Goal: Task Accomplishment & Management: Manage account settings

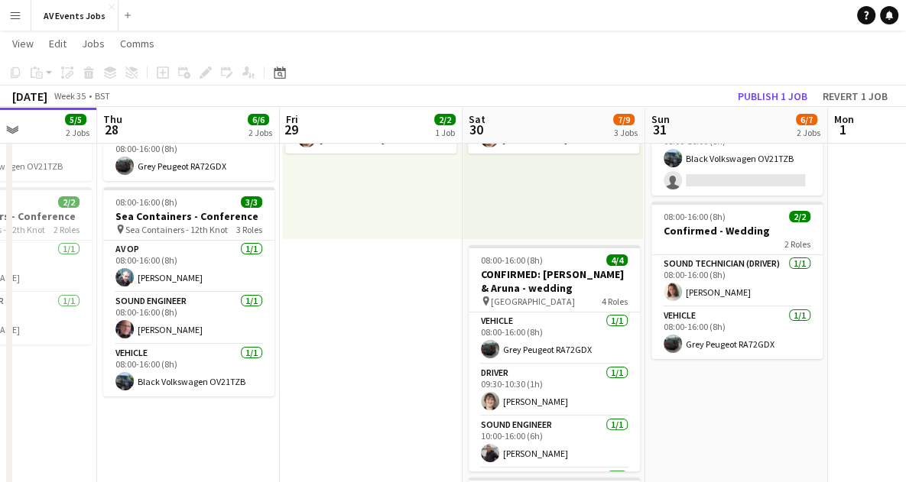
scroll to position [213, 0]
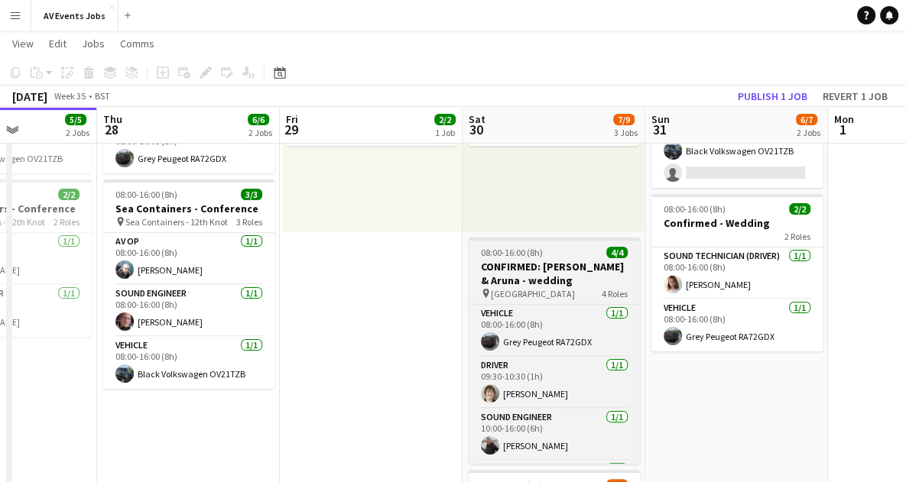
click at [567, 264] on h3 "CONFIRMED: [PERSON_NAME] & Aruna - wedding" at bounding box center [554, 274] width 171 height 28
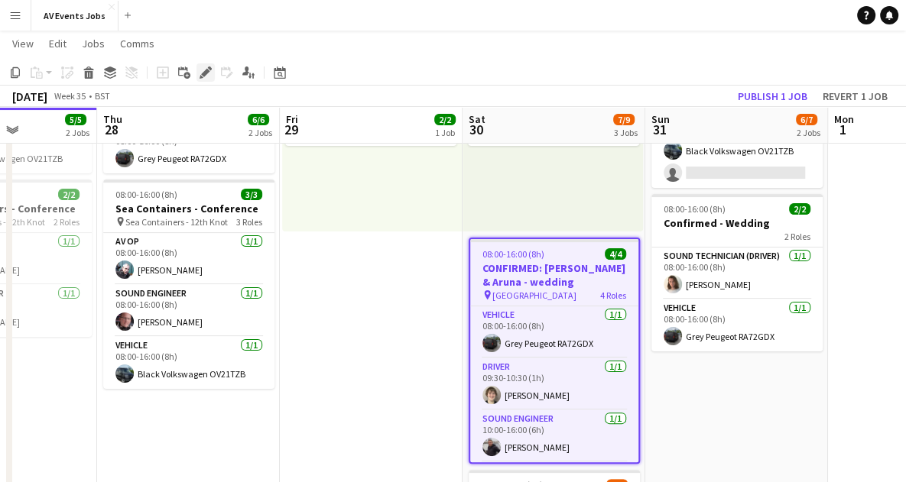
click at [204, 71] on icon at bounding box center [205, 73] width 8 height 8
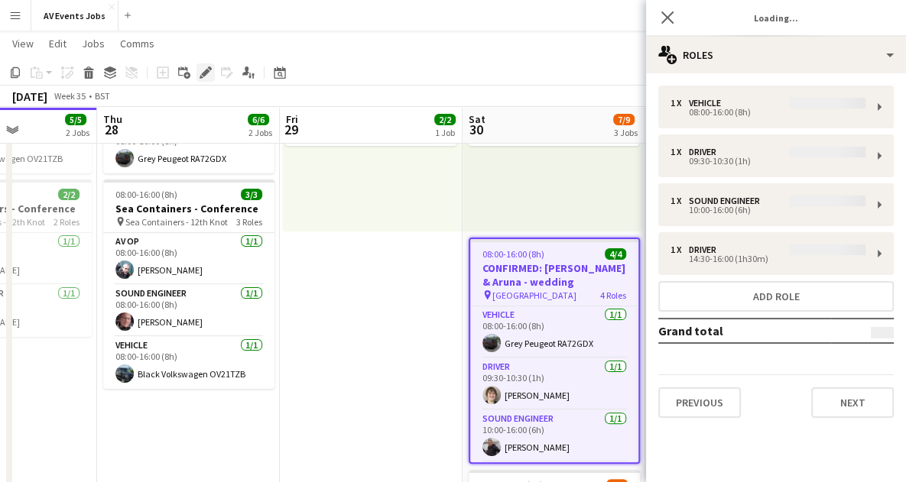
type input "**********"
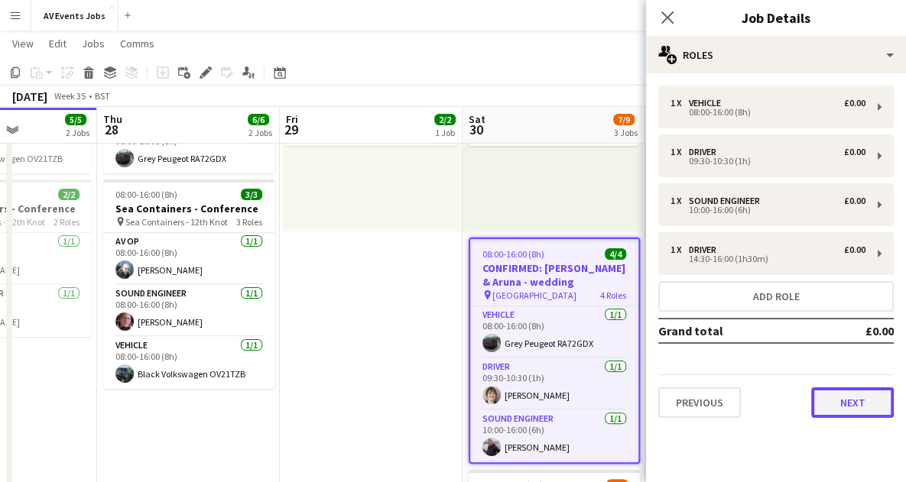
click at [836, 394] on button "Next" at bounding box center [852, 402] width 83 height 31
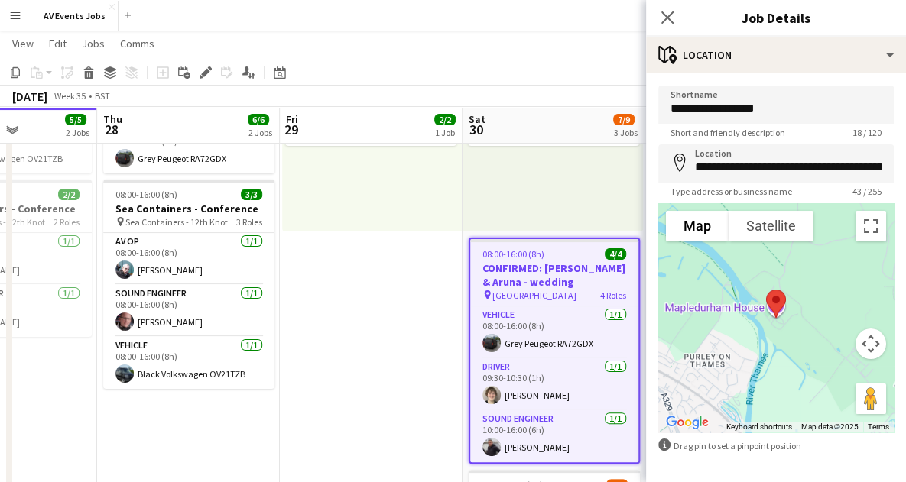
scroll to position [57, 0]
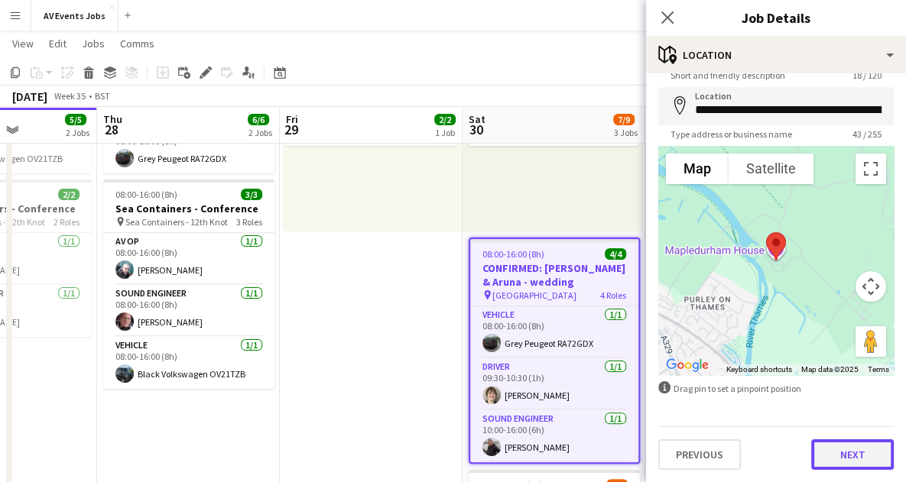
click at [857, 459] on button "Next" at bounding box center [852, 454] width 83 height 31
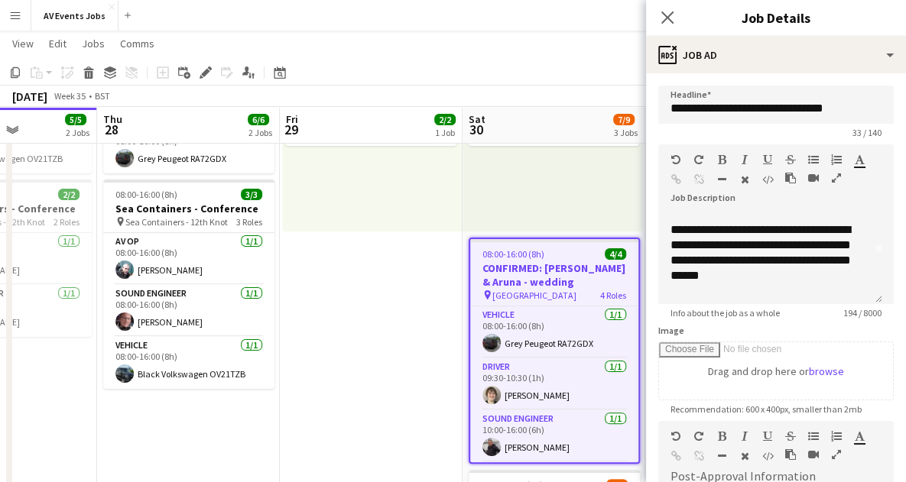
scroll to position [58, 0]
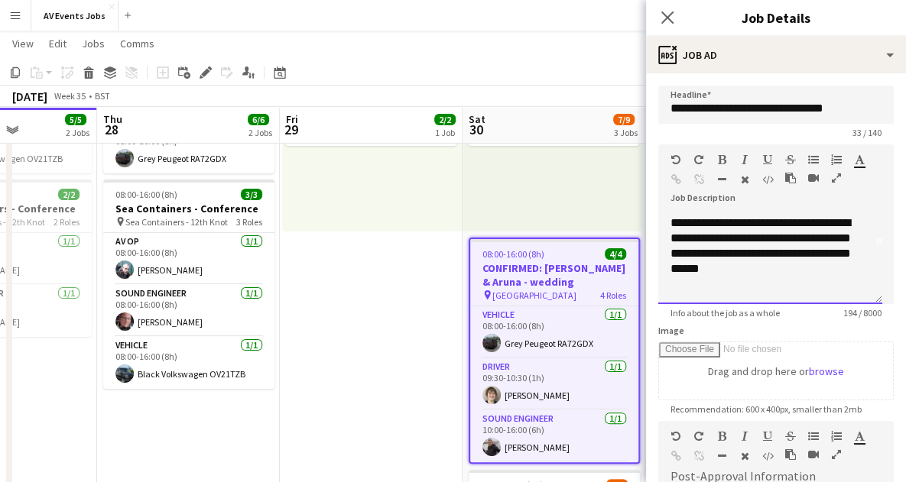
click at [750, 219] on div "**********" at bounding box center [764, 231] width 188 height 122
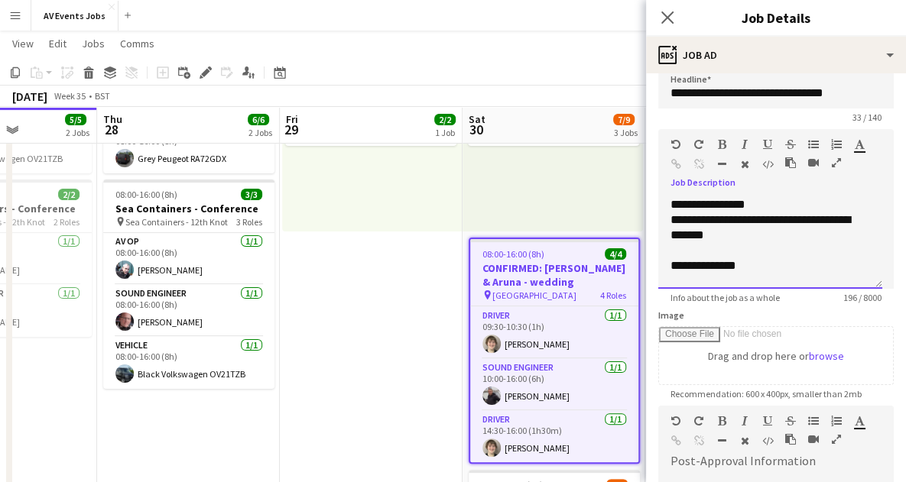
scroll to position [18, 0]
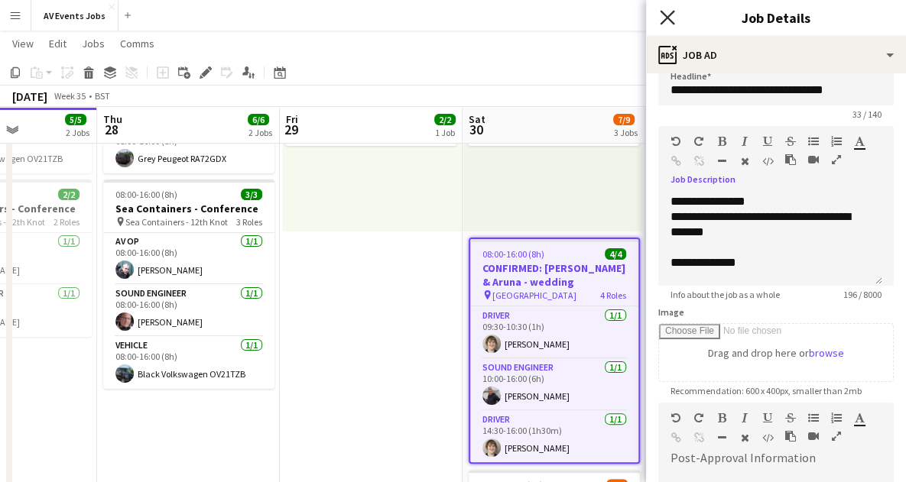
click at [668, 18] on icon at bounding box center [667, 17] width 15 height 15
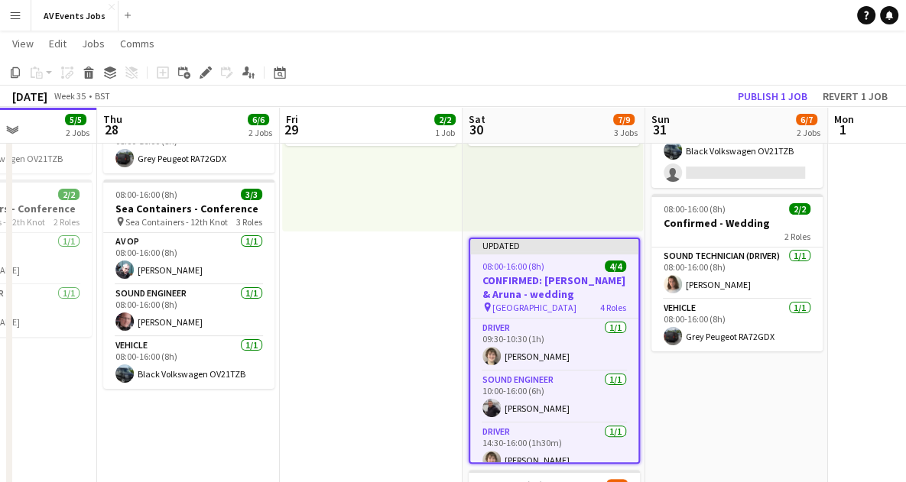
click at [387, 350] on app-date-cell "Toggle View Bunkfest [DATE] → [DATE] 4/4 2 jobs 08:00-16:00 (8h) 2/2 2 Roles AV…" at bounding box center [371, 341] width 183 height 767
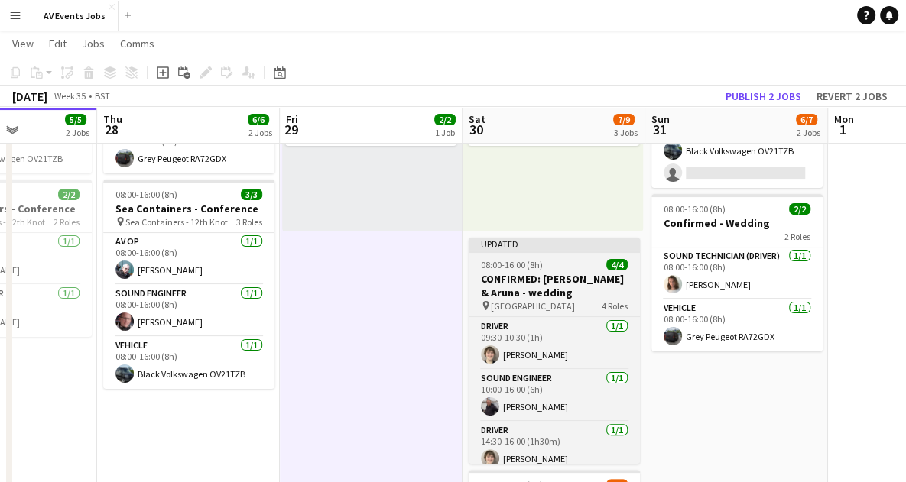
click at [521, 297] on h3 "CONFIRMED: [PERSON_NAME] & Aruna - wedding" at bounding box center [554, 286] width 171 height 28
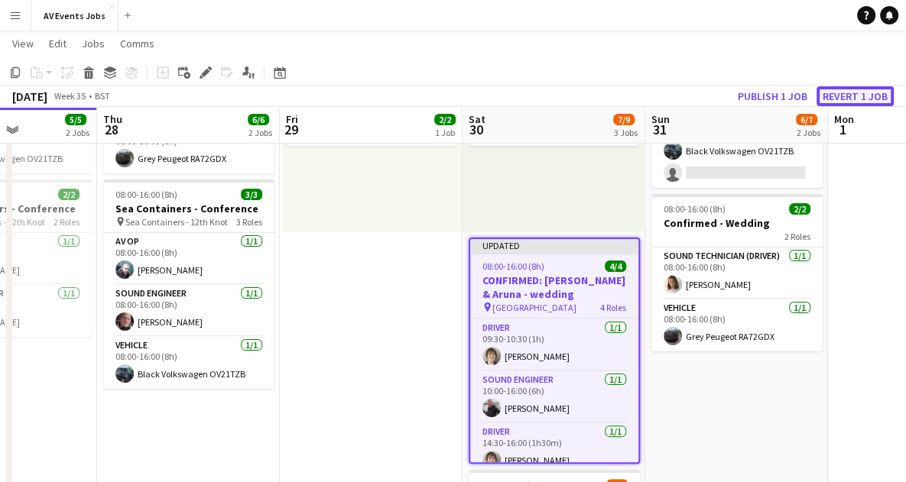
click at [859, 96] on button "Revert 1 job" at bounding box center [854, 96] width 77 height 20
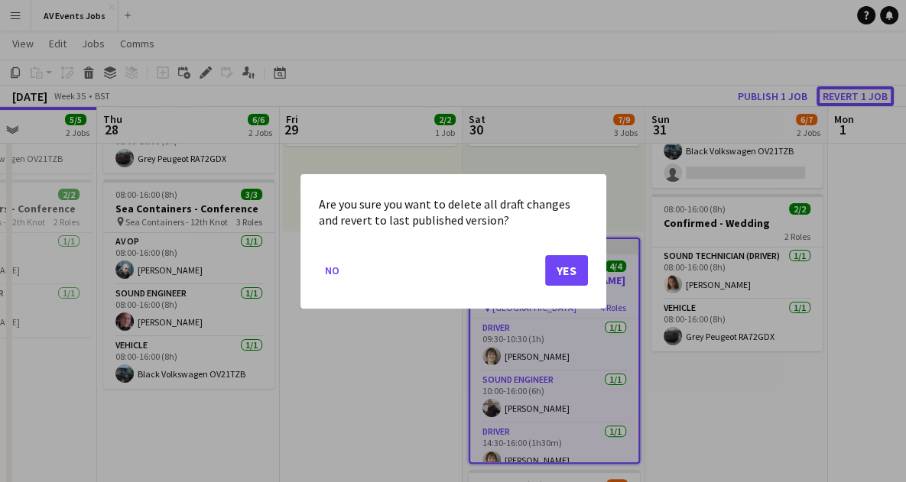
scroll to position [0, 0]
click at [574, 261] on button "Yes" at bounding box center [566, 270] width 43 height 31
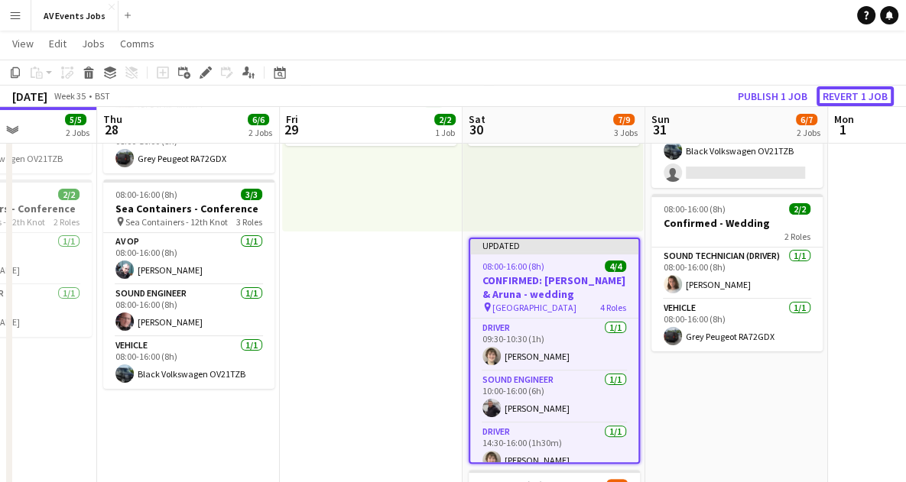
scroll to position [213, 0]
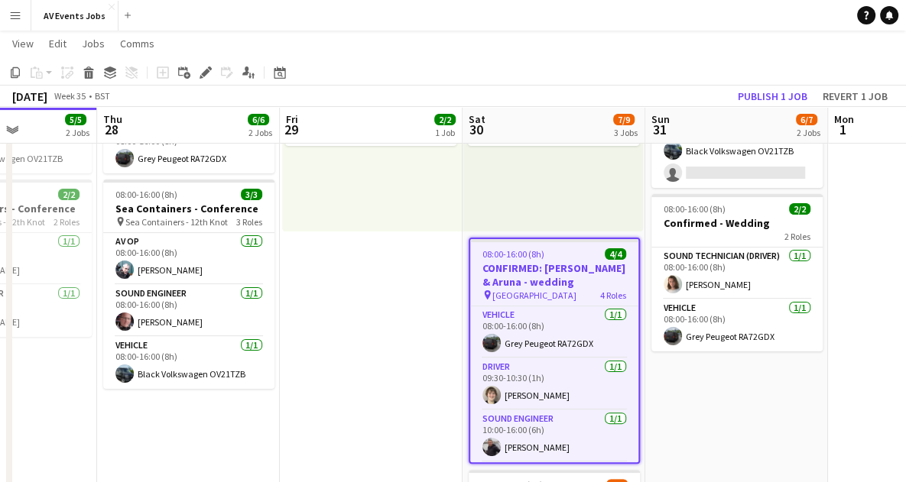
click at [407, 384] on app-date-cell "Toggle View Bunkfest [DATE] → [DATE] 4/4 2 jobs 08:00-16:00 (8h) 2/2 2 Roles AV…" at bounding box center [371, 341] width 183 height 767
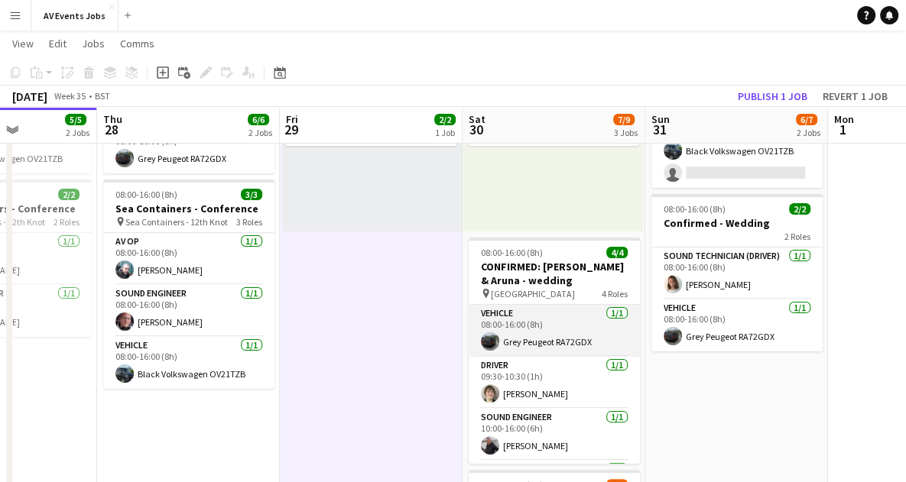
click at [509, 316] on app-card-role "Vehicle [DATE] 08:00-16:00 (8h) Grey Peugeot RA72GDX" at bounding box center [554, 331] width 171 height 52
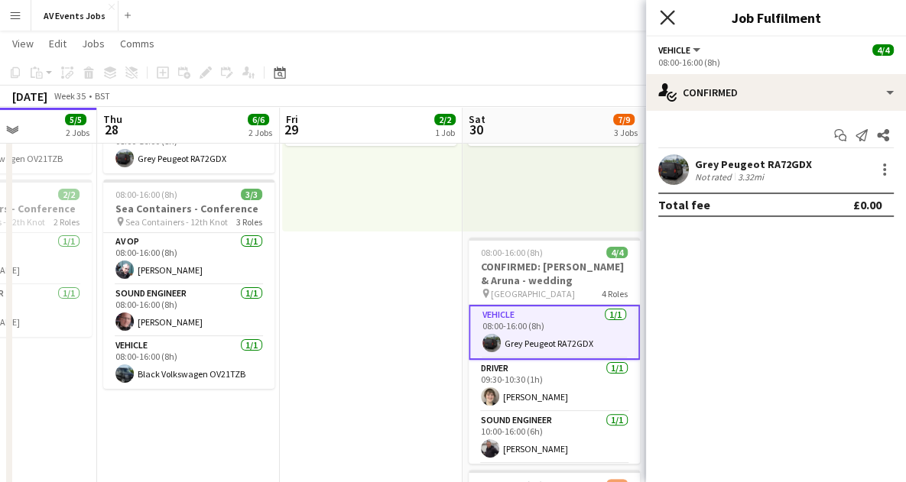
click at [661, 15] on icon "Close pop-in" at bounding box center [667, 17] width 15 height 15
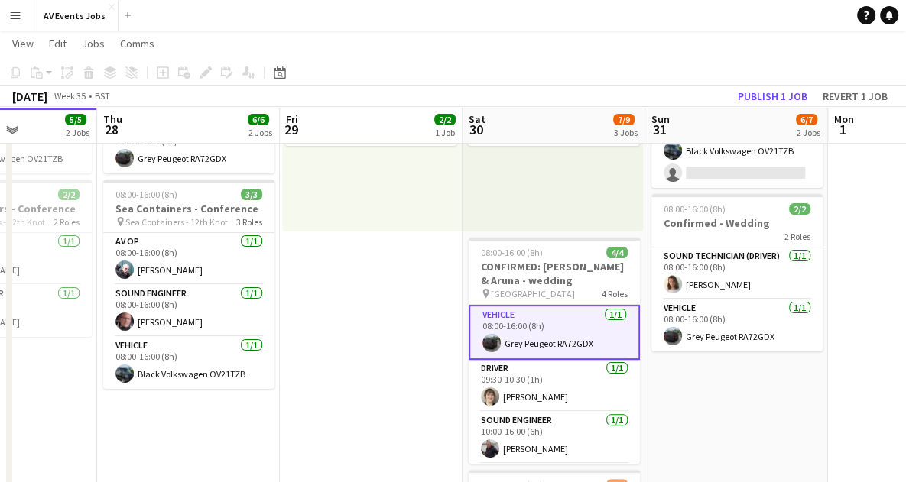
click at [416, 271] on app-date-cell "Toggle View Bunkfest [DATE] → [DATE] 4/4 2 jobs 08:00-16:00 (8h) 2/2 2 Roles AV…" at bounding box center [371, 341] width 183 height 767
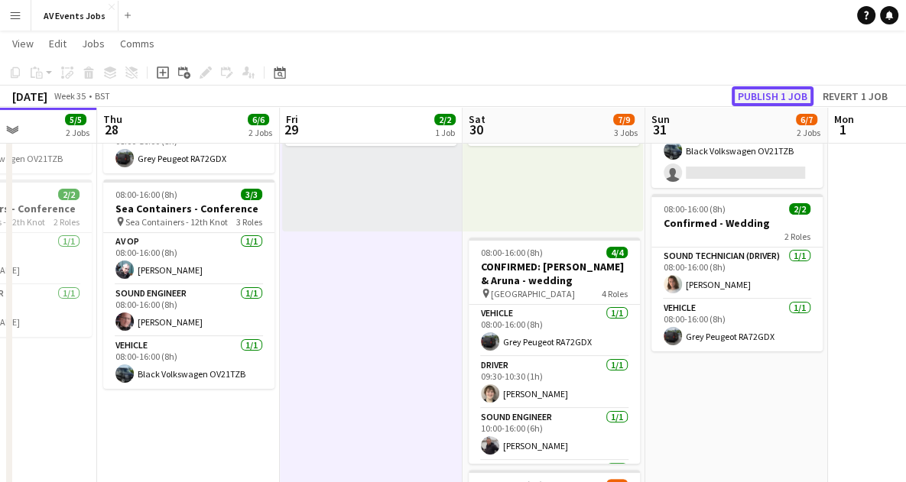
click at [765, 95] on button "Publish 1 job" at bounding box center [772, 96] width 82 height 20
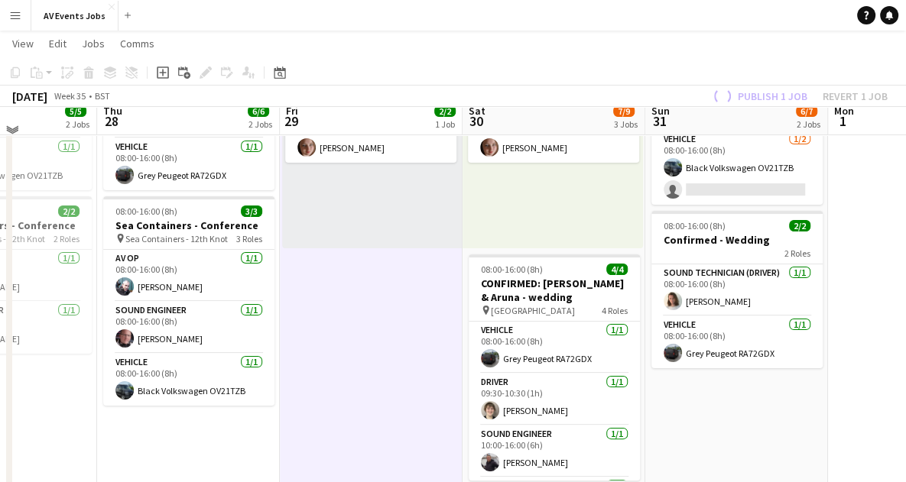
scroll to position [199, 0]
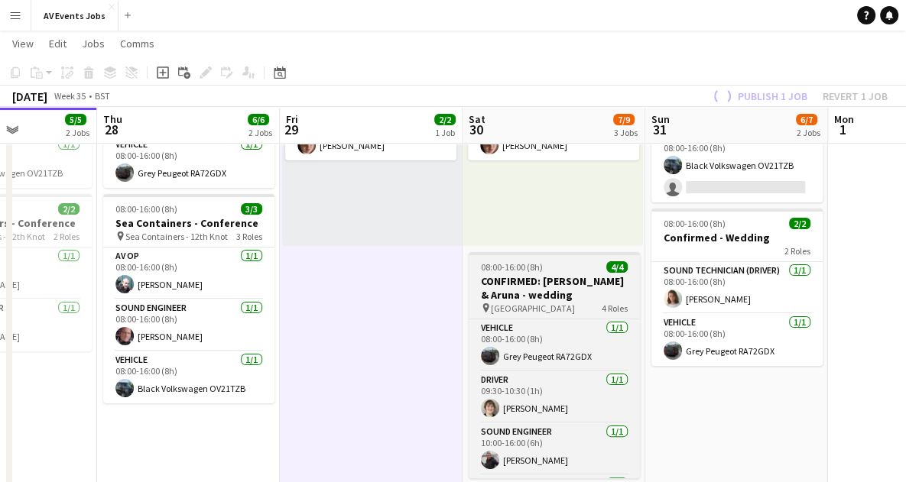
click at [548, 297] on h3 "CONFIRMED: [PERSON_NAME] & Aruna - wedding" at bounding box center [554, 288] width 171 height 28
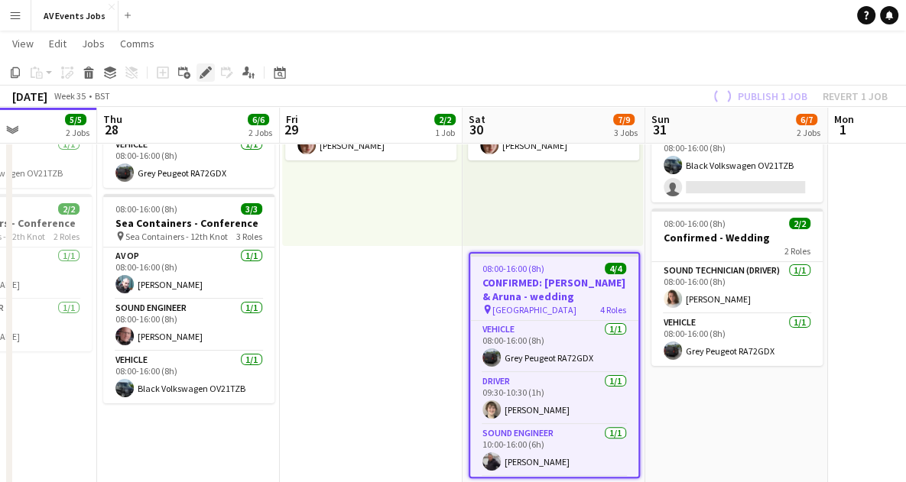
click at [206, 73] on icon at bounding box center [205, 73] width 8 height 8
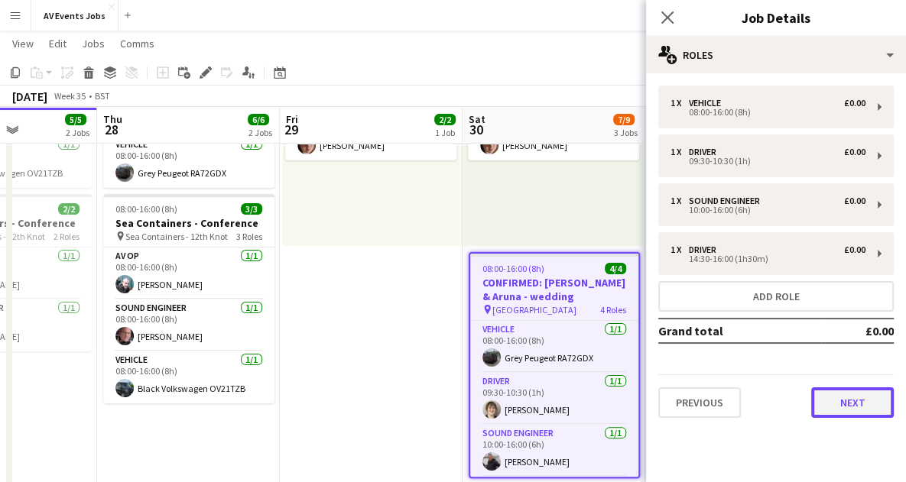
click at [842, 398] on button "Next" at bounding box center [852, 402] width 83 height 31
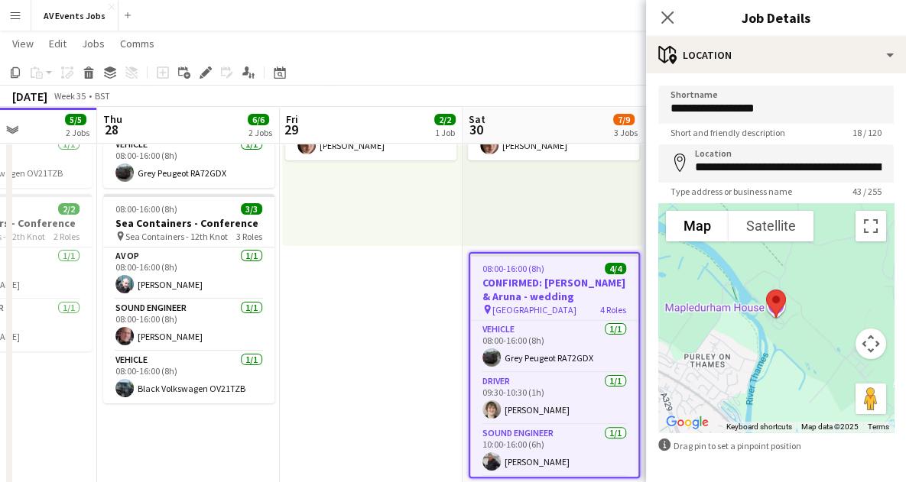
scroll to position [57, 0]
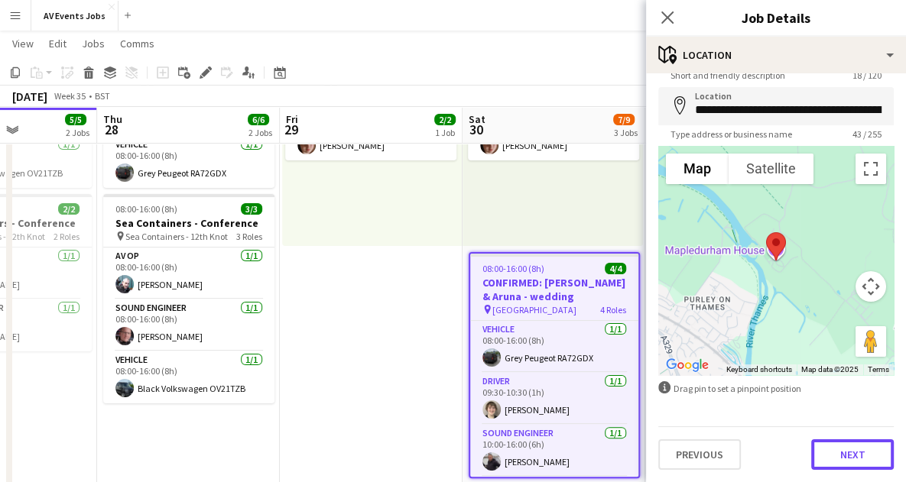
click at [858, 452] on button "Next" at bounding box center [852, 454] width 83 height 31
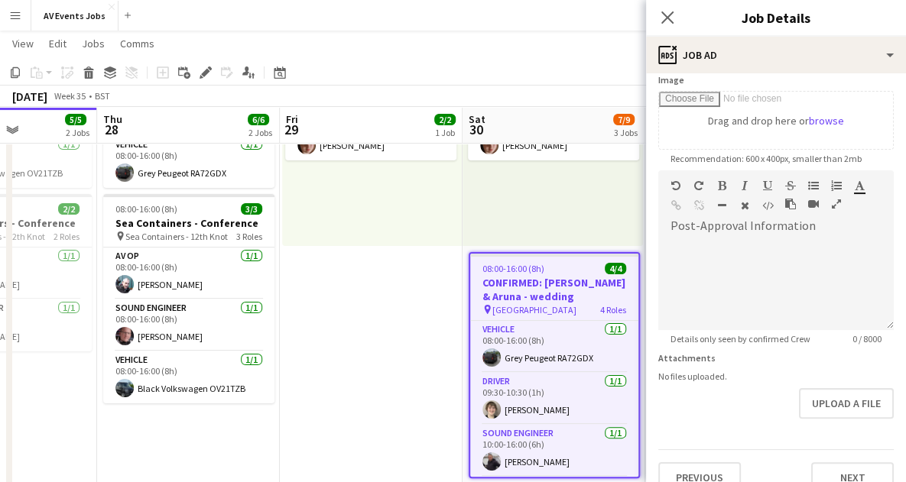
scroll to position [251, 0]
click at [767, 285] on div at bounding box center [775, 284] width 235 height 92
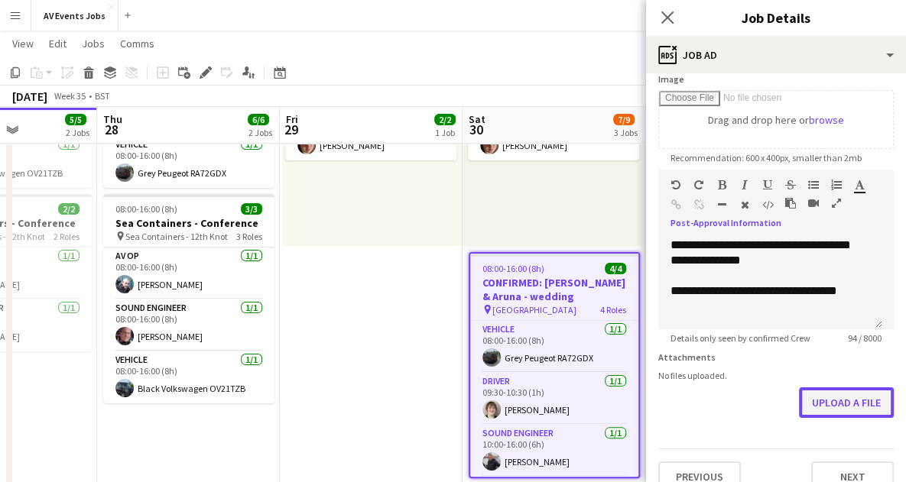
click at [818, 408] on button "Upload a file" at bounding box center [846, 402] width 95 height 31
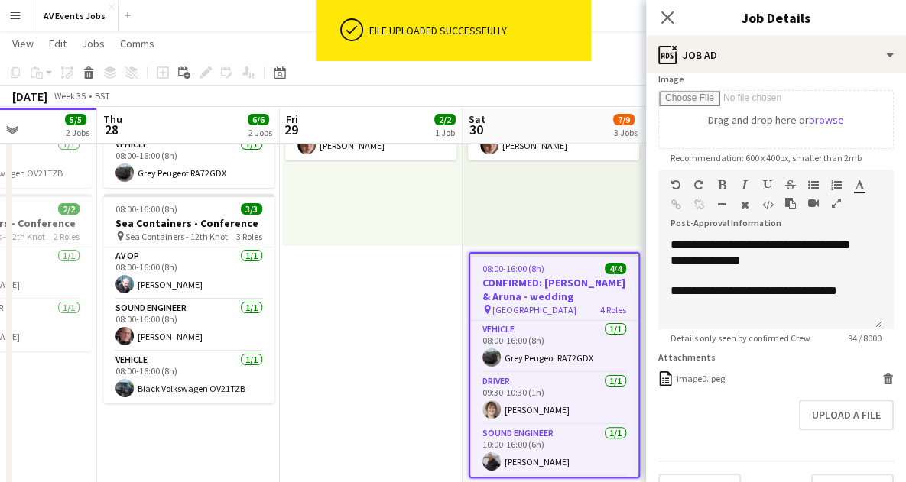
scroll to position [285, 0]
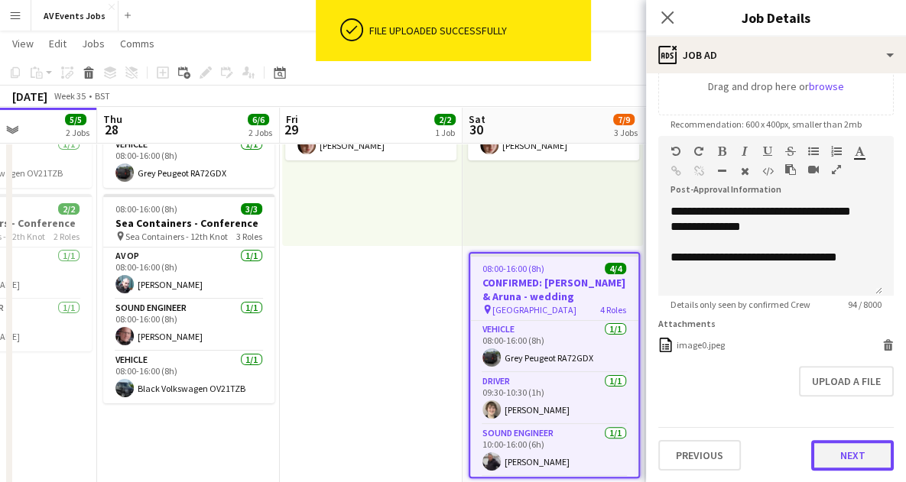
click at [827, 452] on button "Next" at bounding box center [852, 455] width 83 height 31
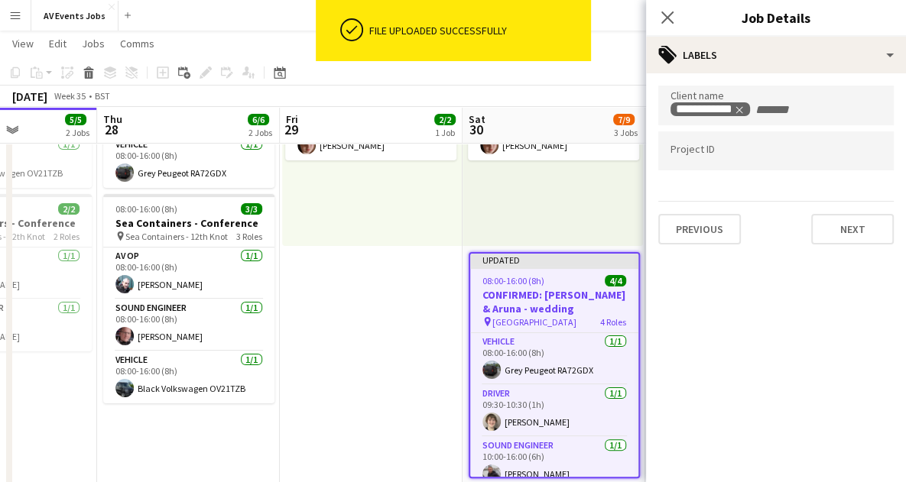
scroll to position [0, 0]
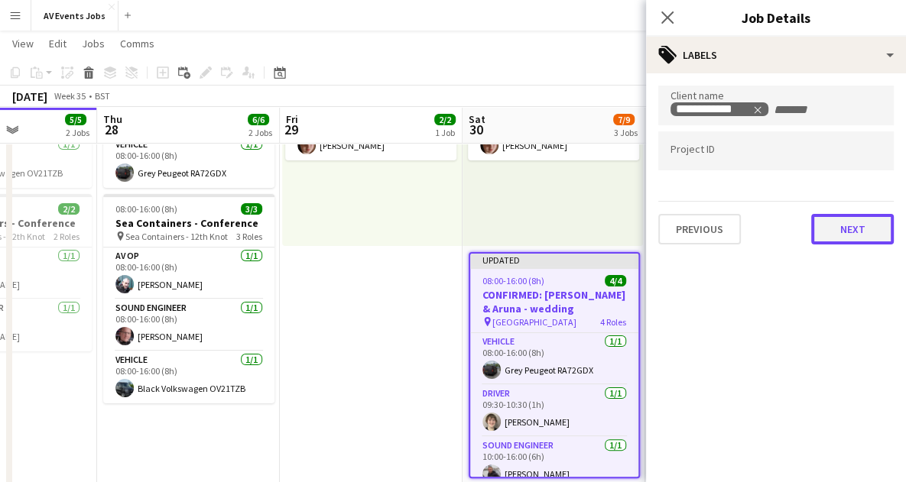
click at [845, 227] on button "Next" at bounding box center [852, 229] width 83 height 31
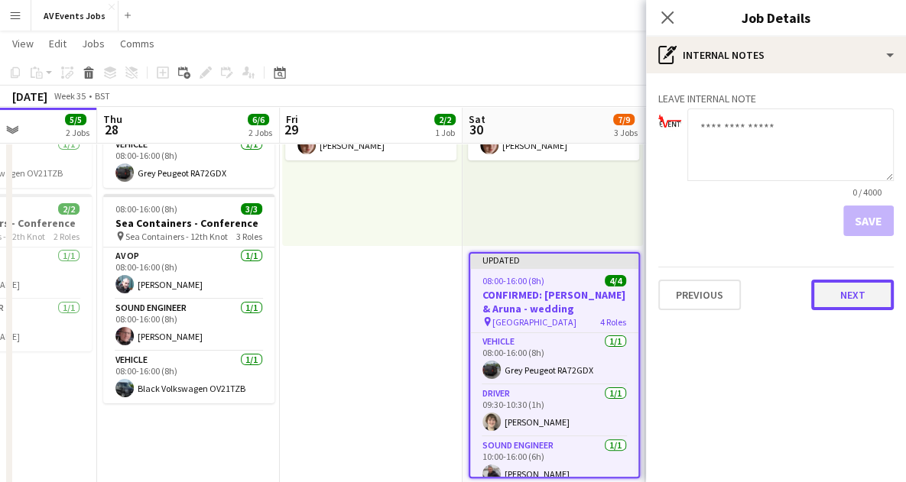
click at [847, 287] on button "Next" at bounding box center [852, 295] width 83 height 31
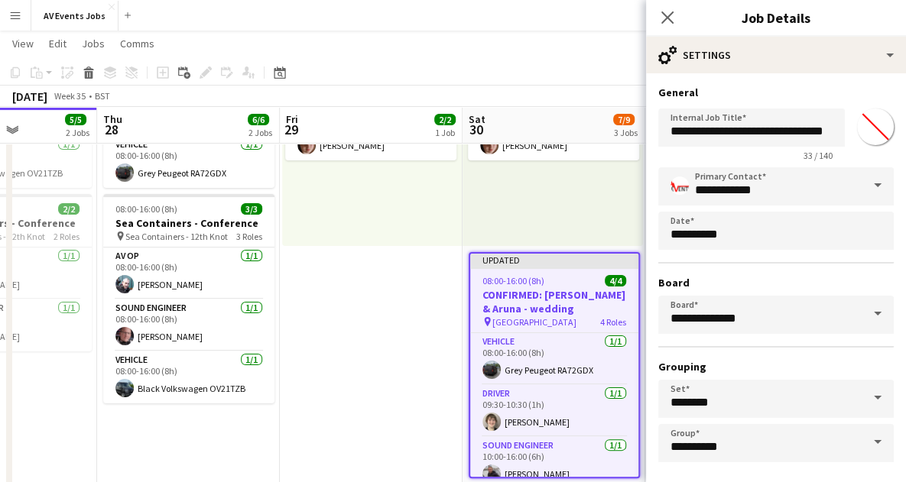
scroll to position [66, 0]
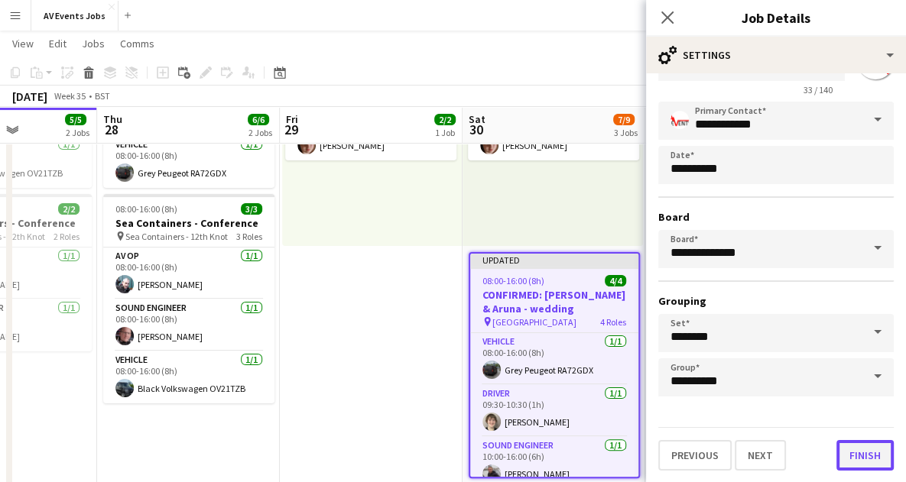
click at [854, 465] on button "Finish" at bounding box center [864, 455] width 57 height 31
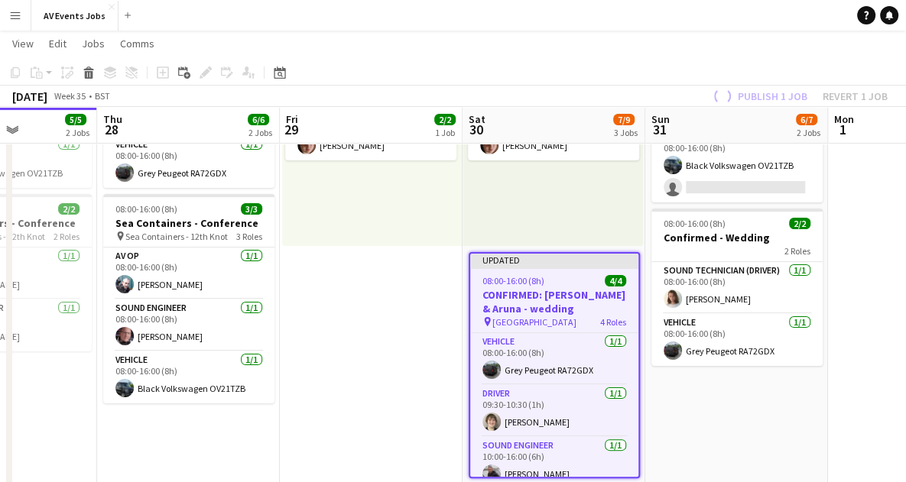
click at [391, 284] on app-date-cell "Toggle View Bunkfest [DATE] → [DATE] 4/4 2 jobs 08:00-16:00 (8h) 2/2 2 Roles AV…" at bounding box center [371, 355] width 183 height 767
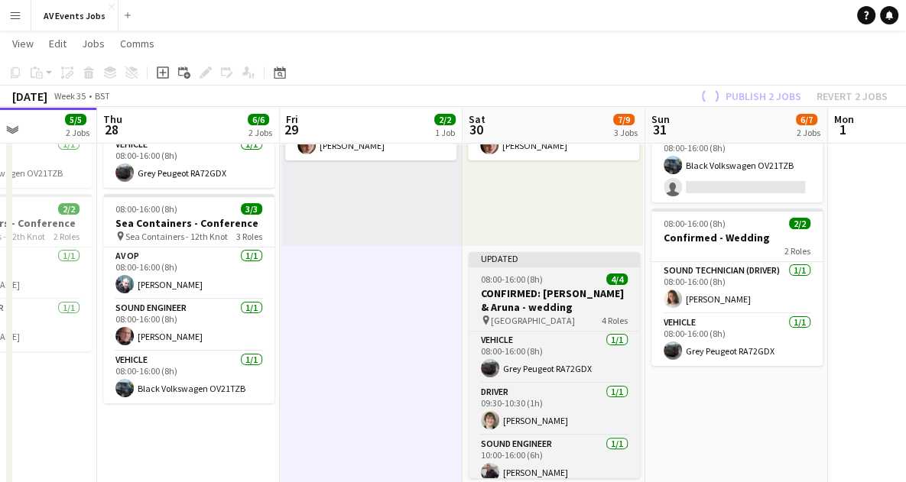
click at [517, 282] on span "08:00-16:00 (8h)" at bounding box center [512, 279] width 62 height 11
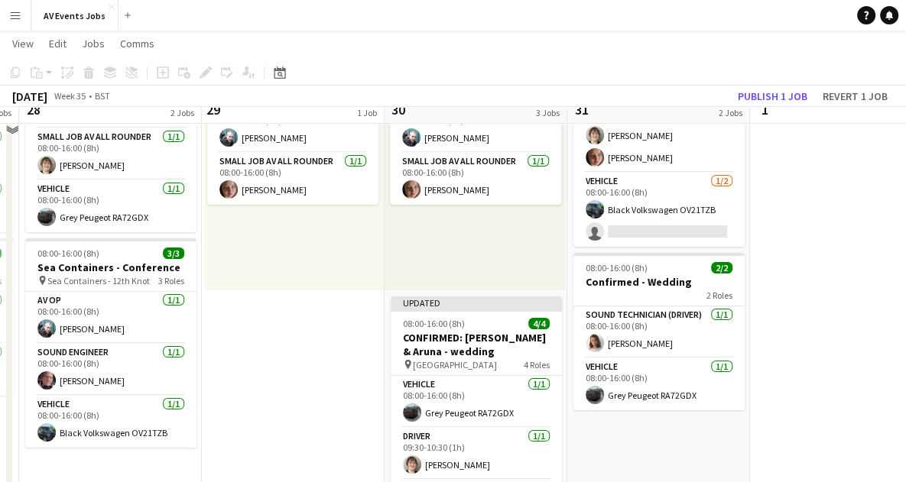
scroll to position [180, 0]
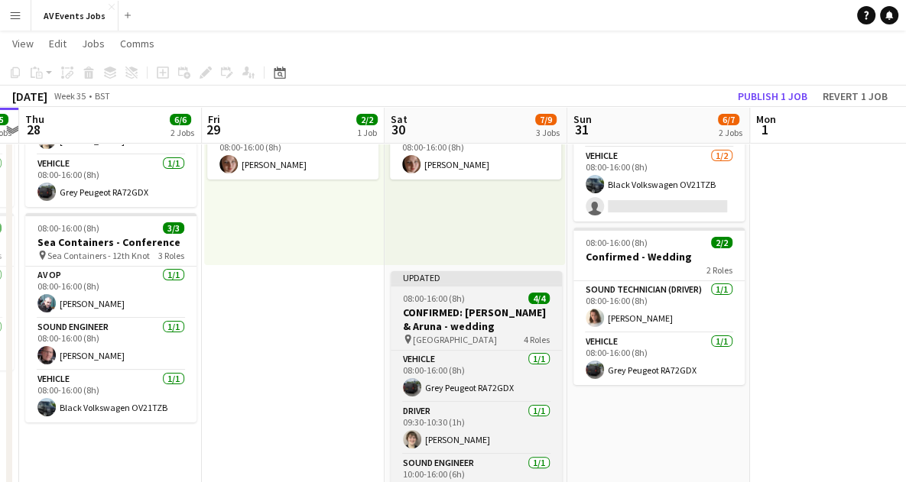
click at [488, 317] on h3 "CONFIRMED: [PERSON_NAME] & Aruna - wedding" at bounding box center [476, 320] width 171 height 28
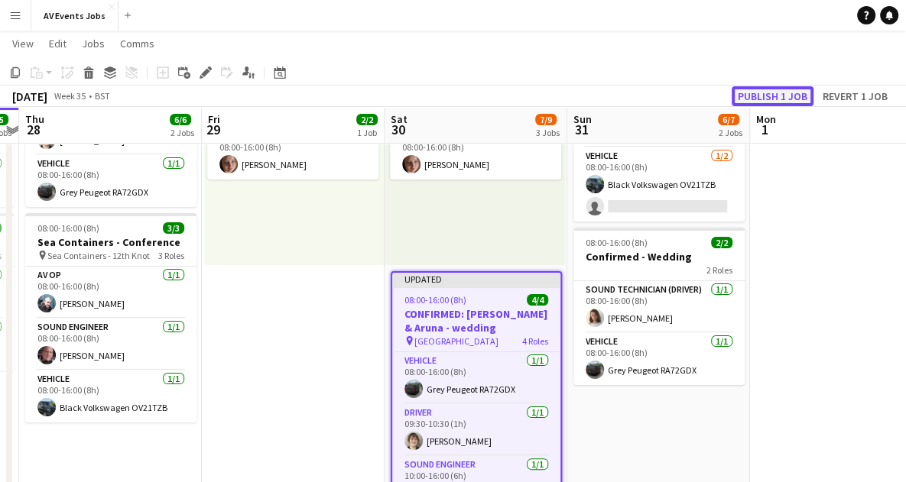
click at [778, 96] on button "Publish 1 job" at bounding box center [772, 96] width 82 height 20
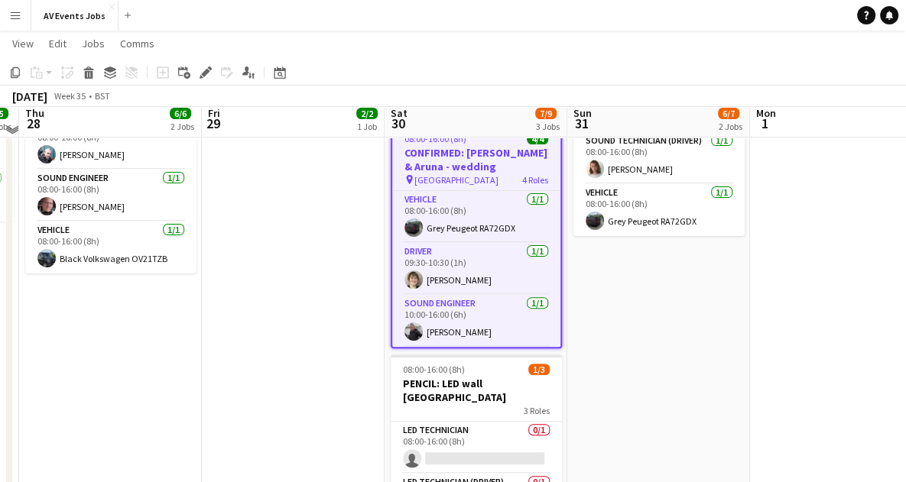
scroll to position [335, 0]
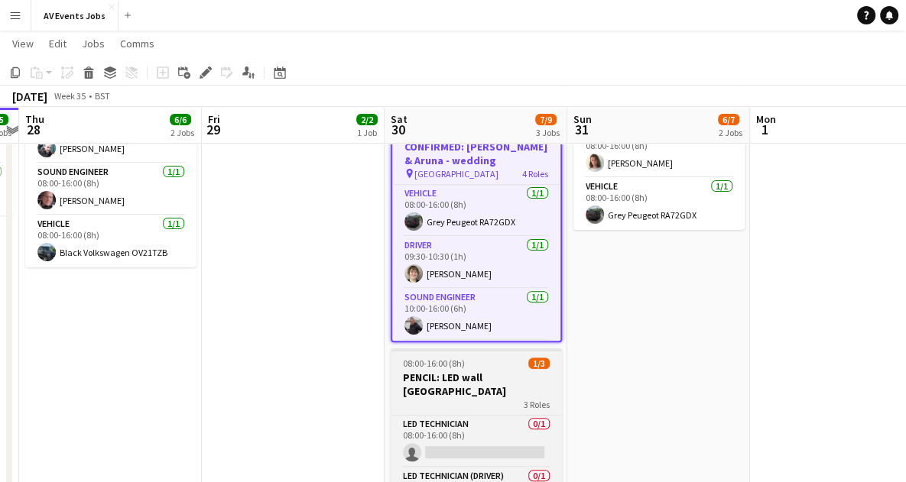
click at [440, 371] on h3 "PENCIL: LED wall [GEOGRAPHIC_DATA]" at bounding box center [476, 385] width 171 height 28
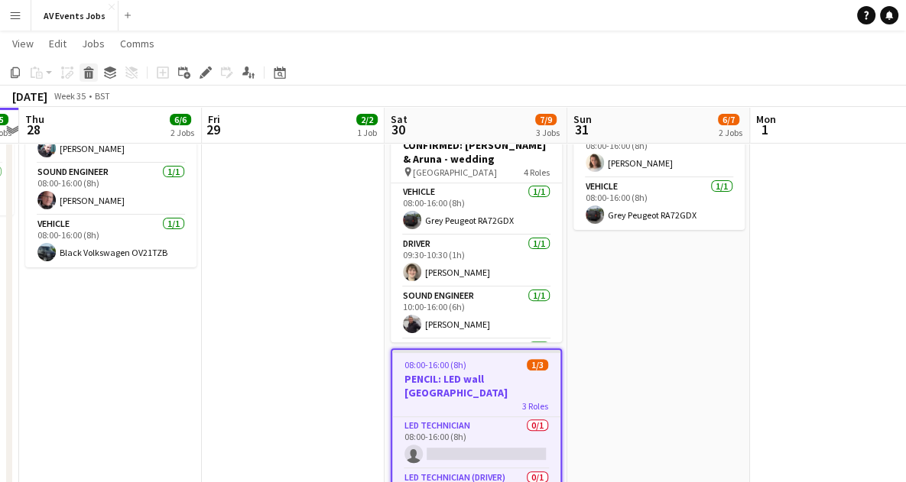
click at [87, 75] on icon "Delete" at bounding box center [89, 72] width 12 height 12
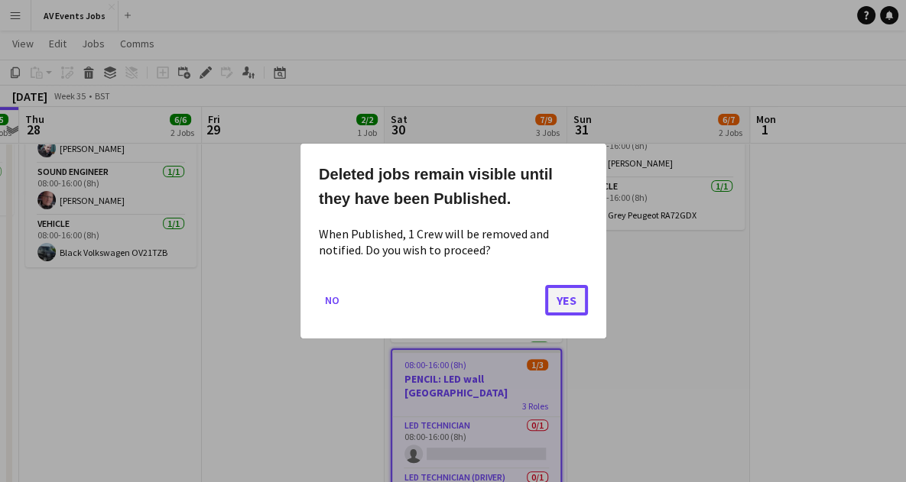
click at [569, 305] on button "Yes" at bounding box center [566, 300] width 43 height 31
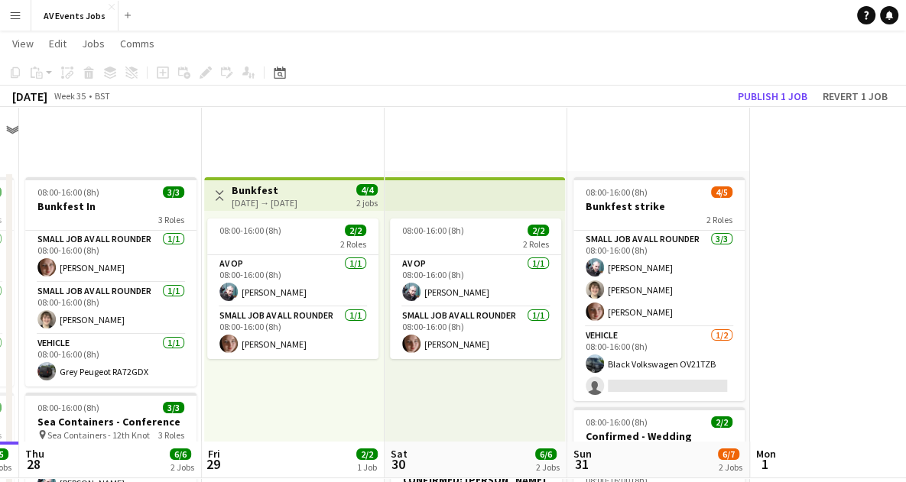
scroll to position [335, 0]
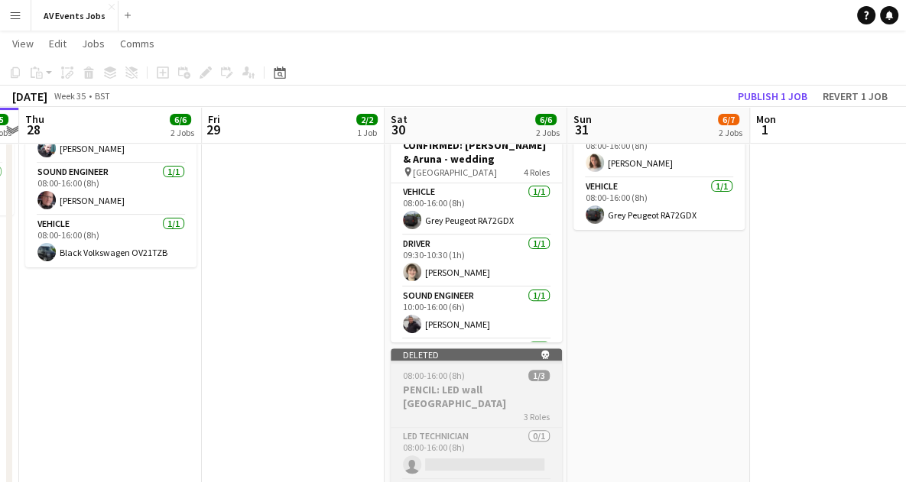
click at [478, 381] on div "08:00-16:00 (8h) 1/3" at bounding box center [476, 375] width 171 height 11
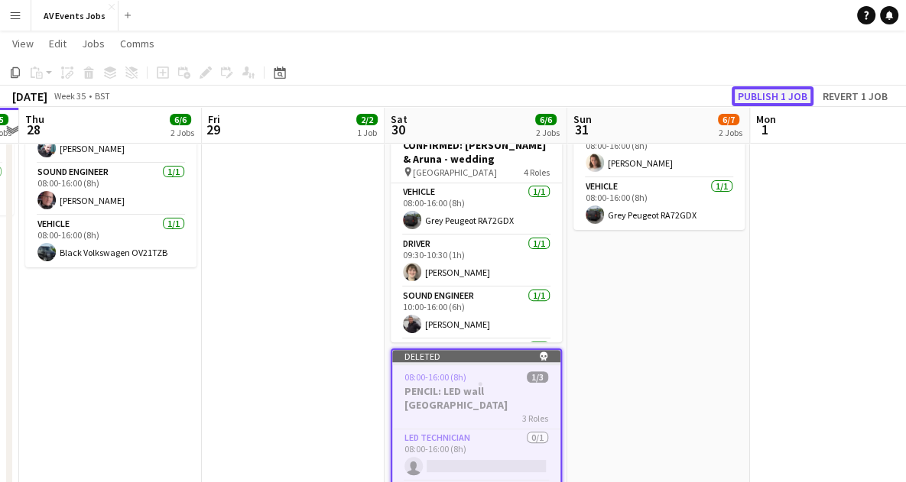
click at [764, 89] on button "Publish 1 job" at bounding box center [772, 96] width 82 height 20
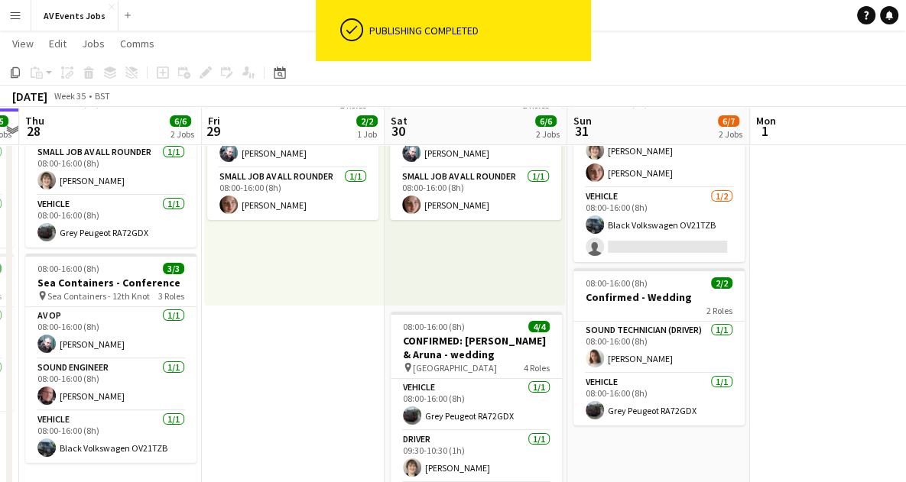
scroll to position [141, 0]
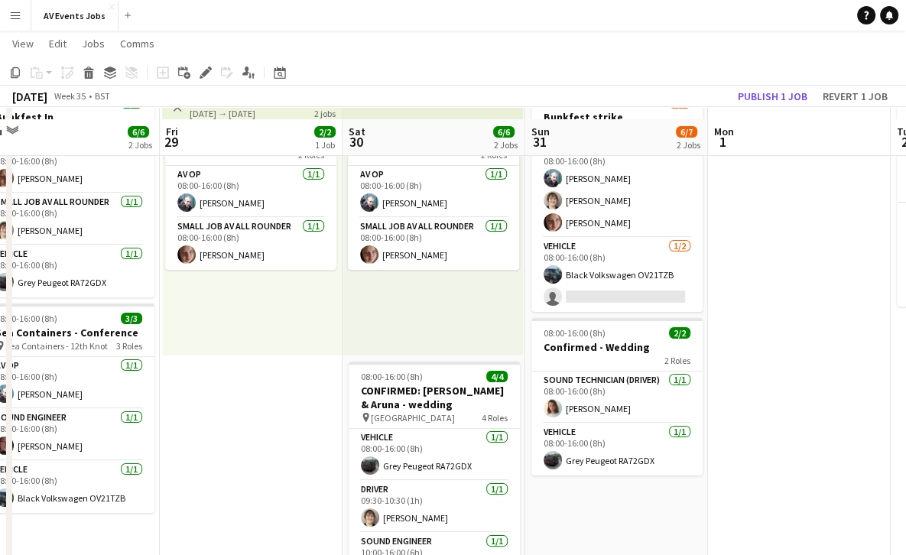
scroll to position [126, 0]
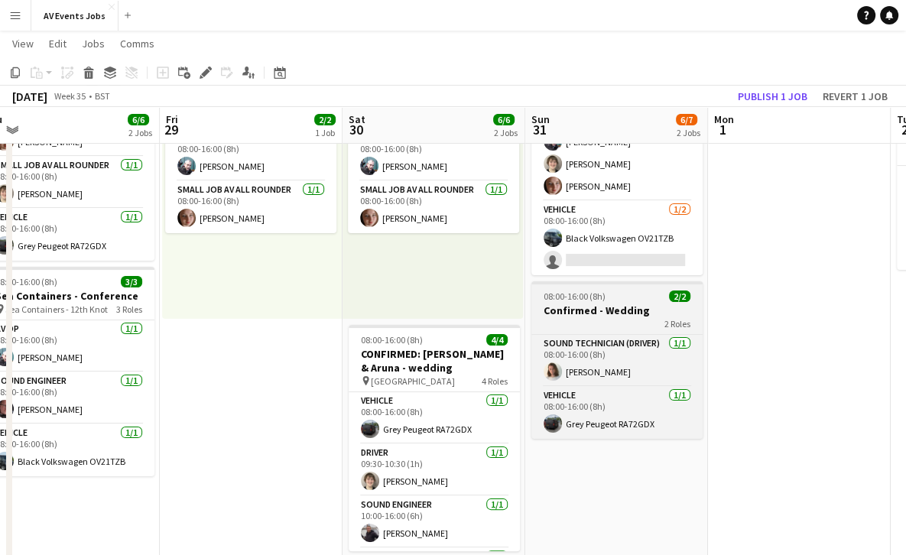
click at [609, 308] on h3 "Confirmed - Wedding" at bounding box center [616, 310] width 171 height 14
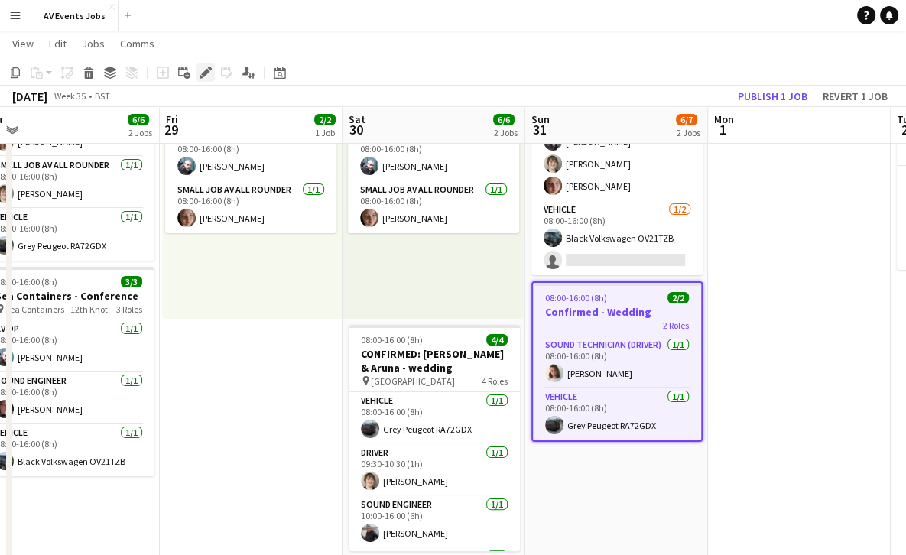
click at [196, 69] on div "Edit" at bounding box center [205, 72] width 18 height 18
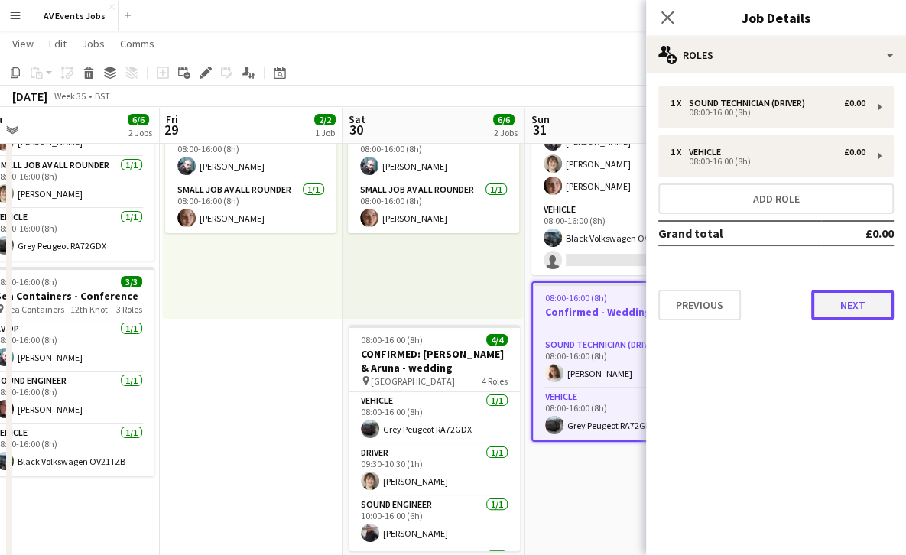
click at [848, 297] on button "Next" at bounding box center [852, 305] width 83 height 31
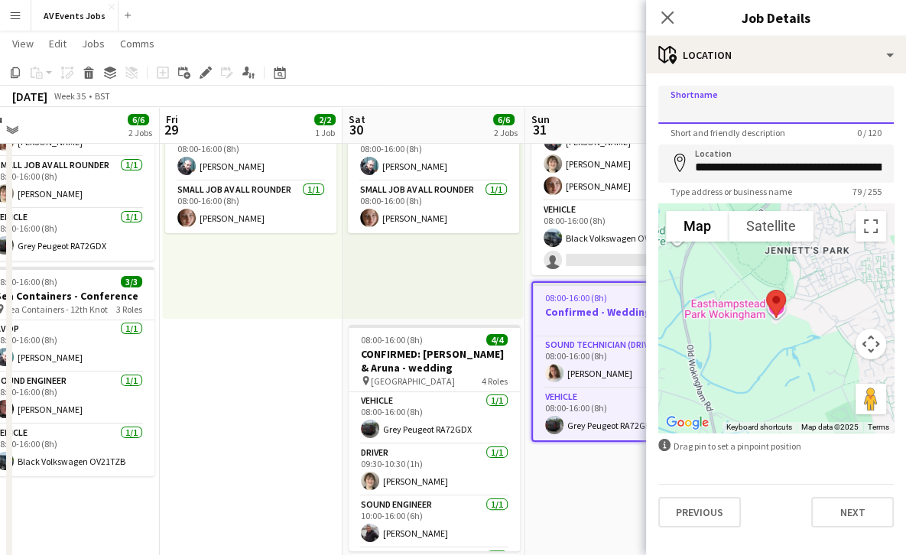
click at [810, 103] on input "Shortname" at bounding box center [775, 105] width 235 height 38
click at [720, 105] on input "**********" at bounding box center [775, 105] width 235 height 38
type input "**********"
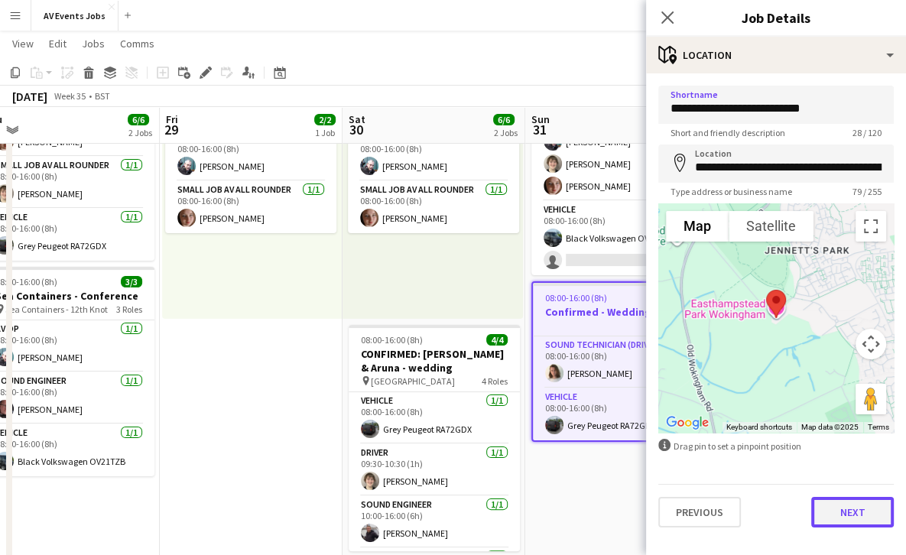
click at [846, 507] on button "Next" at bounding box center [852, 512] width 83 height 31
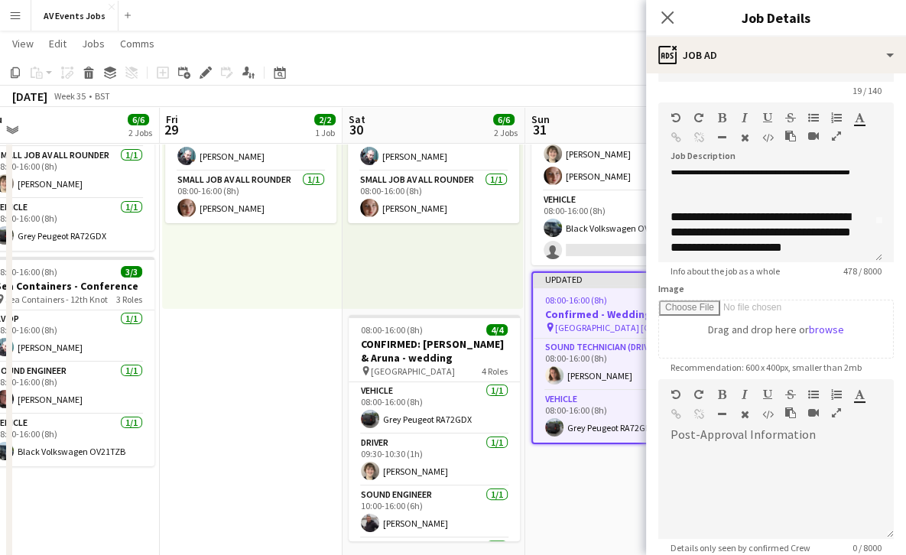
scroll to position [0, 0]
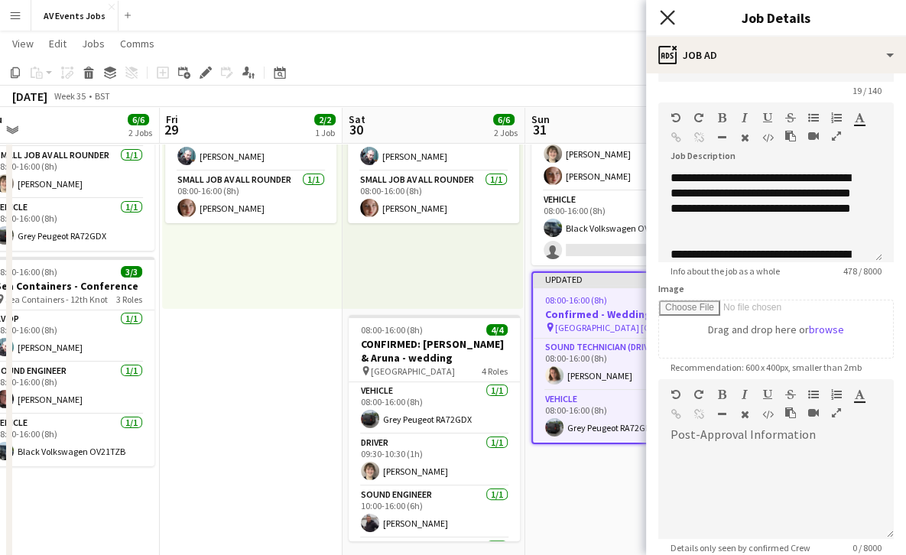
click at [670, 18] on icon "Close pop-in" at bounding box center [667, 17] width 15 height 15
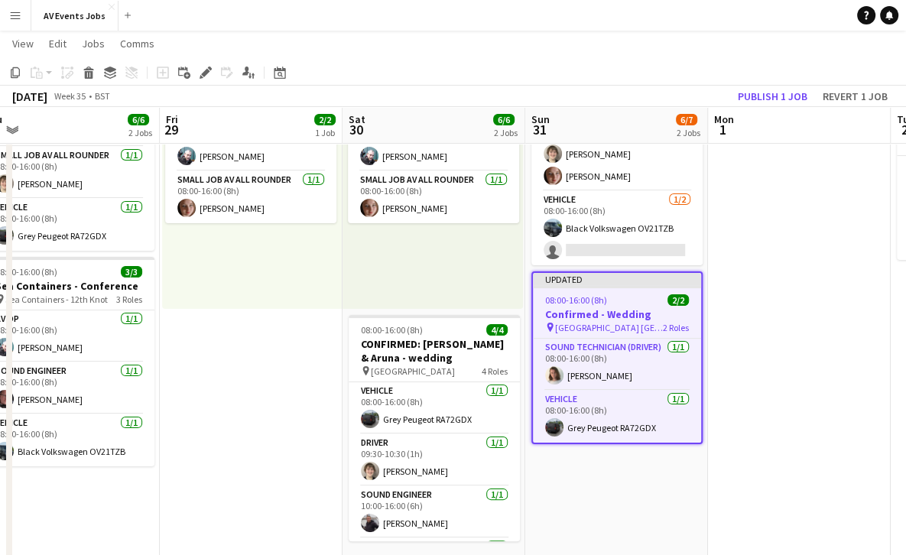
click at [621, 298] on div "08:00-16:00 (8h) 2/2" at bounding box center [617, 299] width 168 height 11
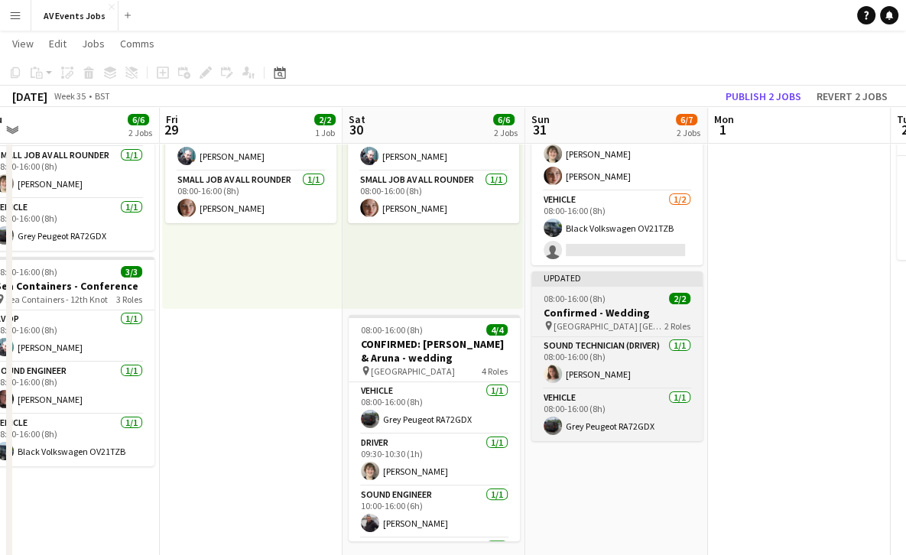
click at [621, 298] on div "08:00-16:00 (8h) 2/2" at bounding box center [616, 298] width 171 height 11
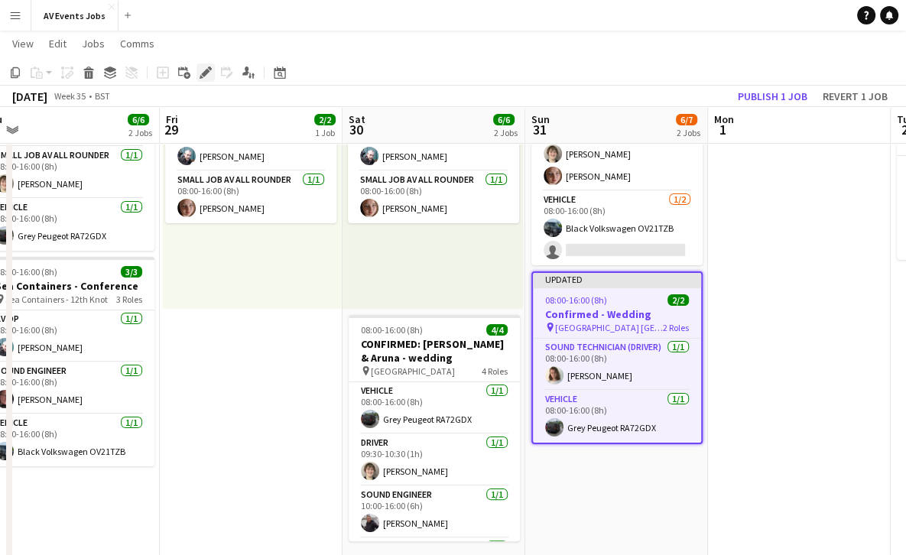
click at [203, 71] on icon "Edit" at bounding box center [205, 72] width 12 height 12
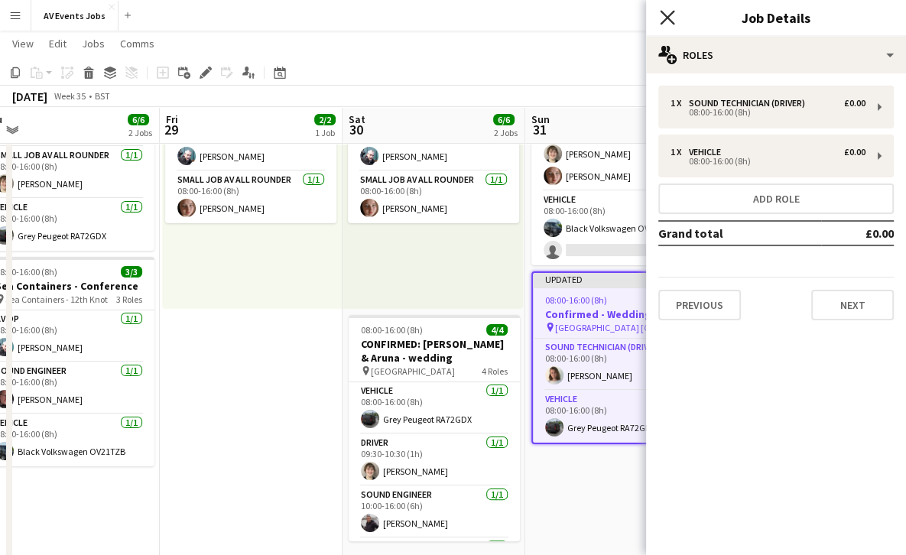
click at [664, 20] on icon at bounding box center [667, 17] width 15 height 15
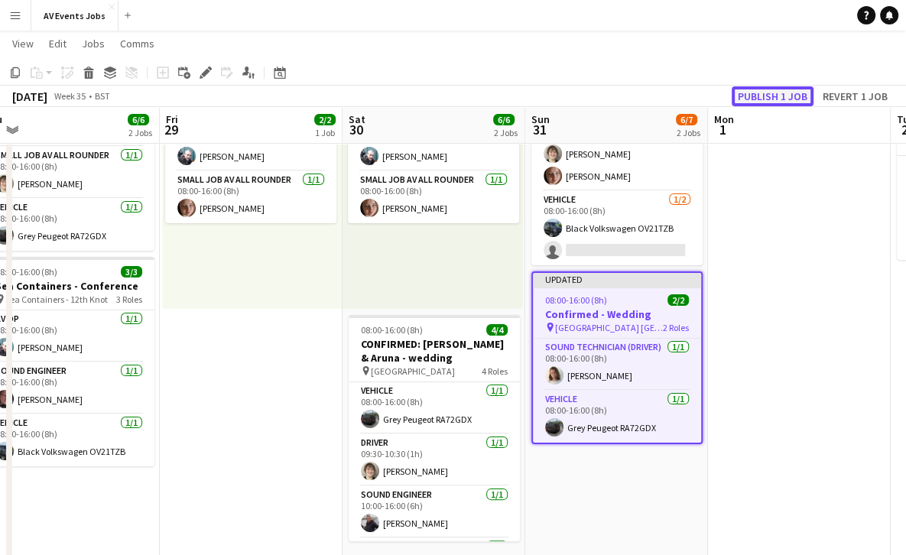
click at [780, 97] on button "Publish 1 job" at bounding box center [772, 96] width 82 height 20
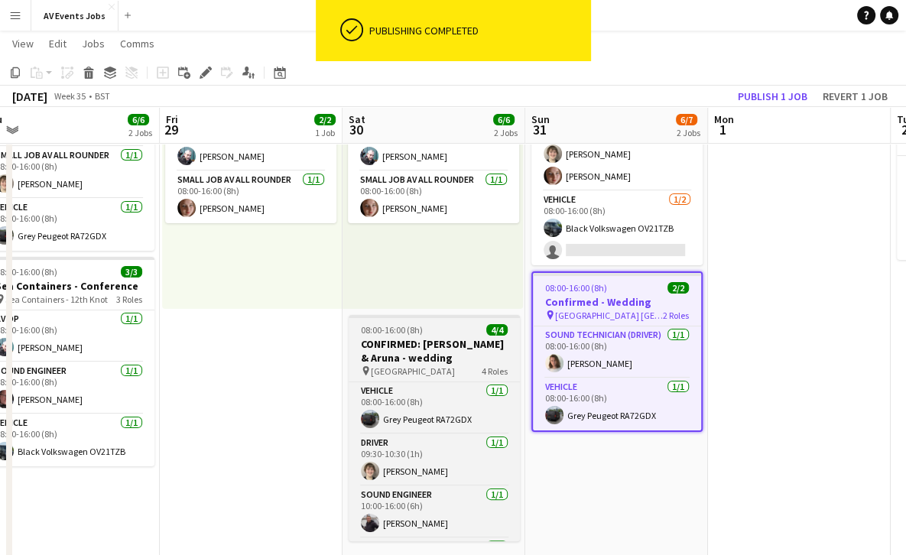
click at [459, 336] on app-job-card "08:00-16:00 (8h) 4/4 CONFIRMED: [PERSON_NAME] & [PERSON_NAME] - wedding pin Mar…" at bounding box center [434, 428] width 171 height 226
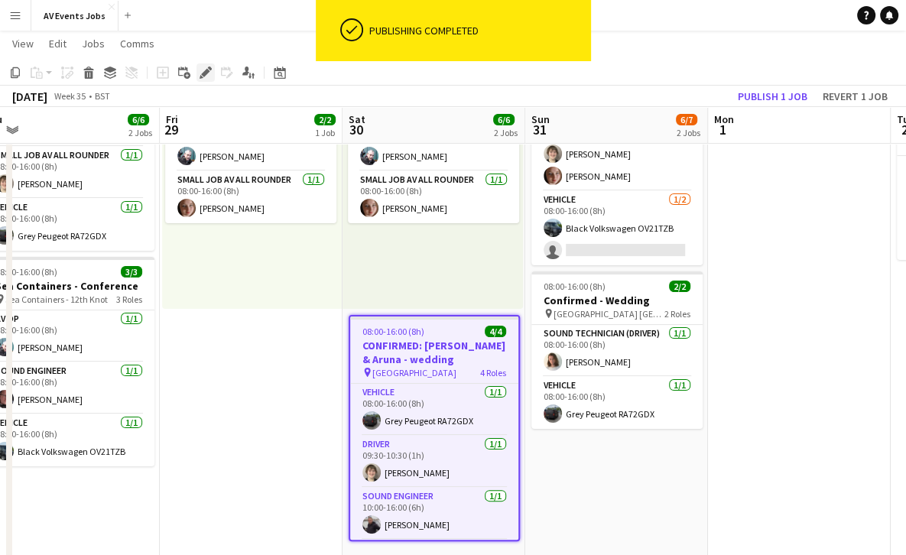
click at [203, 74] on icon at bounding box center [205, 73] width 8 height 8
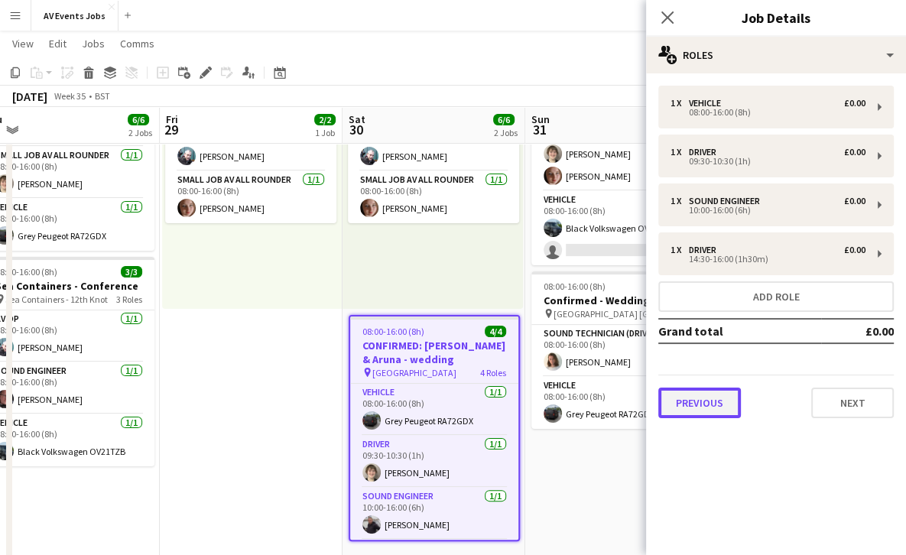
click at [735, 408] on button "Previous" at bounding box center [699, 402] width 83 height 31
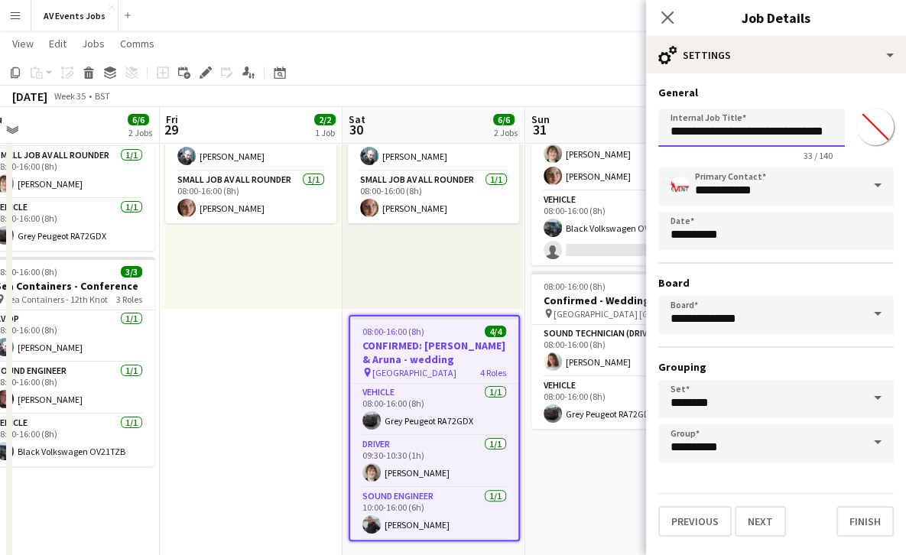
click at [738, 133] on input "**********" at bounding box center [751, 128] width 186 height 38
paste input "******"
type input "**********"
click at [858, 520] on button "Finish" at bounding box center [864, 521] width 57 height 31
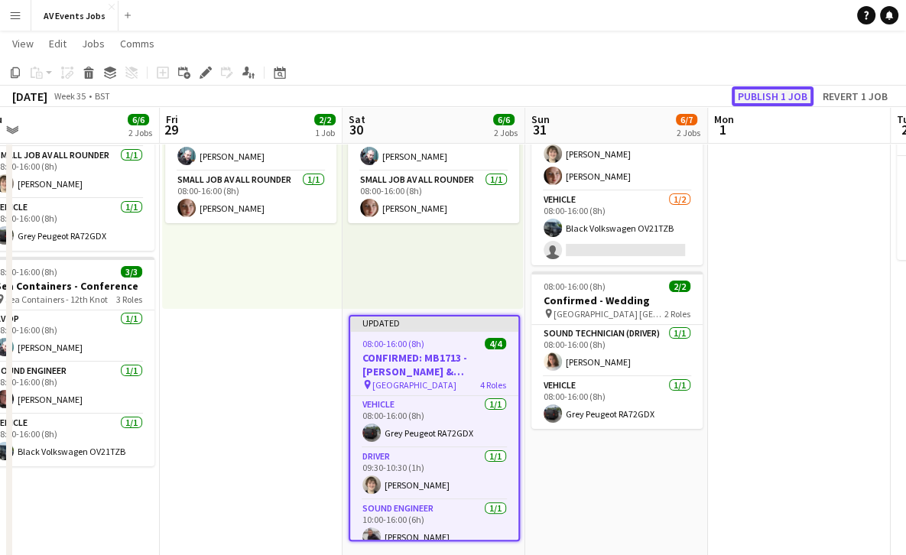
click at [774, 99] on button "Publish 1 job" at bounding box center [772, 96] width 82 height 20
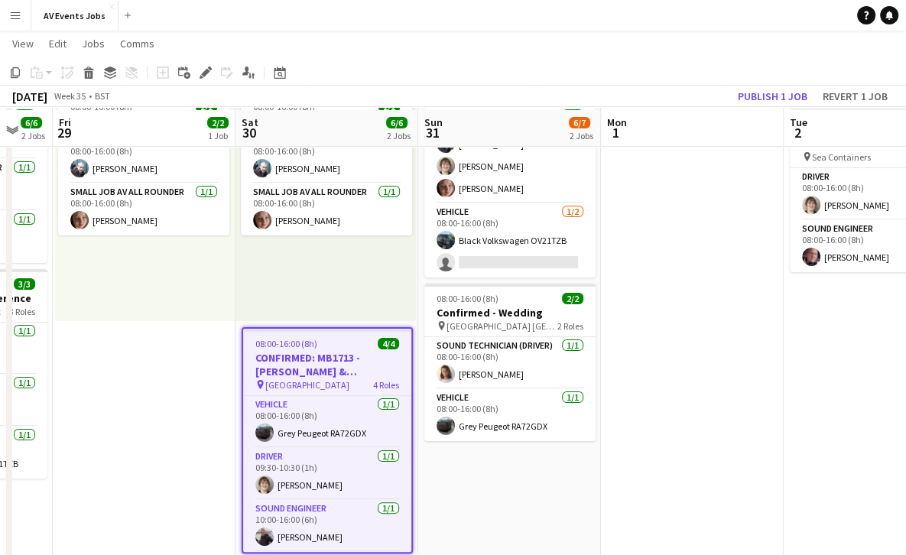
scroll to position [127, 0]
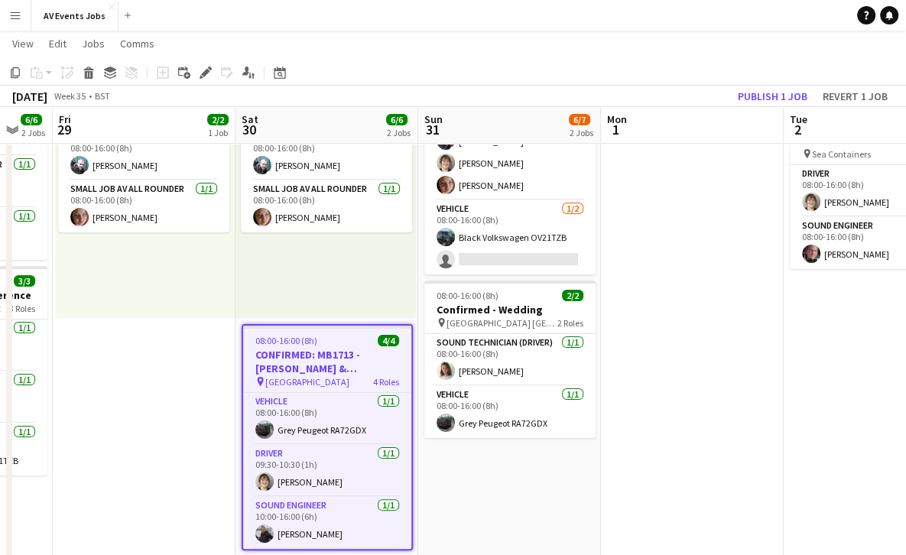
click at [631, 448] on app-date-cell at bounding box center [692, 312] width 183 height 537
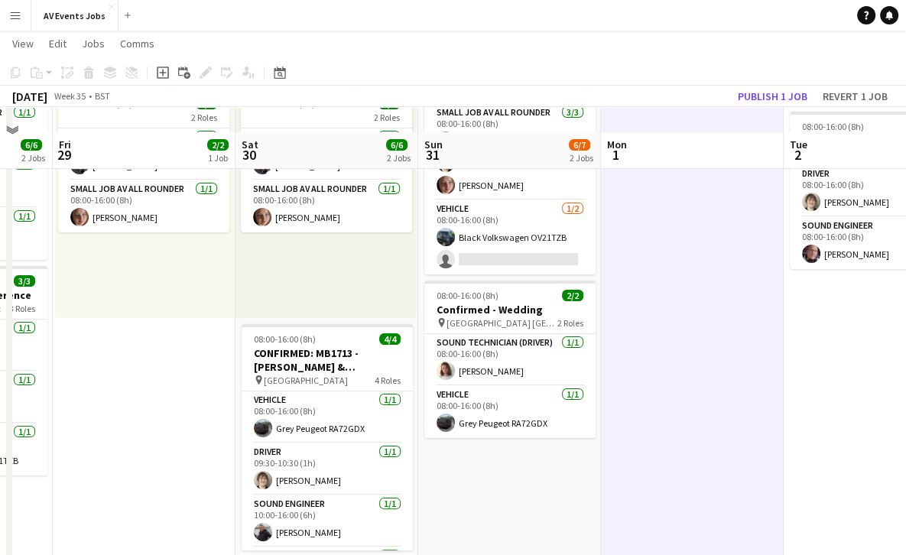
scroll to position [153, 0]
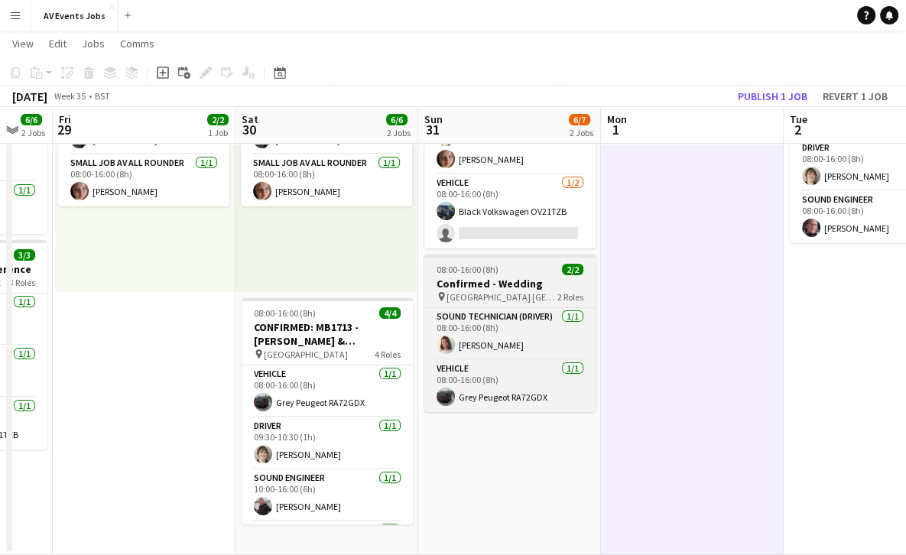
click at [504, 298] on span "Easthampstead Park Wokingham" at bounding box center [501, 296] width 111 height 11
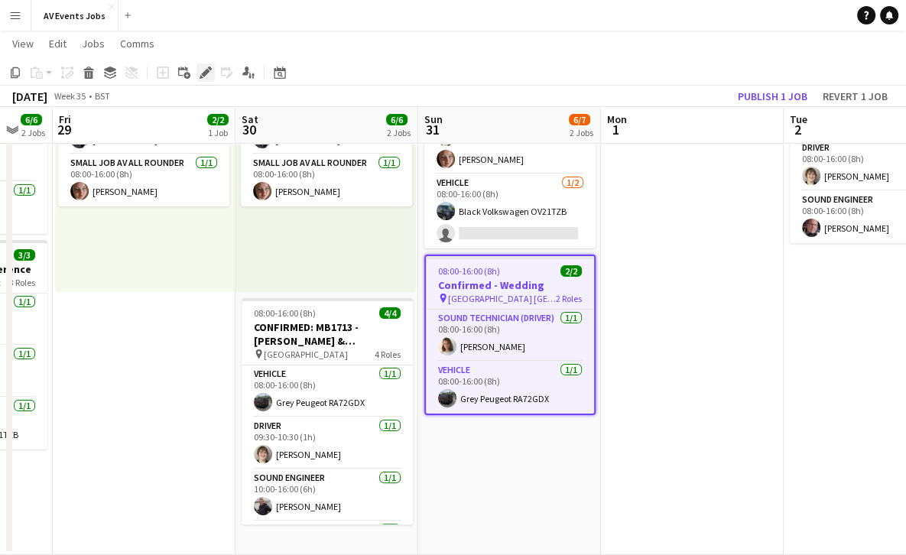
click at [207, 68] on icon "Edit" at bounding box center [205, 72] width 12 height 12
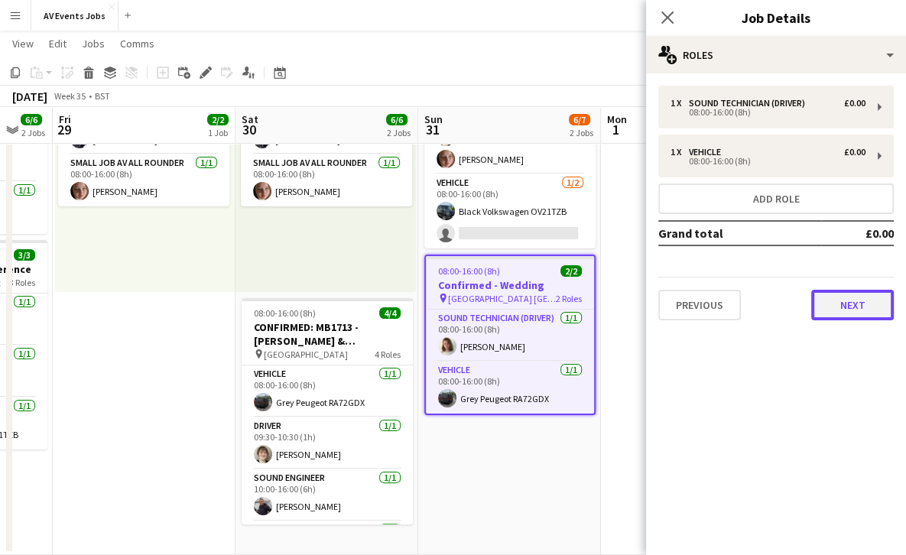
click at [846, 300] on button "Next" at bounding box center [852, 305] width 83 height 31
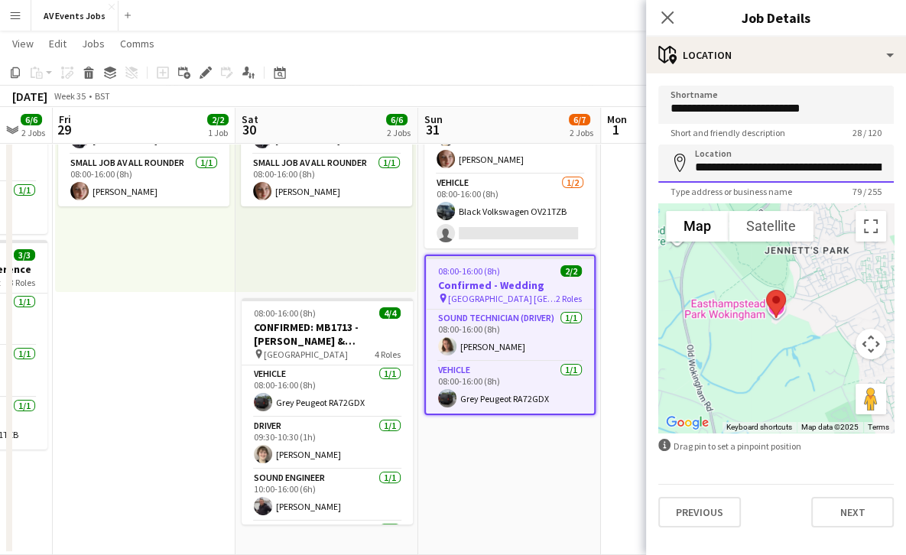
click at [697, 168] on input "**********" at bounding box center [775, 163] width 235 height 38
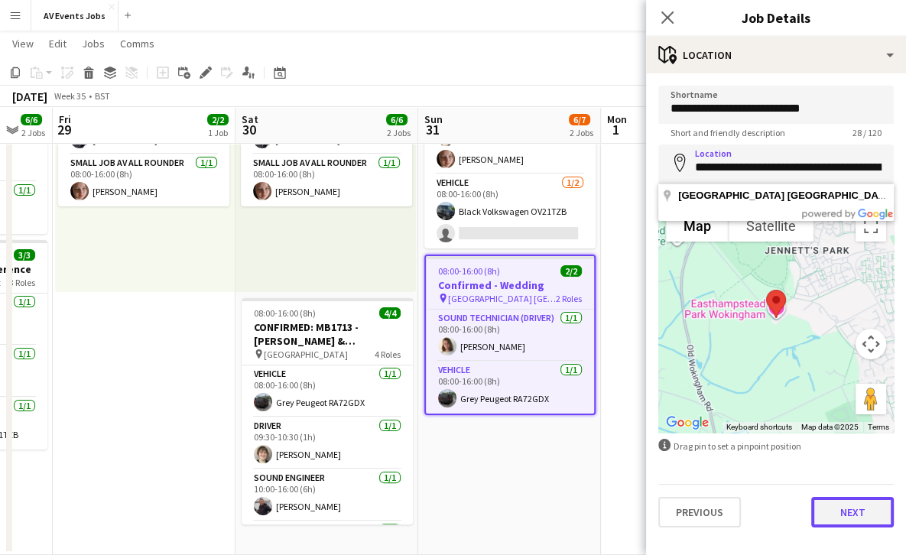
click at [841, 507] on button "Next" at bounding box center [852, 512] width 83 height 31
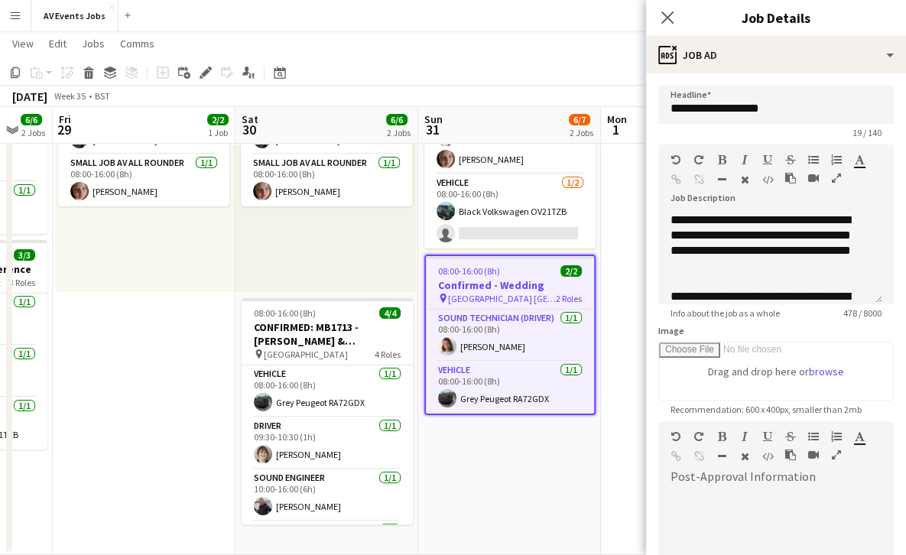
scroll to position [200, 0]
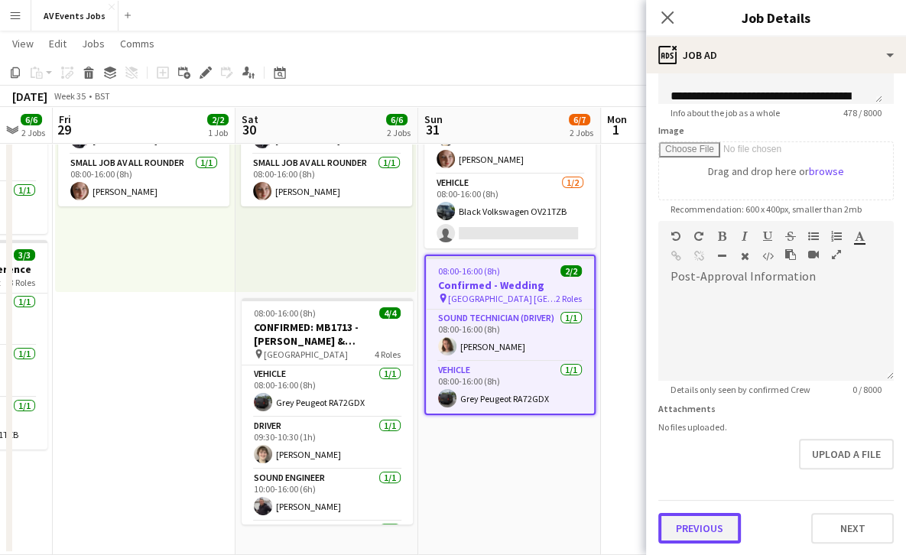
click at [698, 520] on button "Previous" at bounding box center [699, 528] width 83 height 31
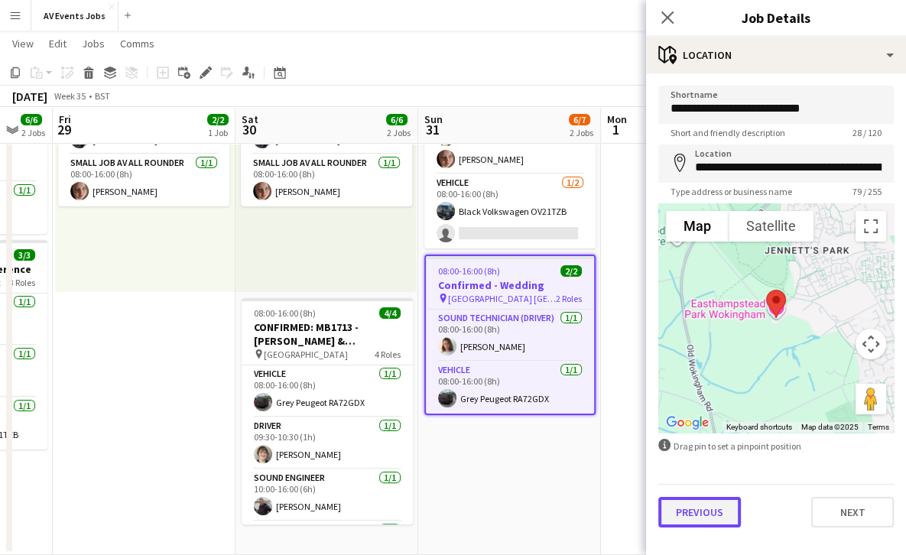
click at [698, 520] on button "Previous" at bounding box center [699, 512] width 83 height 31
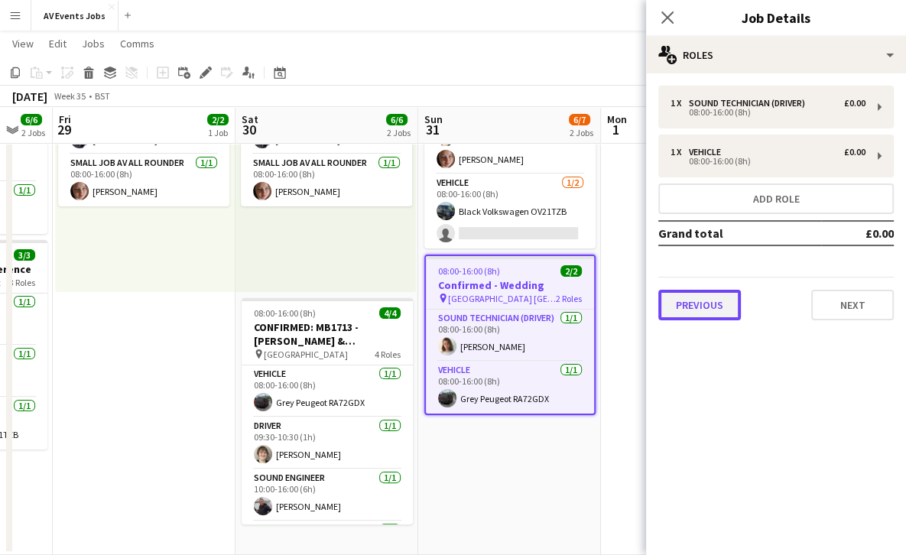
click at [691, 306] on button "Previous" at bounding box center [699, 305] width 83 height 31
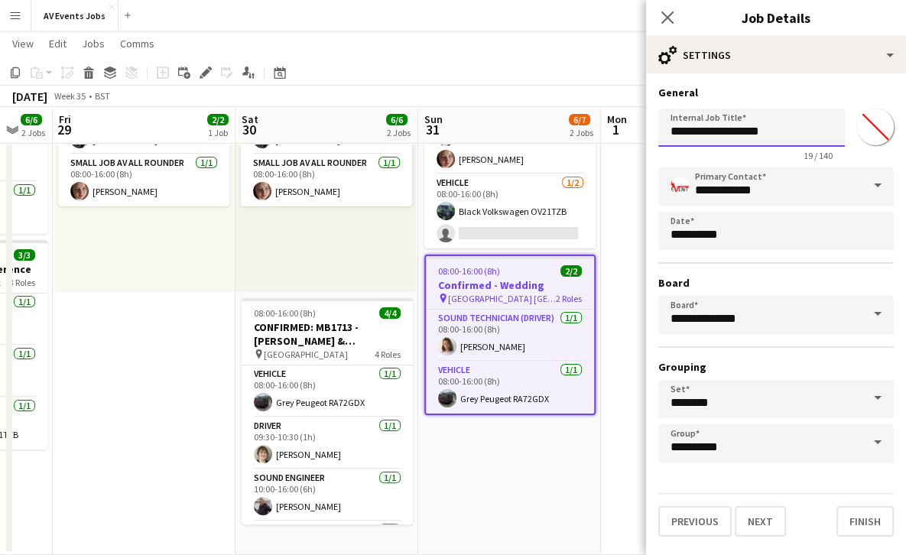
click at [734, 131] on input "**********" at bounding box center [751, 128] width 186 height 38
paste input "****"
drag, startPoint x: 733, startPoint y: 131, endPoint x: 766, endPoint y: 126, distance: 33.3
click at [766, 126] on input "**********" at bounding box center [751, 128] width 186 height 38
type input "**********"
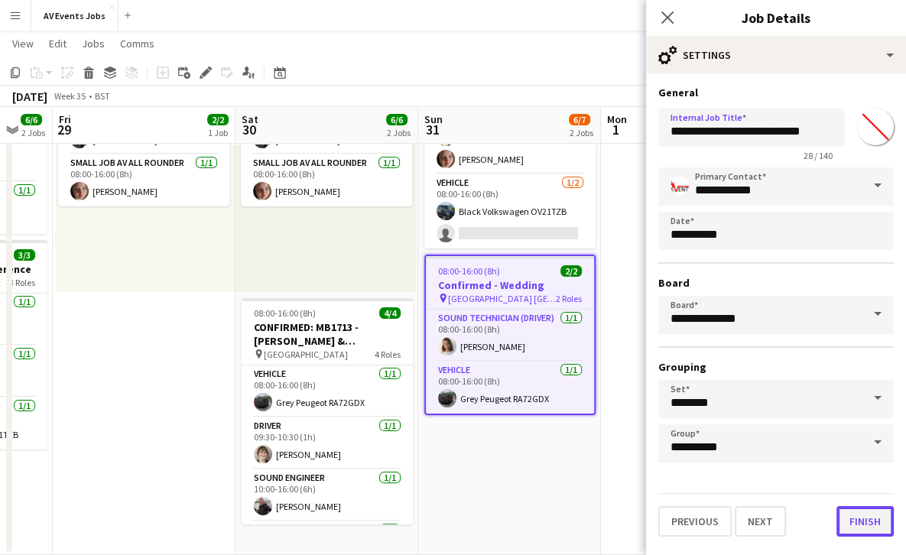
click at [867, 518] on button "Finish" at bounding box center [864, 521] width 57 height 31
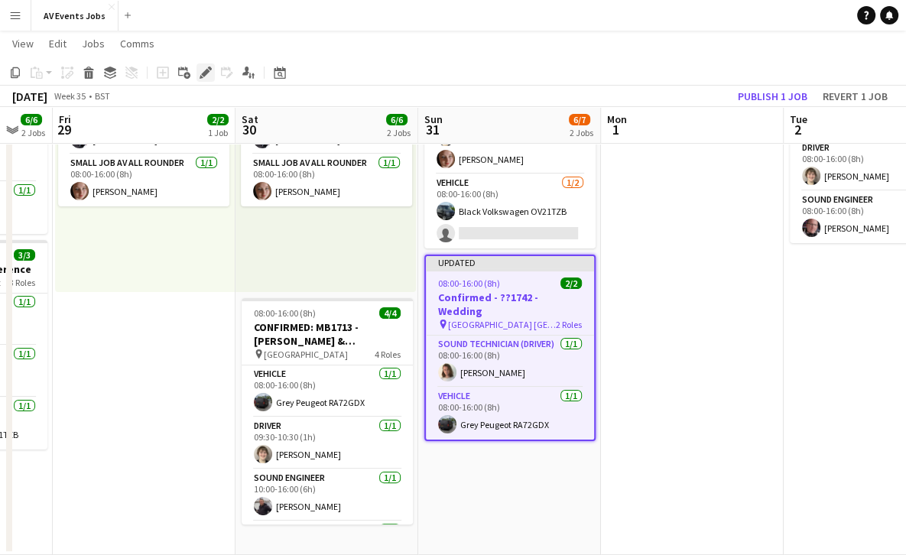
click at [197, 73] on div "Edit" at bounding box center [205, 72] width 18 height 18
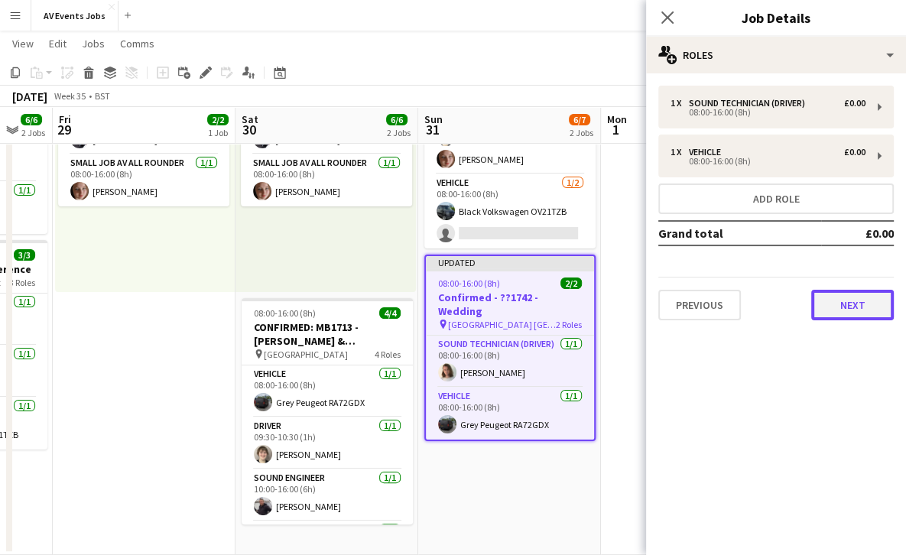
click at [841, 303] on button "Next" at bounding box center [852, 305] width 83 height 31
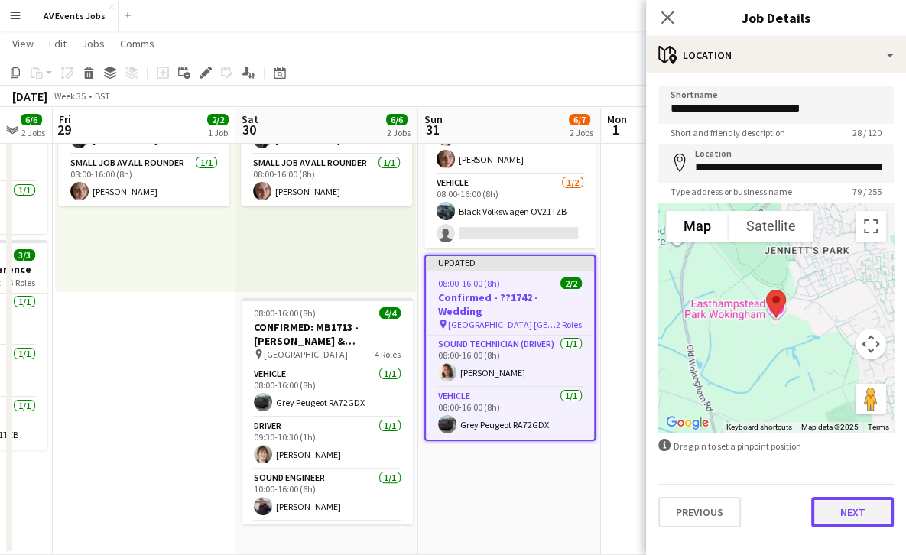
click at [848, 507] on button "Next" at bounding box center [852, 512] width 83 height 31
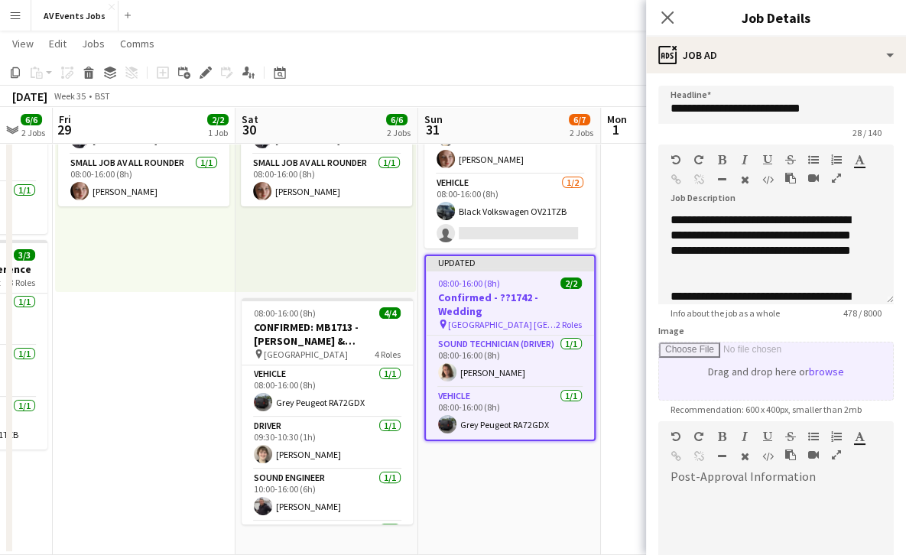
scroll to position [127, 0]
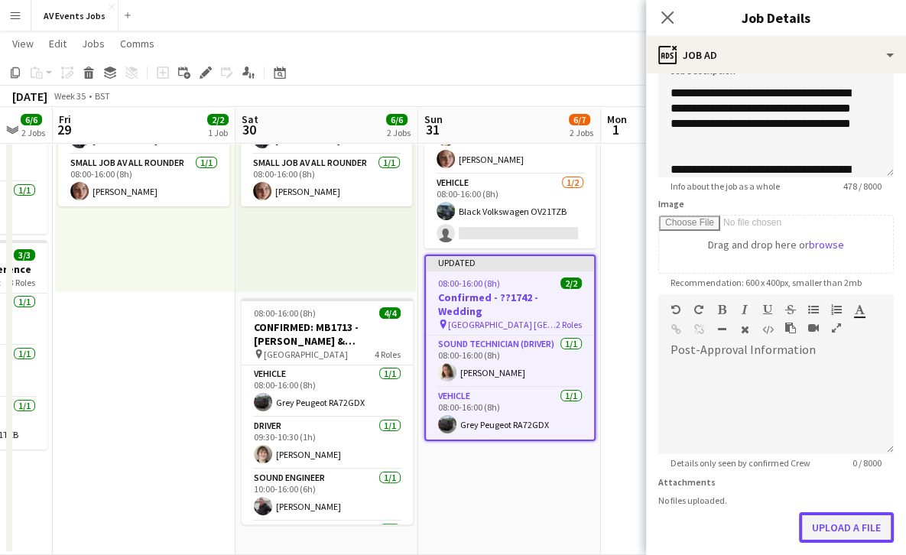
click at [820, 525] on button "Upload a file" at bounding box center [846, 527] width 95 height 31
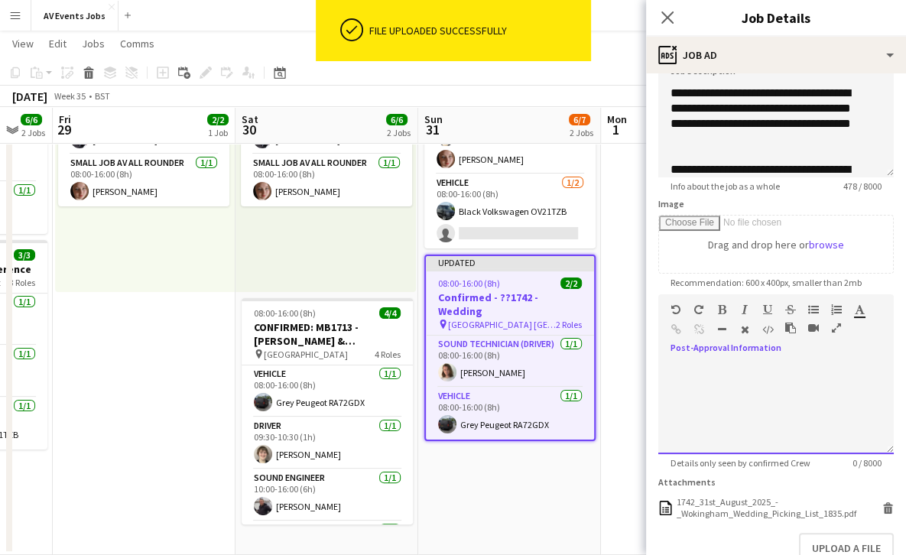
click at [809, 414] on div at bounding box center [775, 408] width 235 height 92
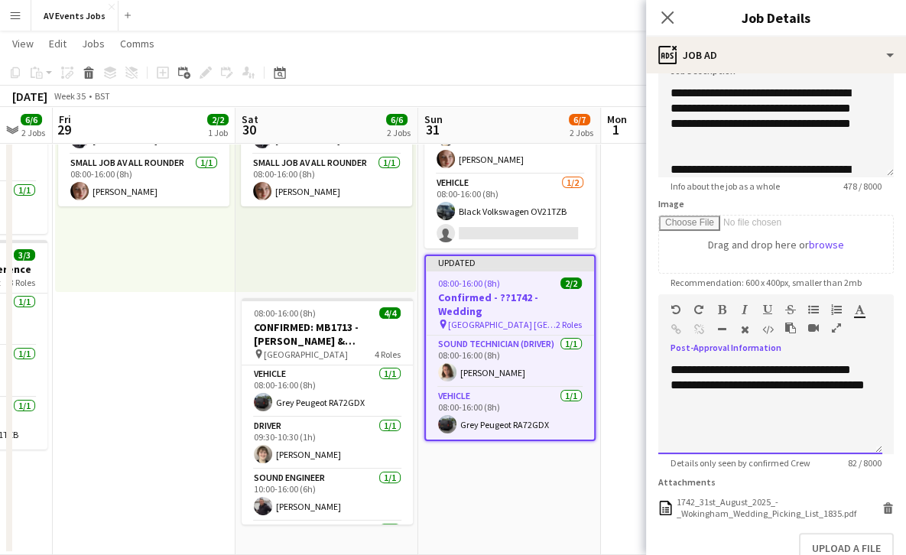
scroll to position [221, 0]
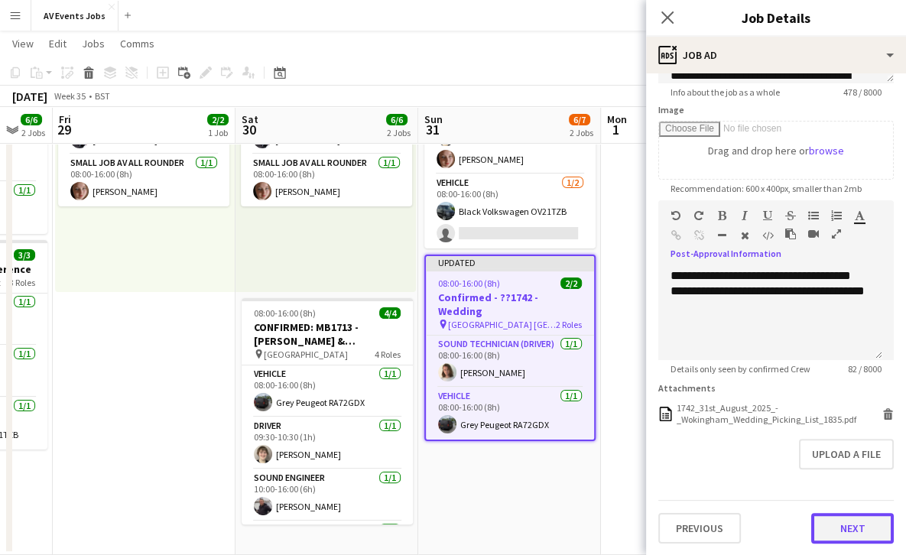
click at [839, 533] on button "Next" at bounding box center [852, 528] width 83 height 31
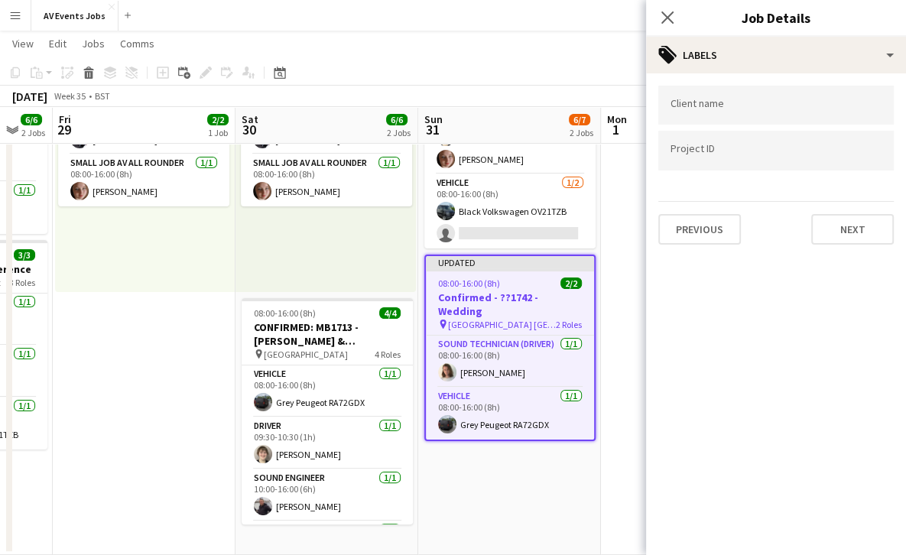
scroll to position [0, 0]
click at [760, 152] on input "Type to search project ID labels..." at bounding box center [775, 151] width 211 height 14
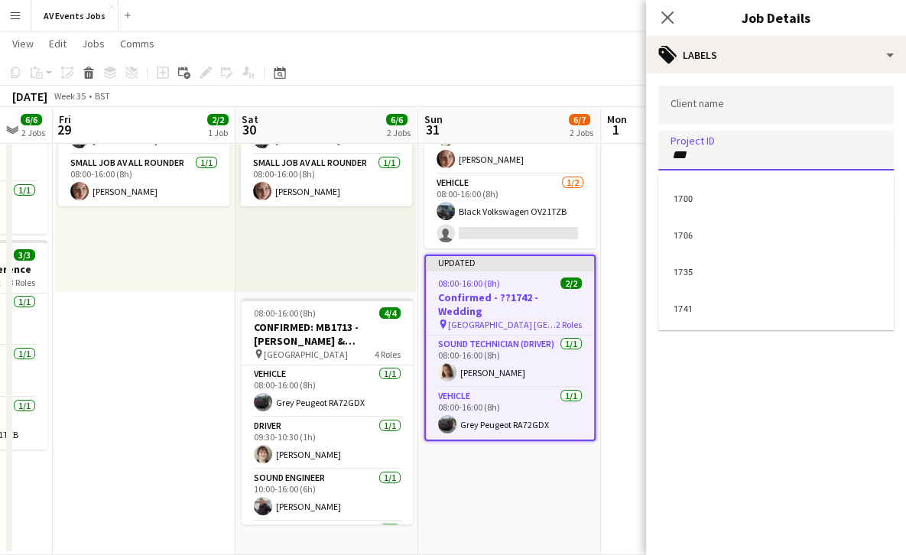
type input "****"
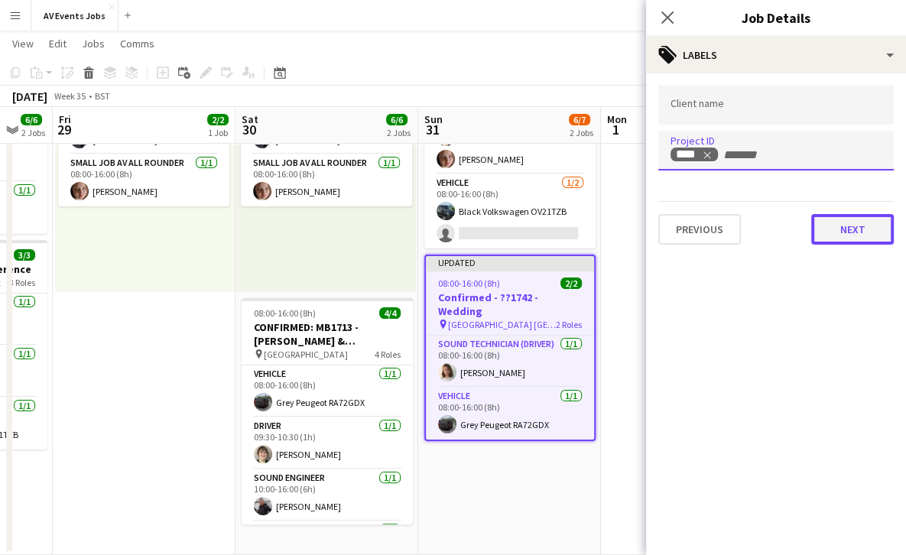
click at [848, 236] on button "Next" at bounding box center [852, 229] width 83 height 31
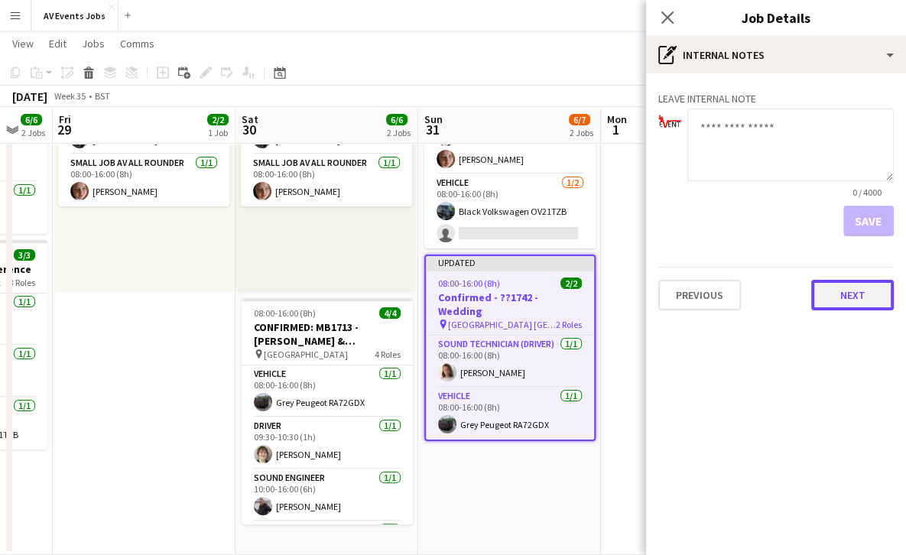
click at [848, 282] on button "Next" at bounding box center [852, 295] width 83 height 31
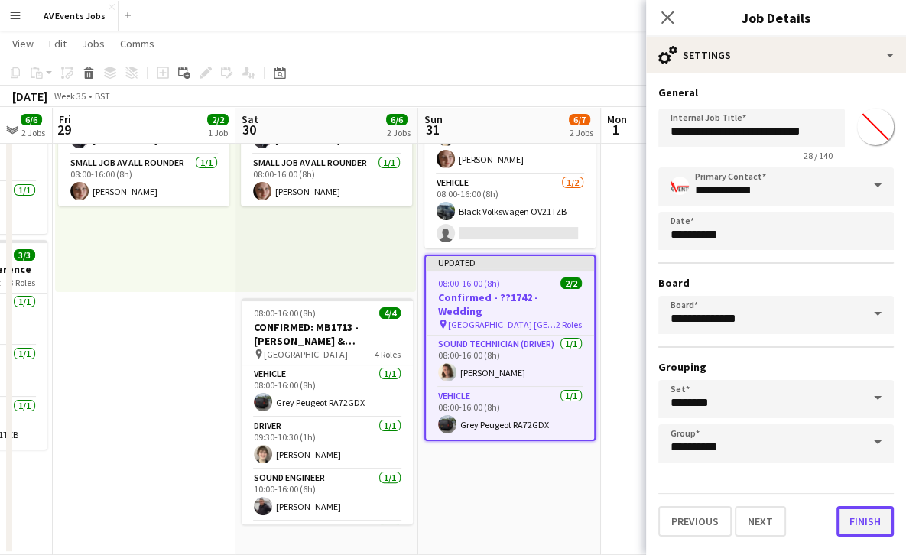
click at [863, 520] on button "Finish" at bounding box center [864, 521] width 57 height 31
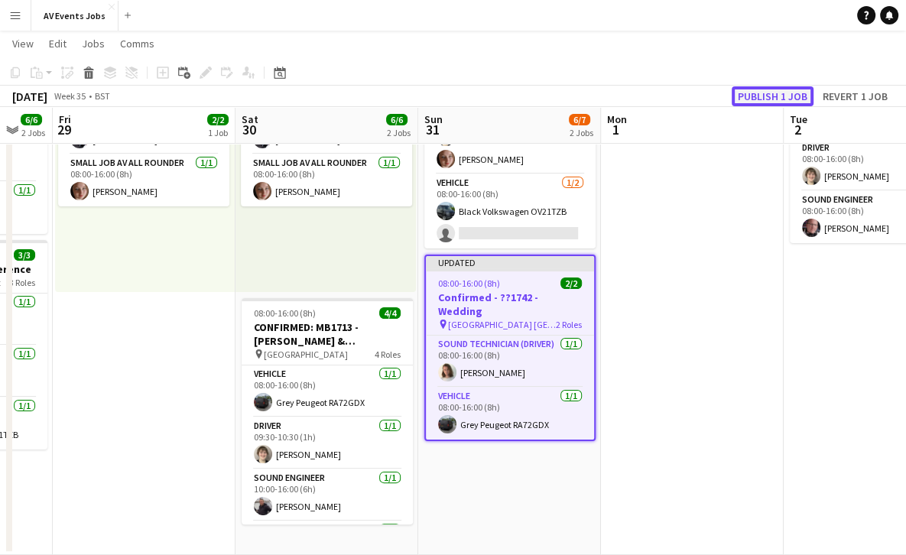
click at [757, 100] on button "Publish 1 job" at bounding box center [772, 96] width 82 height 20
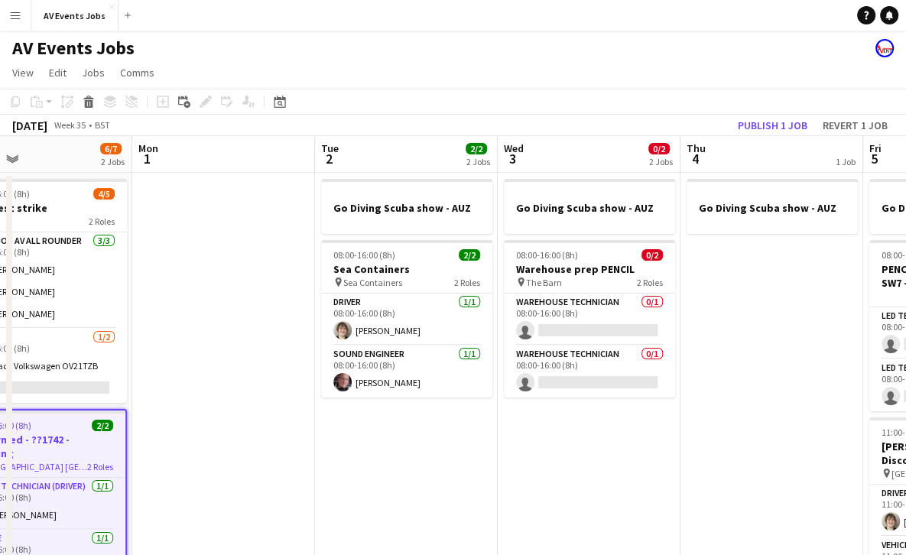
scroll to position [0, 601]
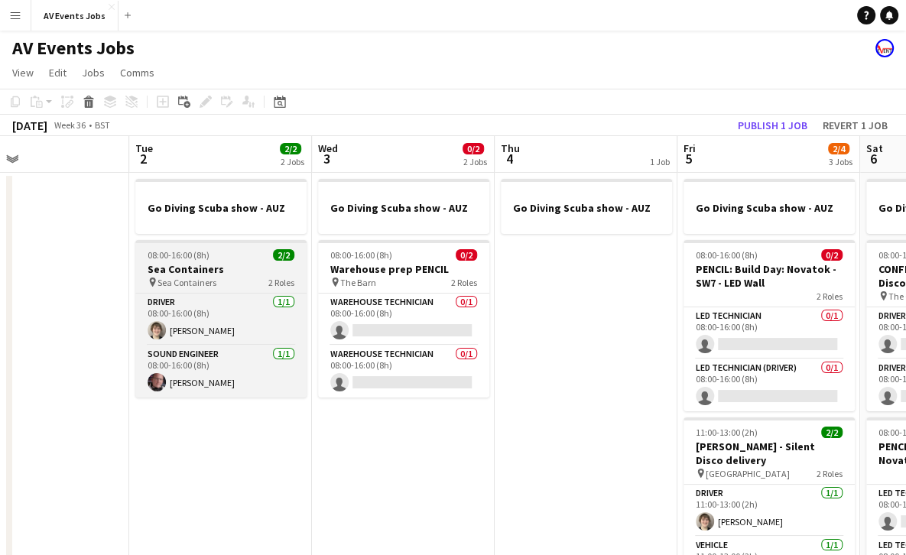
click at [242, 267] on h3 "Sea Containers" at bounding box center [220, 269] width 171 height 14
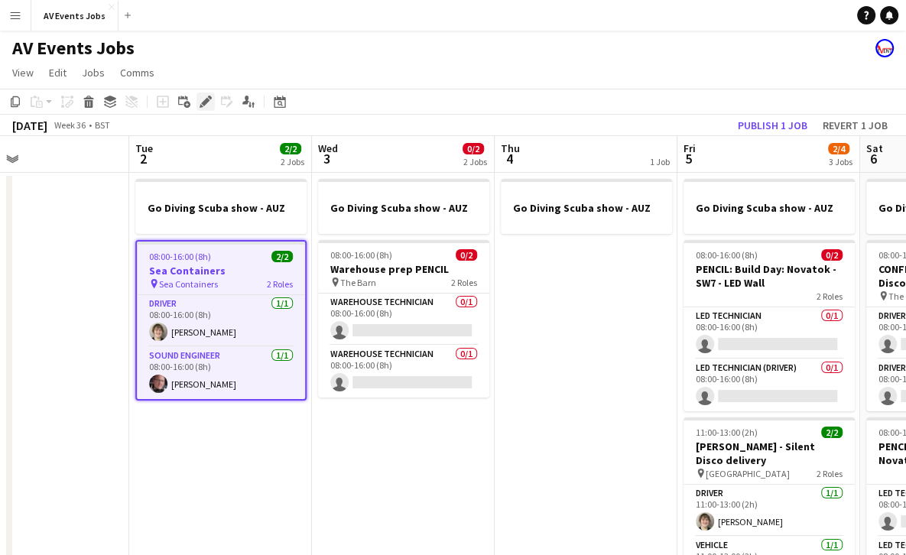
click at [206, 102] on icon at bounding box center [205, 102] width 8 height 8
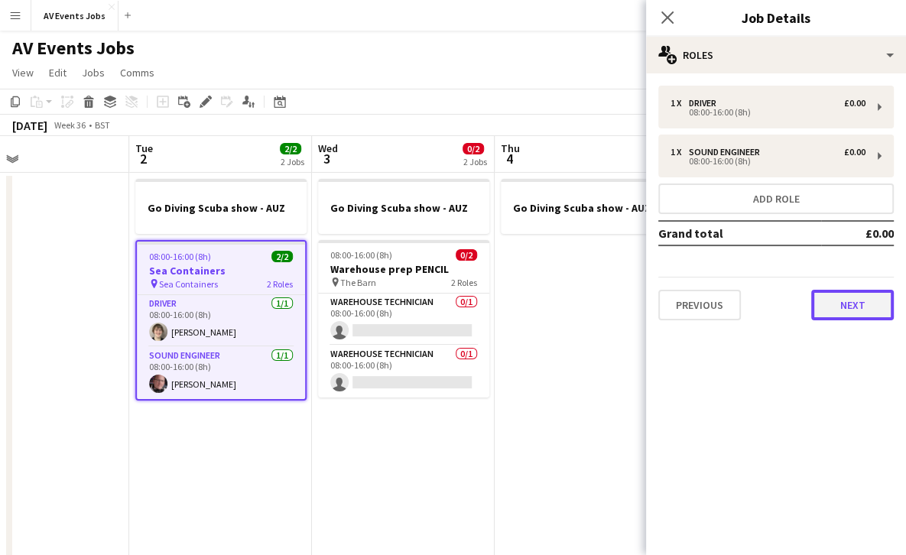
click at [862, 305] on button "Next" at bounding box center [852, 305] width 83 height 31
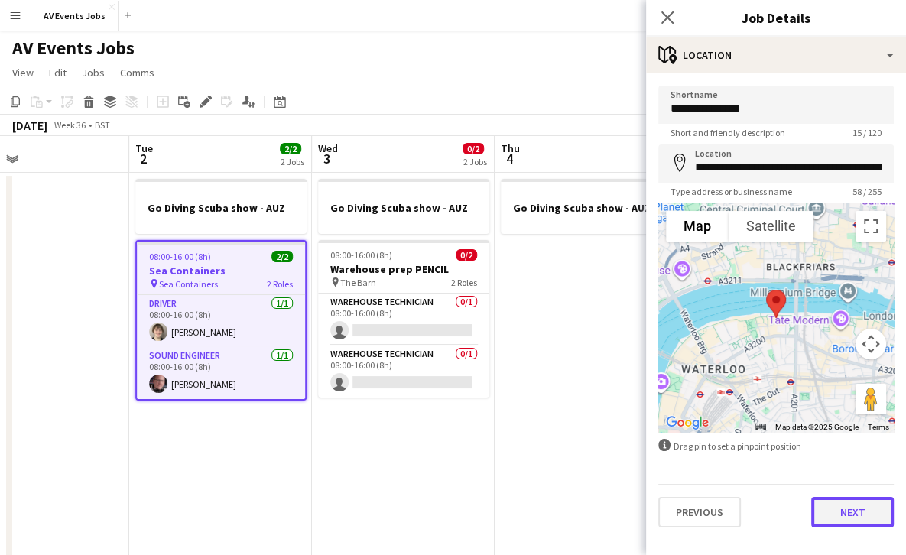
click at [867, 514] on button "Next" at bounding box center [852, 512] width 83 height 31
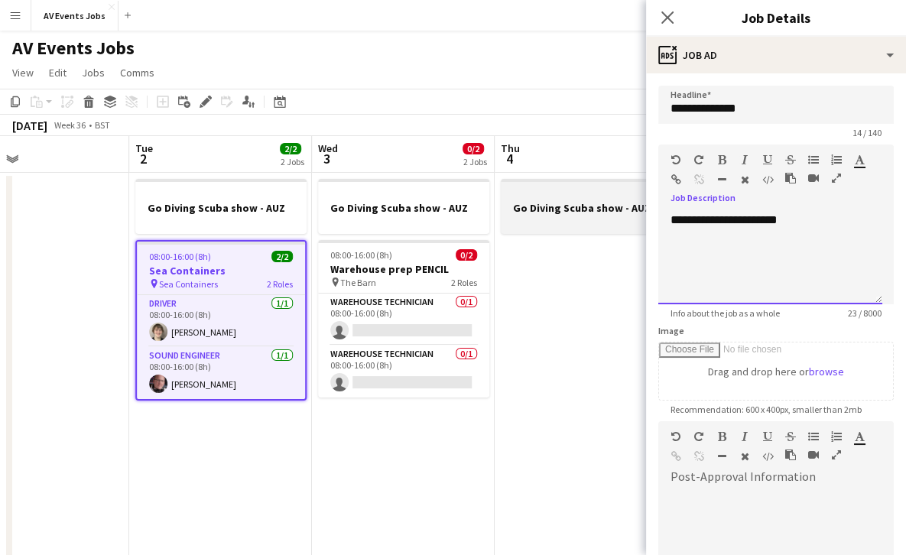
drag, startPoint x: 824, startPoint y: 222, endPoint x: 624, endPoint y: 223, distance: 200.2
click at [624, 223] on body "Menu Boards Boards Boards All jobs Status Workforce Workforce My Workforce Recr…" at bounding box center [453, 354] width 906 height 709
paste div
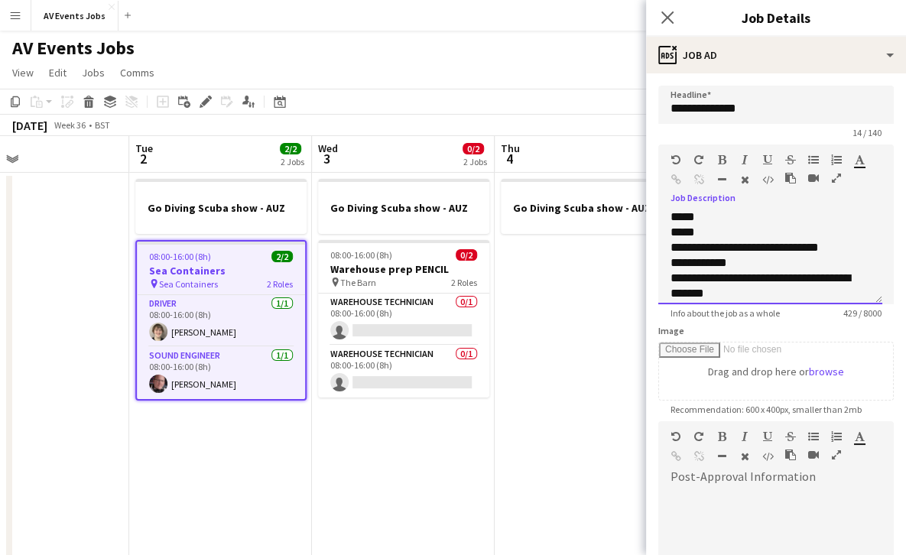
scroll to position [272, 0]
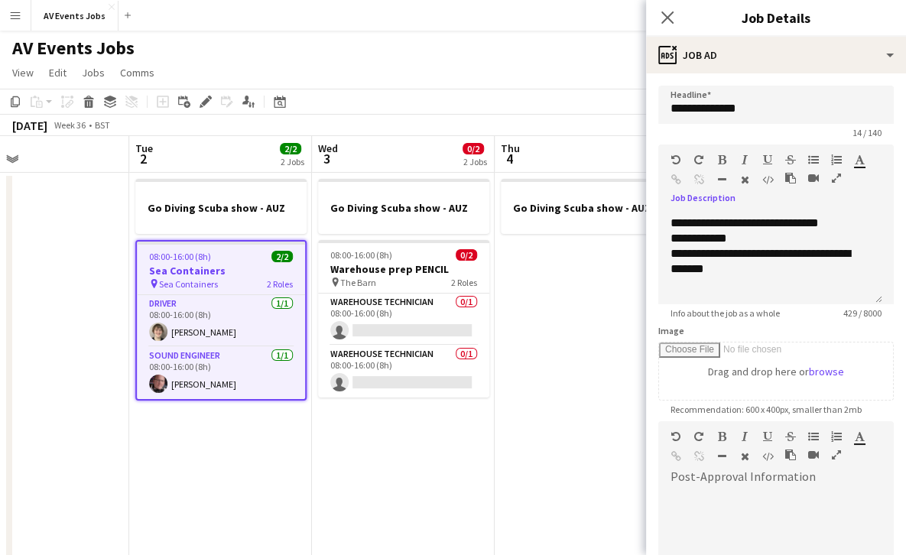
drag, startPoint x: 749, startPoint y: 242, endPoint x: 795, endPoint y: 326, distance: 95.8
click at [795, 326] on div "Image Drag and drop here or browse" at bounding box center [775, 363] width 235 height 76
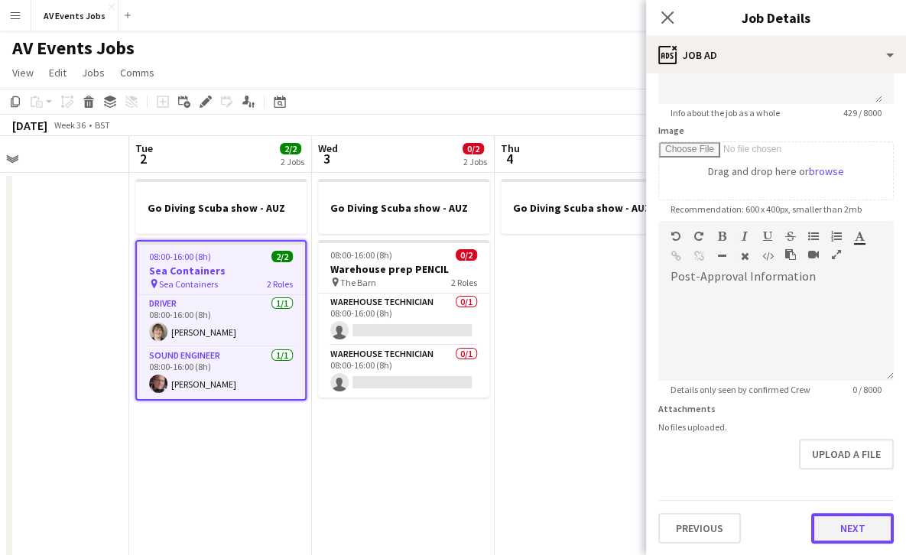
click at [841, 527] on button "Next" at bounding box center [852, 528] width 83 height 31
type input "*******"
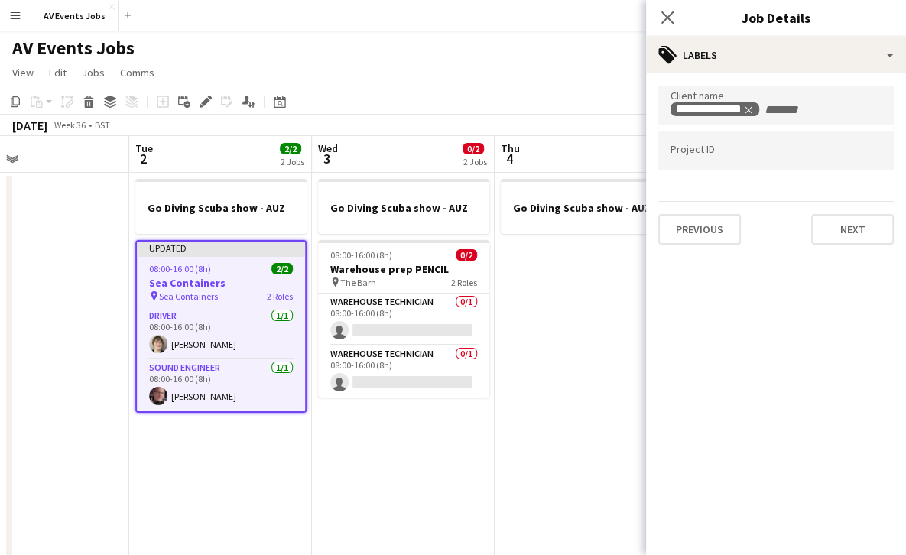
scroll to position [0, 0]
click at [832, 228] on button "Next" at bounding box center [852, 229] width 83 height 31
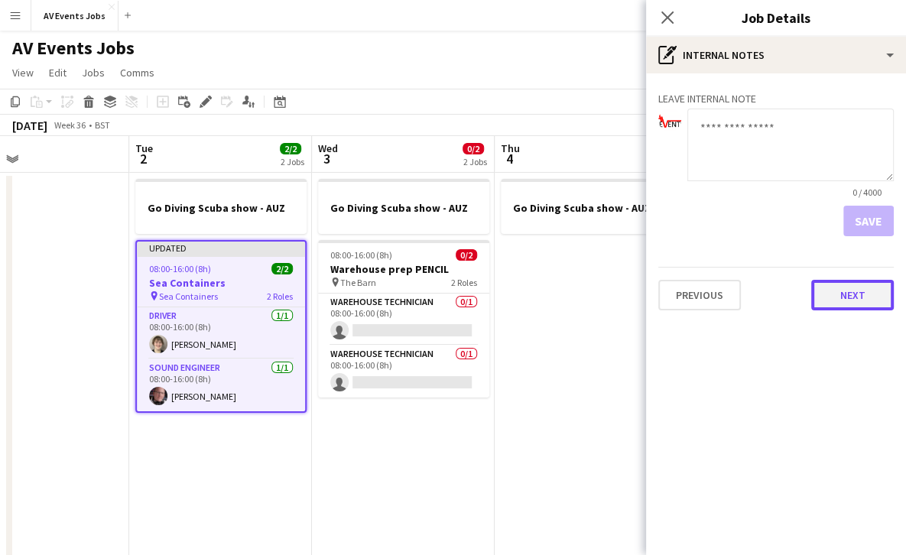
click at [853, 307] on button "Next" at bounding box center [852, 295] width 83 height 31
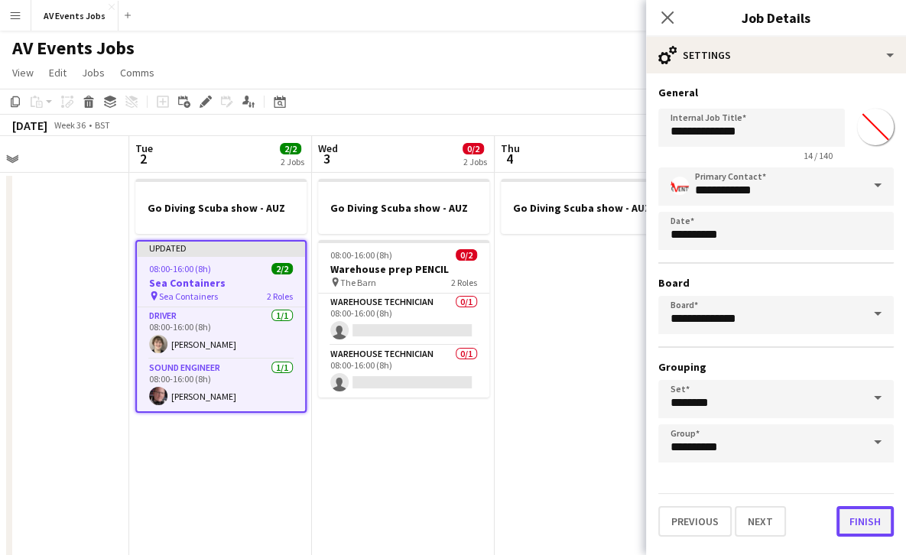
click at [864, 520] on button "Finish" at bounding box center [864, 521] width 57 height 31
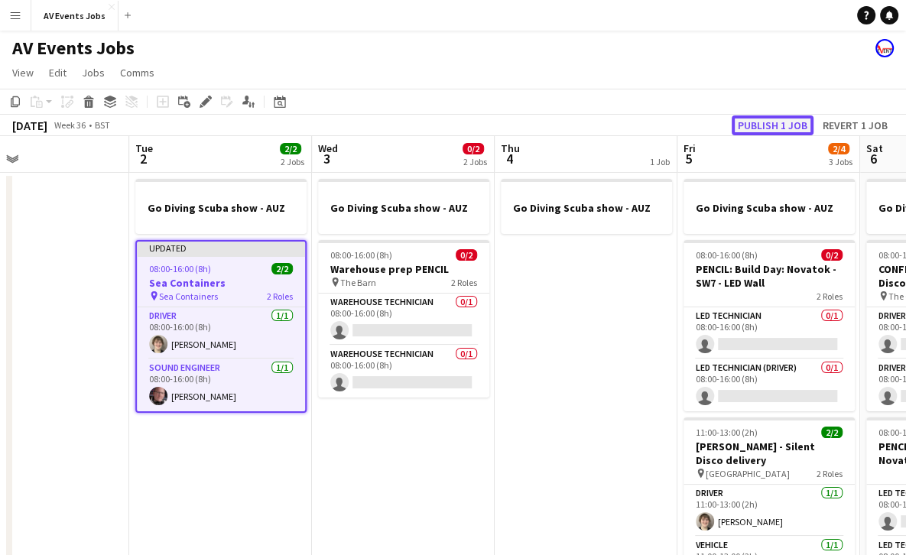
click at [754, 128] on button "Publish 1 job" at bounding box center [772, 125] width 82 height 20
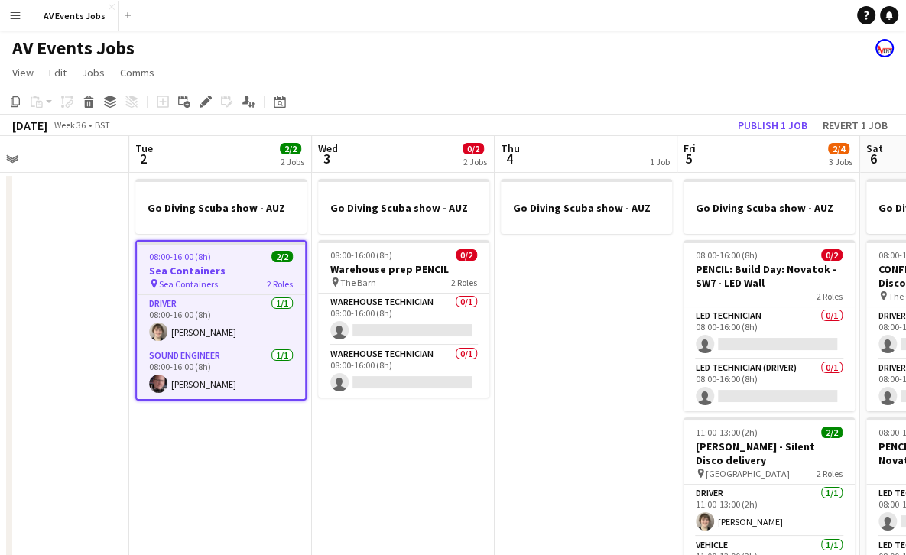
click at [430, 435] on app-date-cell "Go Diving Scuba show - AUZ 08:00-16:00 (8h) 0/2 Warehouse prep PENCIL pin The B…" at bounding box center [403, 441] width 183 height 537
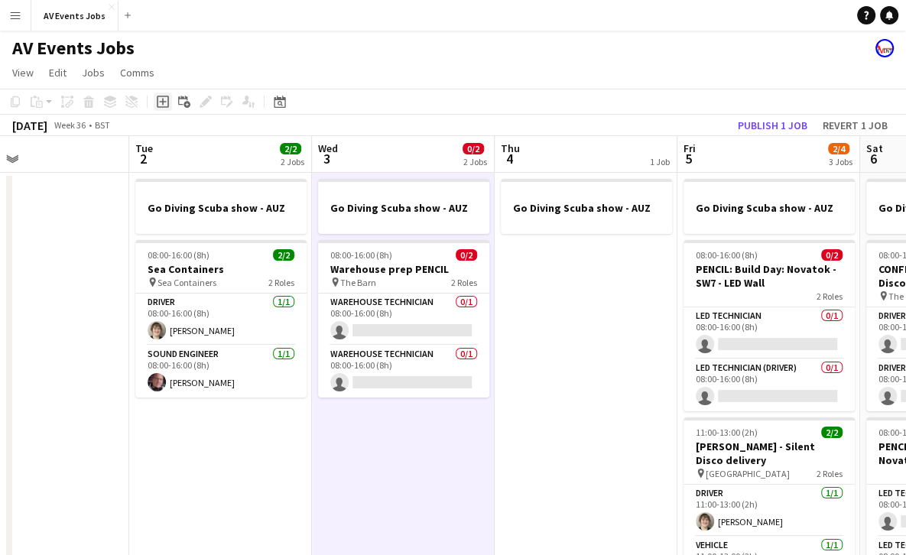
click at [157, 101] on icon at bounding box center [163, 102] width 12 height 12
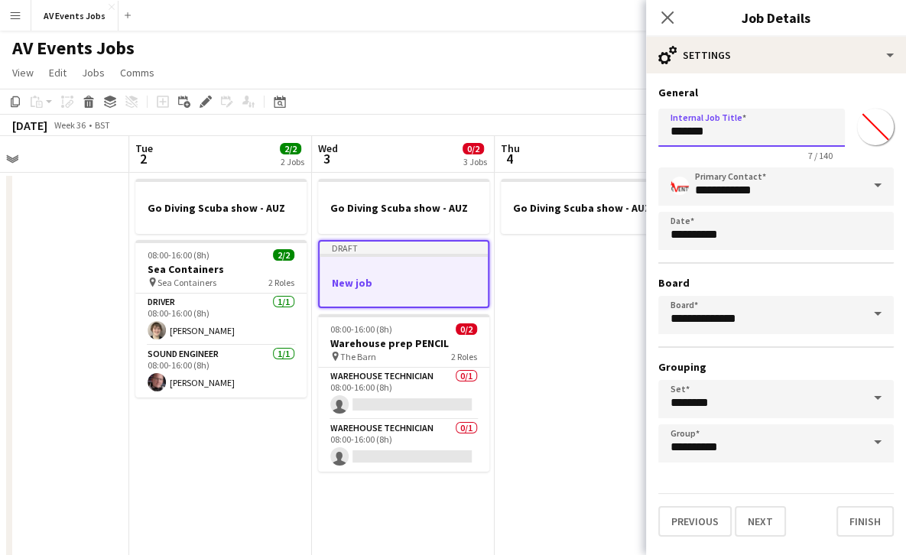
drag, startPoint x: 738, startPoint y: 128, endPoint x: 613, endPoint y: 134, distance: 124.7
click at [613, 134] on body "Menu Boards Boards Boards All jobs Status Workforce Workforce My Workforce Recr…" at bounding box center [453, 354] width 906 height 709
type input "*"
type input "**********"
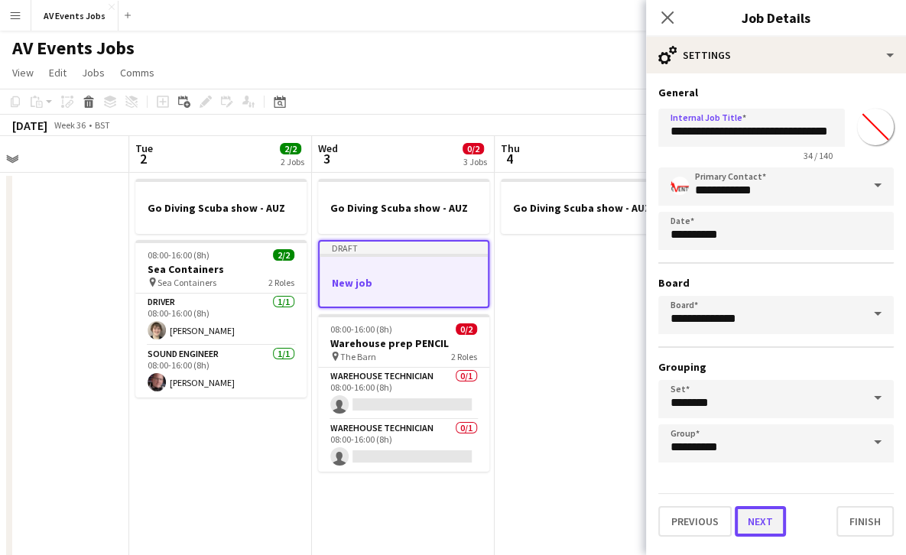
scroll to position [0, 0]
click at [752, 529] on button "Next" at bounding box center [759, 521] width 51 height 31
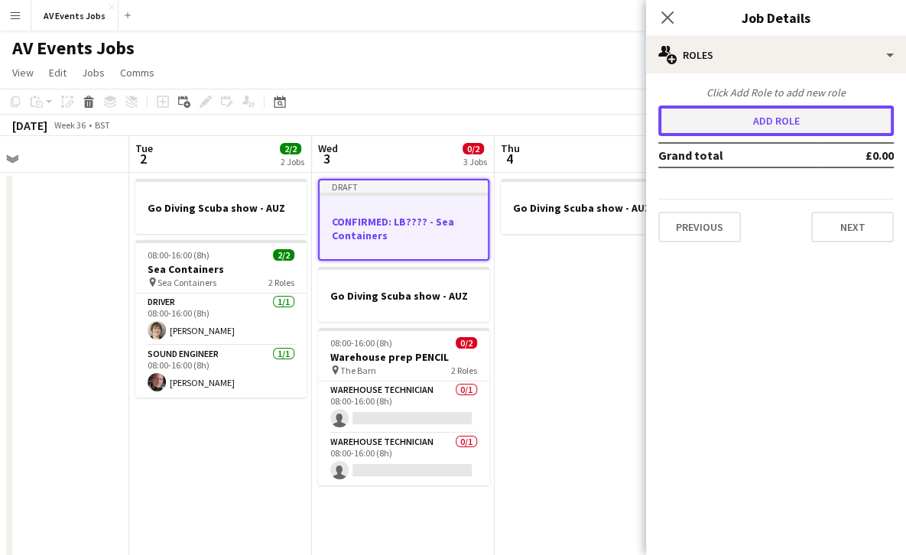
click at [770, 128] on button "Add role" at bounding box center [775, 120] width 235 height 31
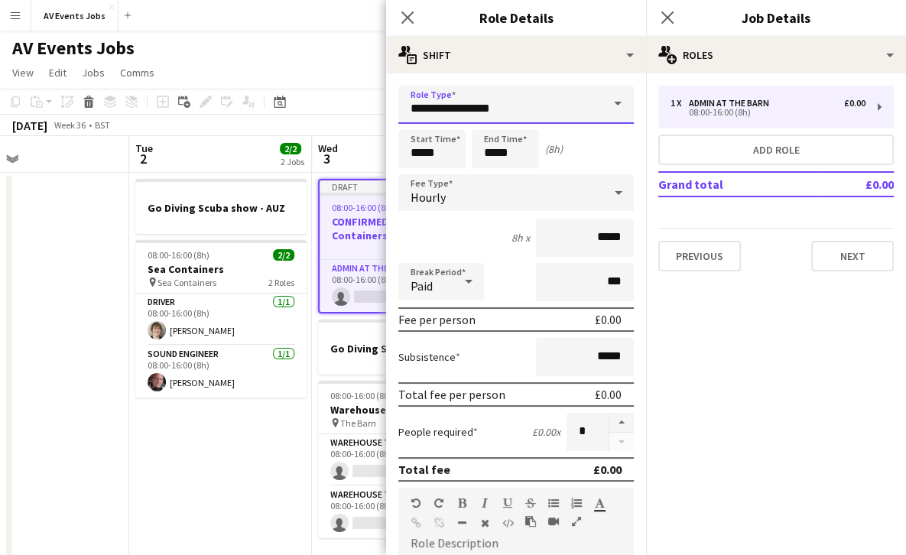
click at [577, 104] on input "**********" at bounding box center [515, 105] width 235 height 38
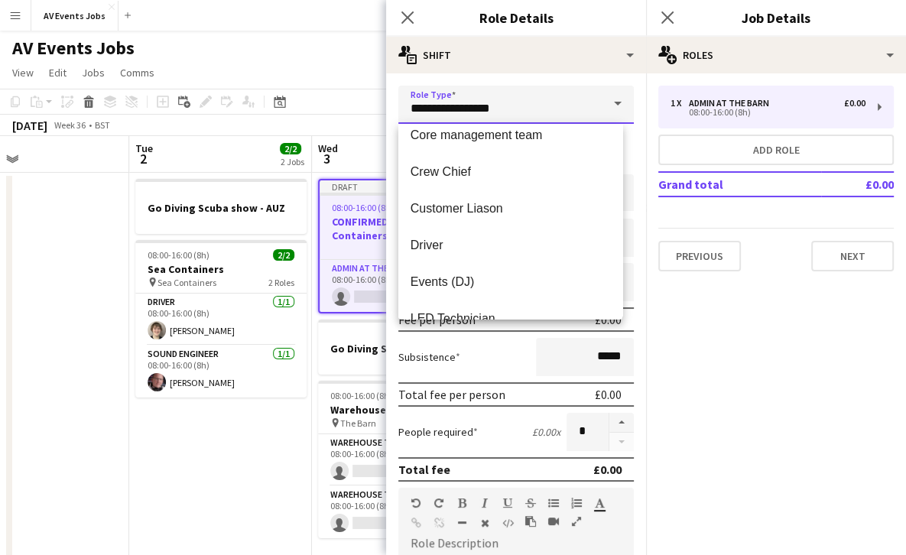
scroll to position [197, 0]
click at [511, 239] on span "Driver" at bounding box center [509, 244] width 199 height 15
type input "******"
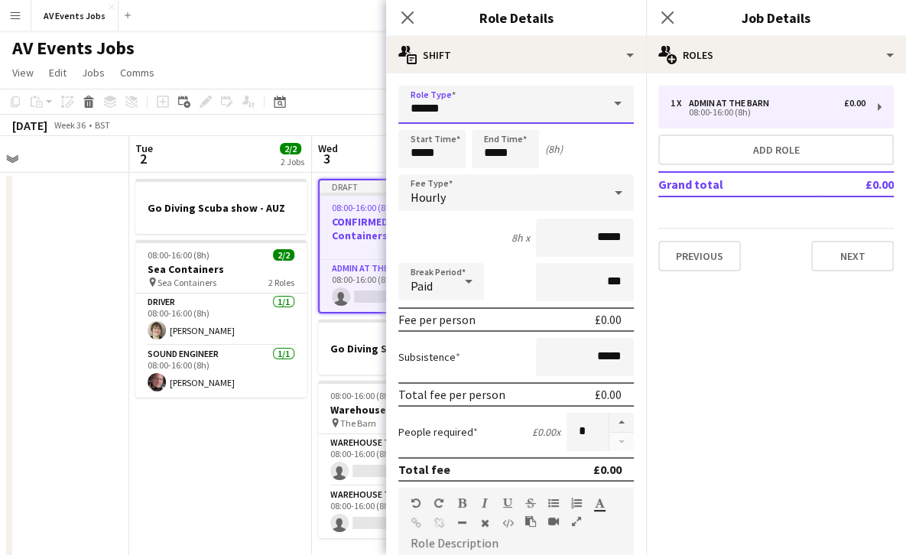
scroll to position [357, 0]
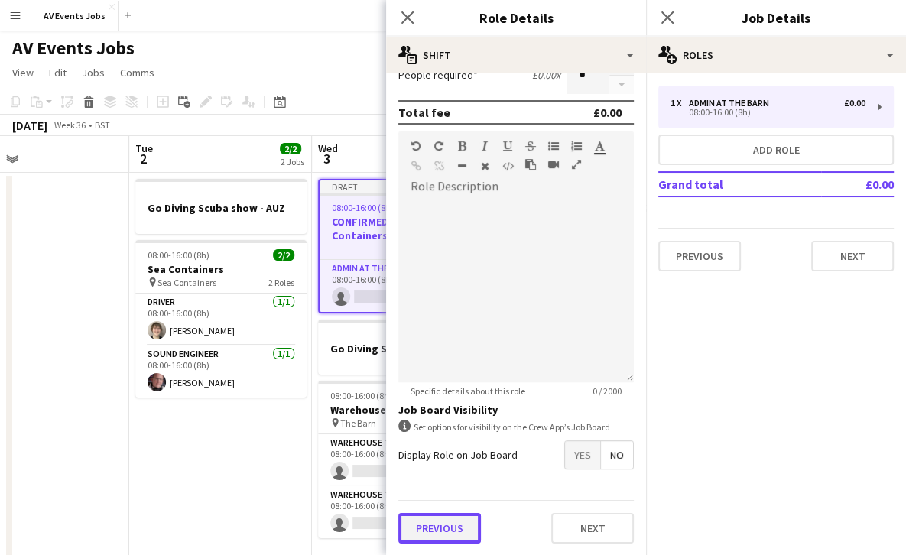
click at [464, 519] on button "Previous" at bounding box center [439, 528] width 83 height 31
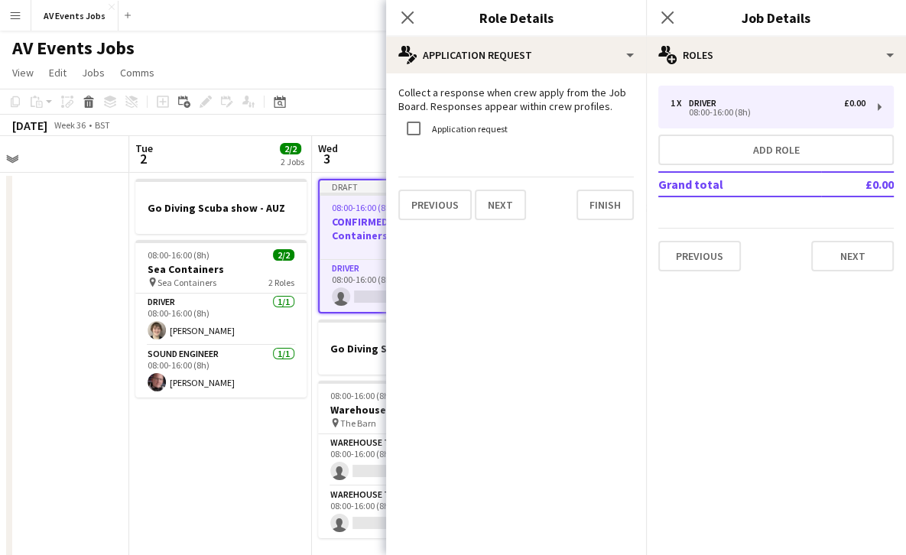
scroll to position [0, 0]
click at [597, 209] on button "Finish" at bounding box center [604, 205] width 57 height 31
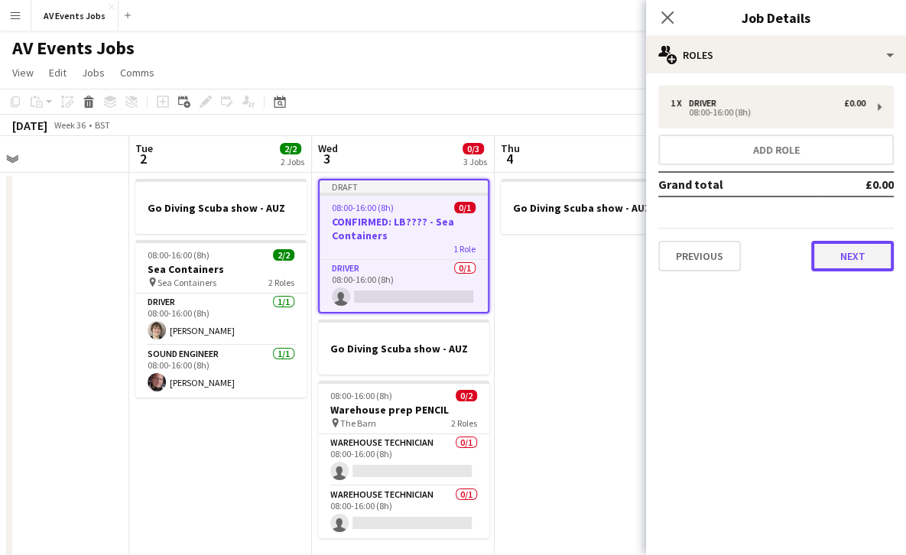
click at [833, 256] on button "Next" at bounding box center [852, 256] width 83 height 31
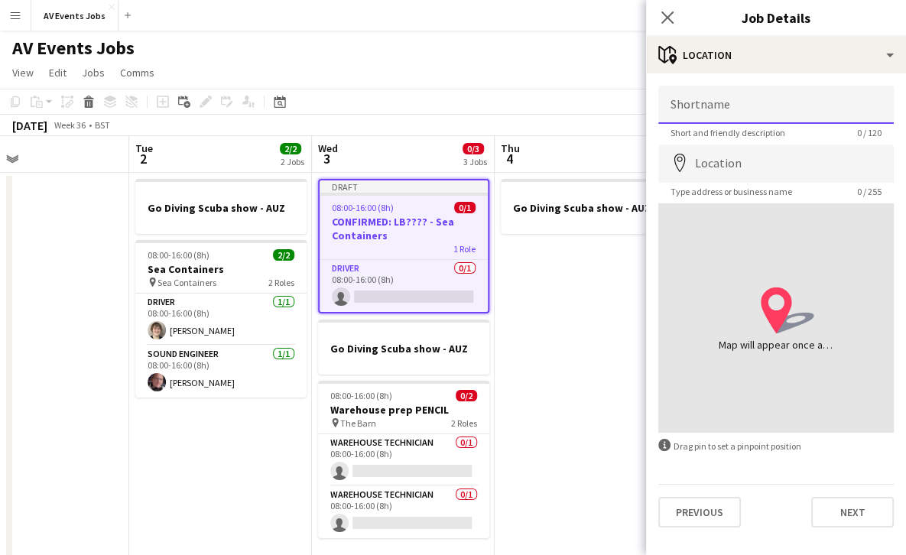
click at [788, 108] on input "Shortname" at bounding box center [775, 105] width 235 height 38
type input "**********"
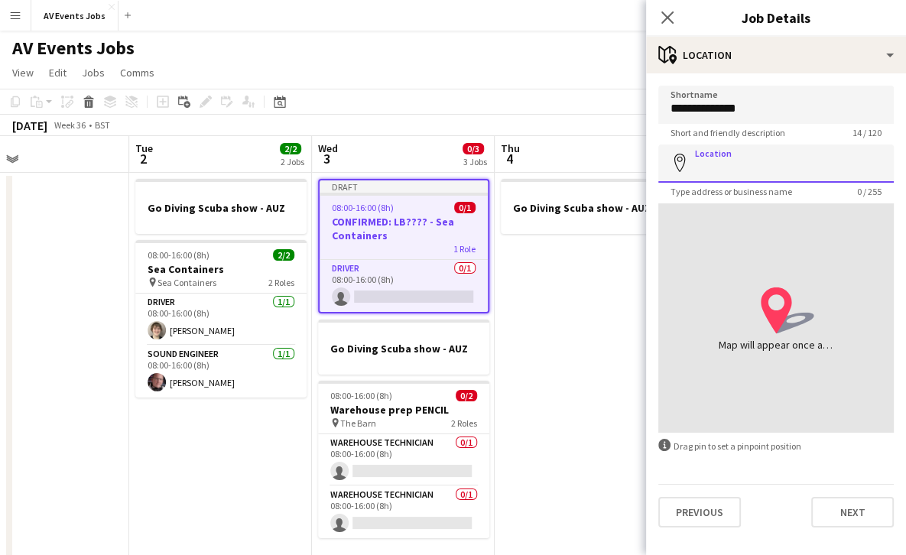
click at [751, 178] on input "Location" at bounding box center [775, 163] width 235 height 38
type input "**********"
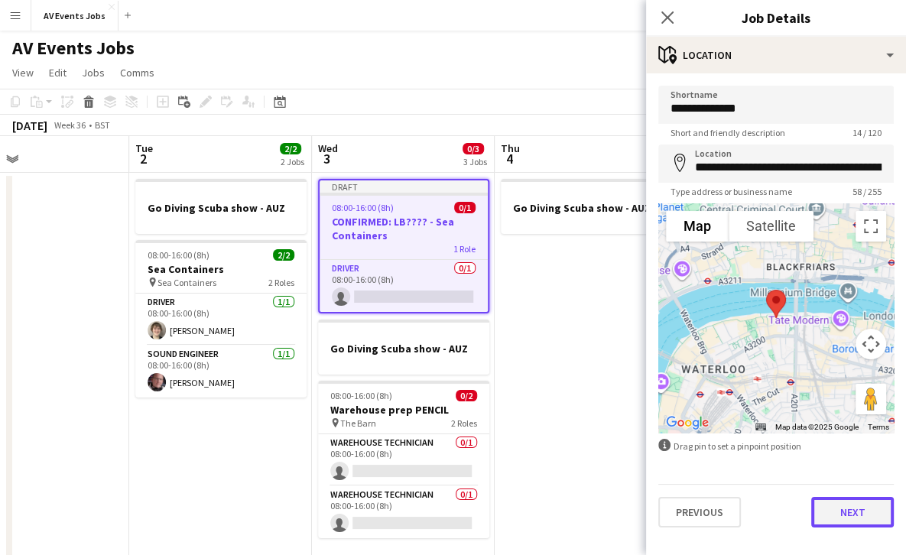
click at [831, 511] on button "Next" at bounding box center [852, 512] width 83 height 31
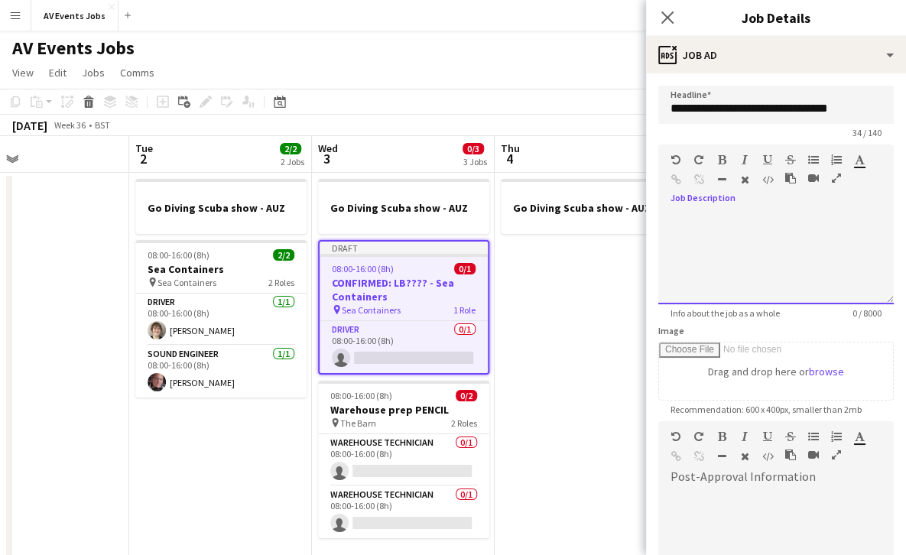
click at [772, 236] on div at bounding box center [775, 258] width 235 height 92
paste div
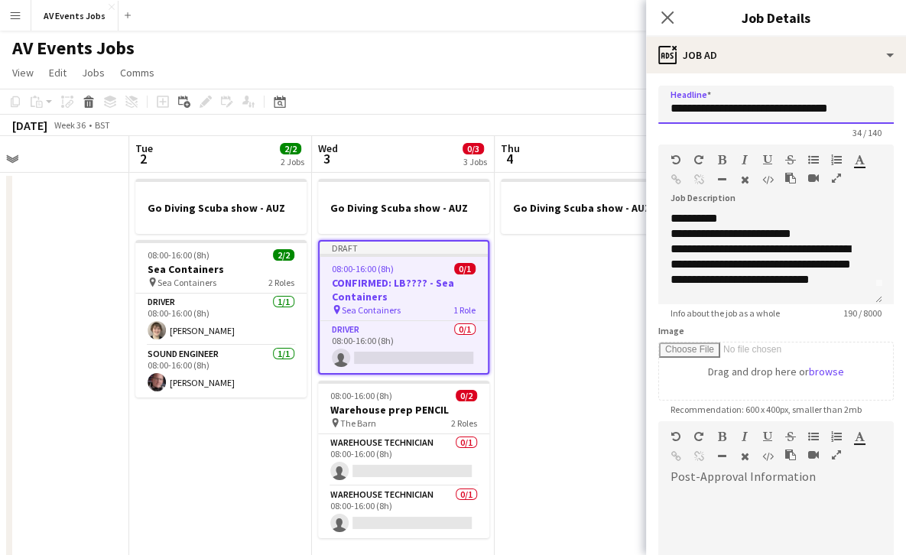
click at [739, 104] on input "**********" at bounding box center [775, 105] width 235 height 38
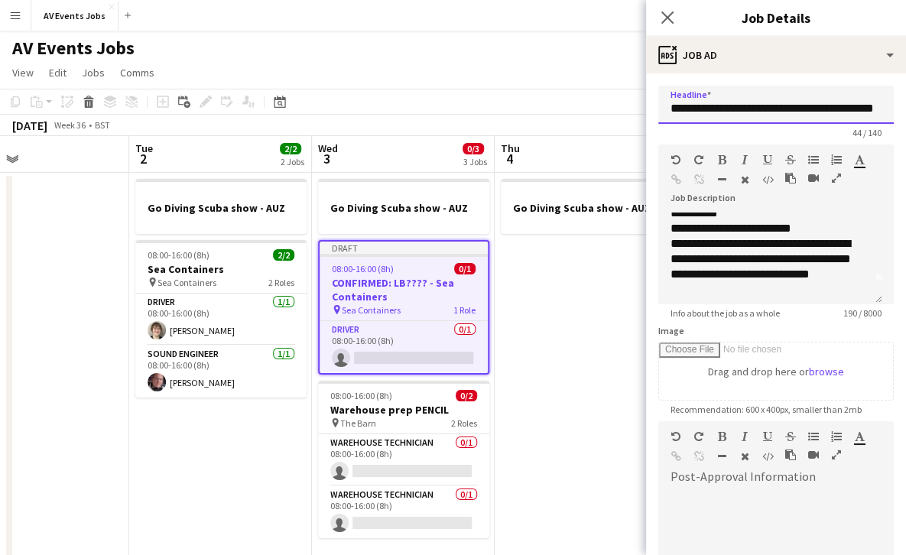
scroll to position [24, 0]
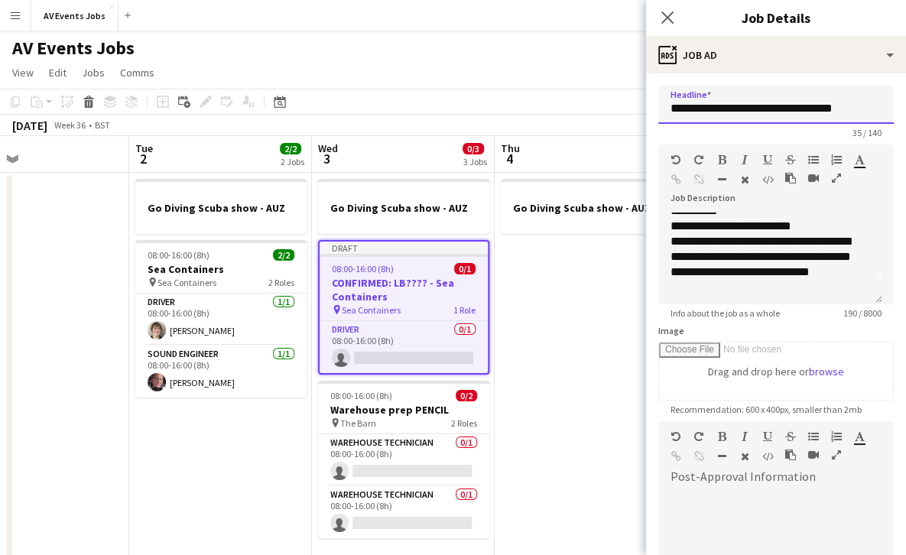
type input "**********"
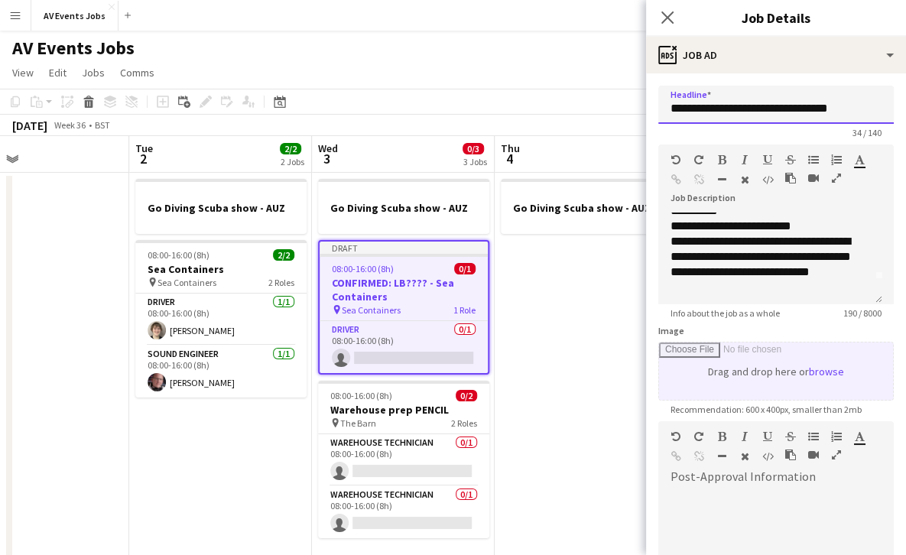
scroll to position [200, 0]
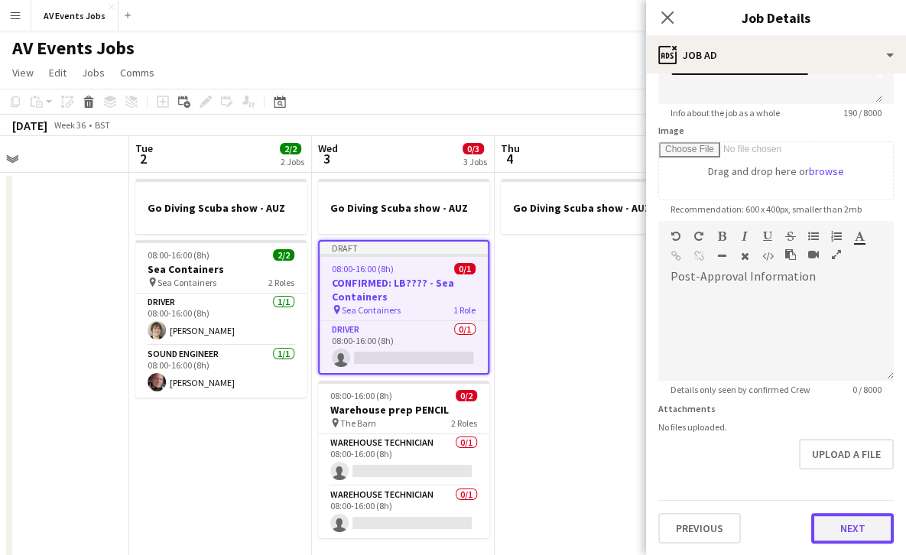
click at [828, 526] on button "Next" at bounding box center [852, 528] width 83 height 31
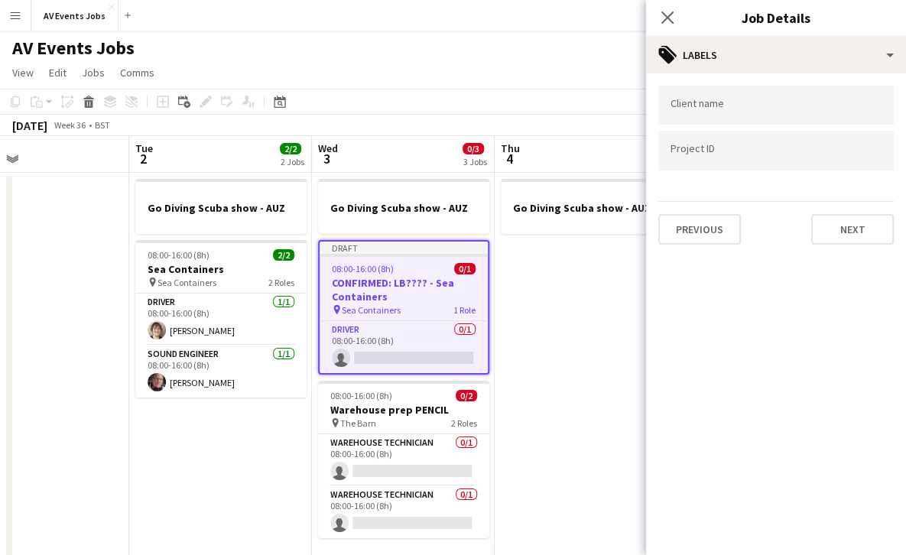
click at [741, 106] on input "Type to search client labels..." at bounding box center [775, 106] width 211 height 14
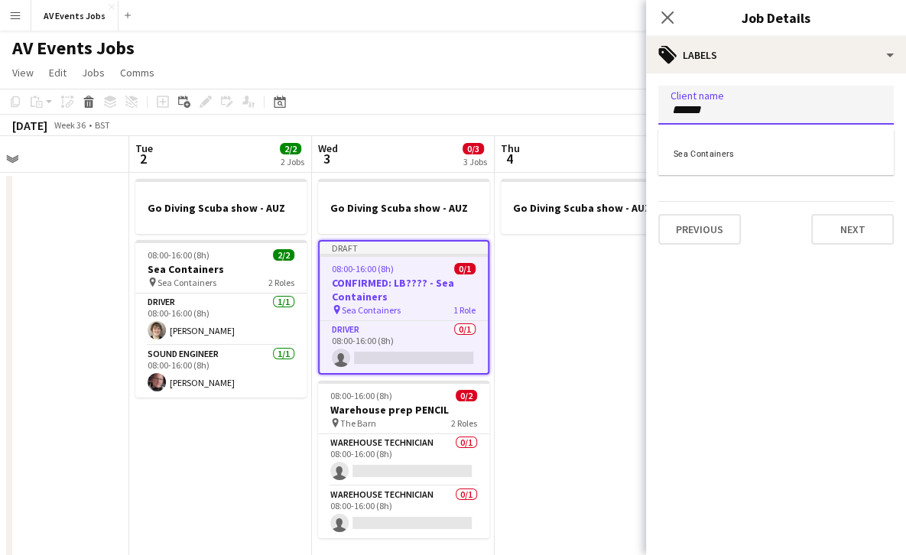
type input "******"
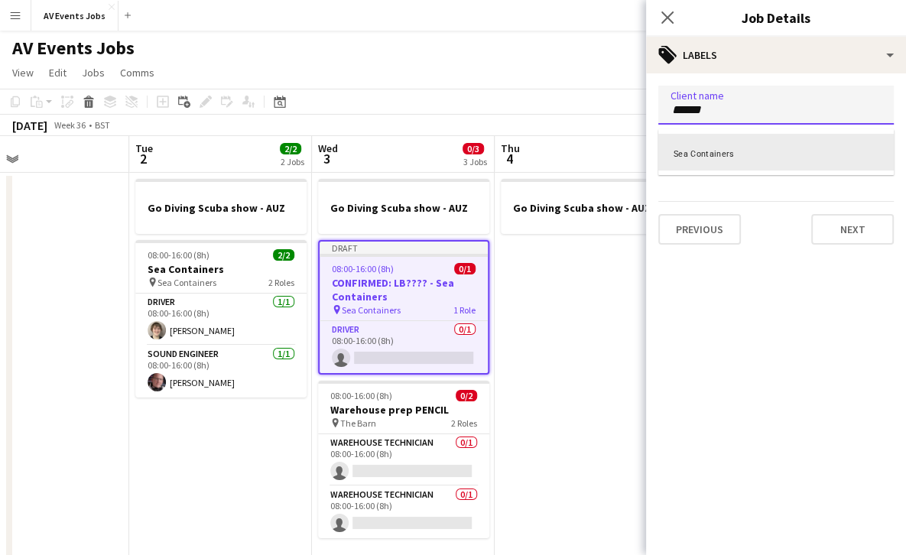
click at [718, 158] on div "Sea Containers" at bounding box center [775, 152] width 235 height 37
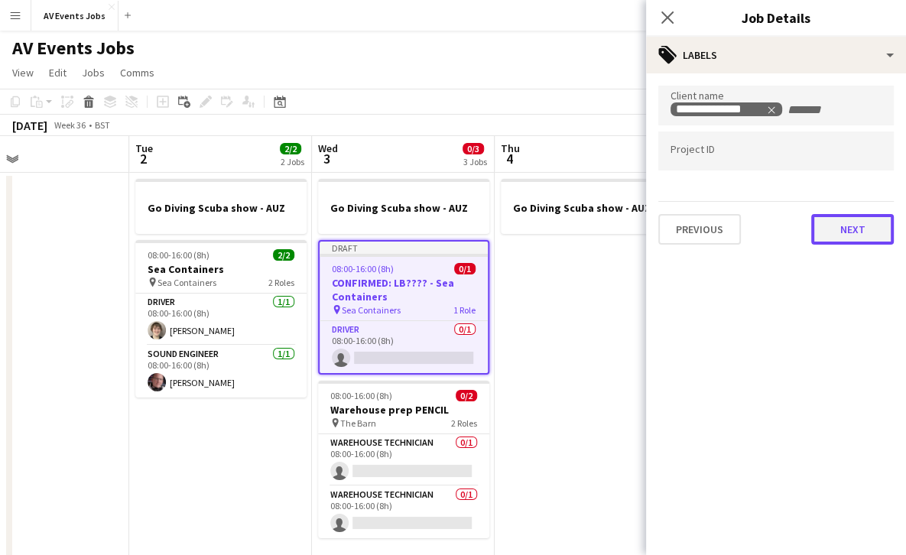
click at [824, 234] on button "Next" at bounding box center [852, 229] width 83 height 31
type input "*******"
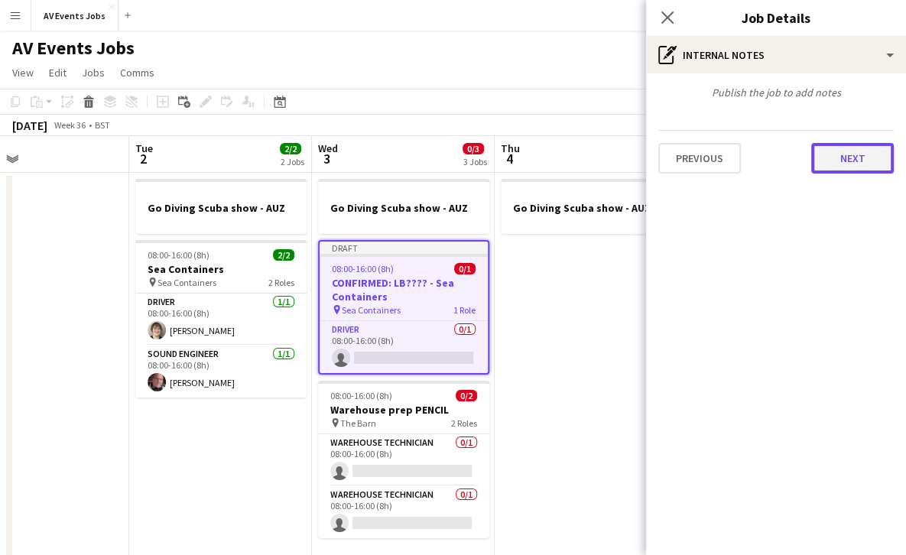
click at [861, 164] on button "Next" at bounding box center [852, 158] width 83 height 31
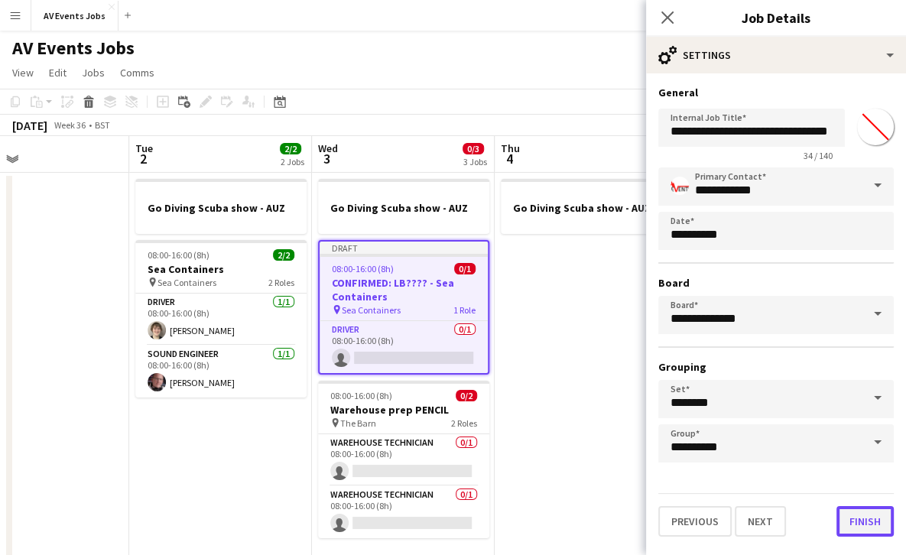
click at [868, 520] on button "Finish" at bounding box center [864, 521] width 57 height 31
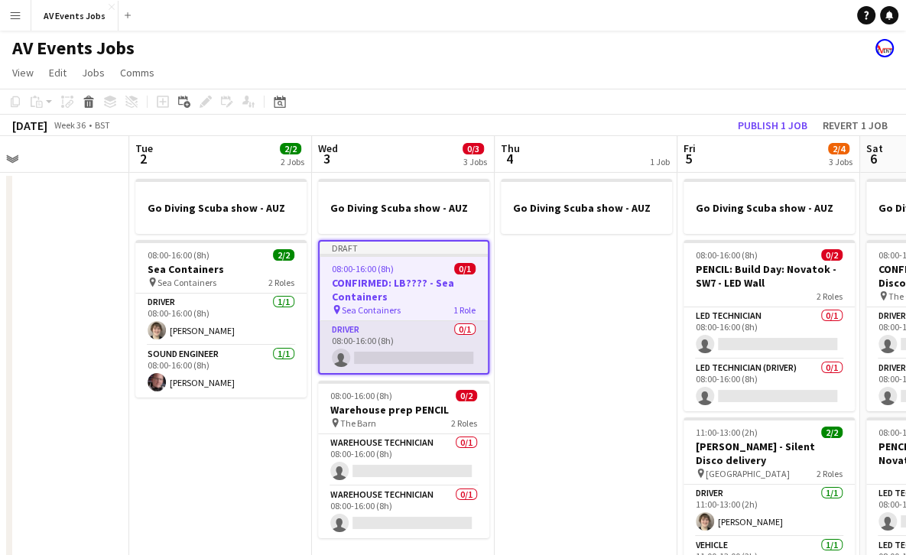
click at [400, 340] on app-card-role "Driver 0/1 08:00-16:00 (8h) single-neutral-actions" at bounding box center [403, 347] width 168 height 52
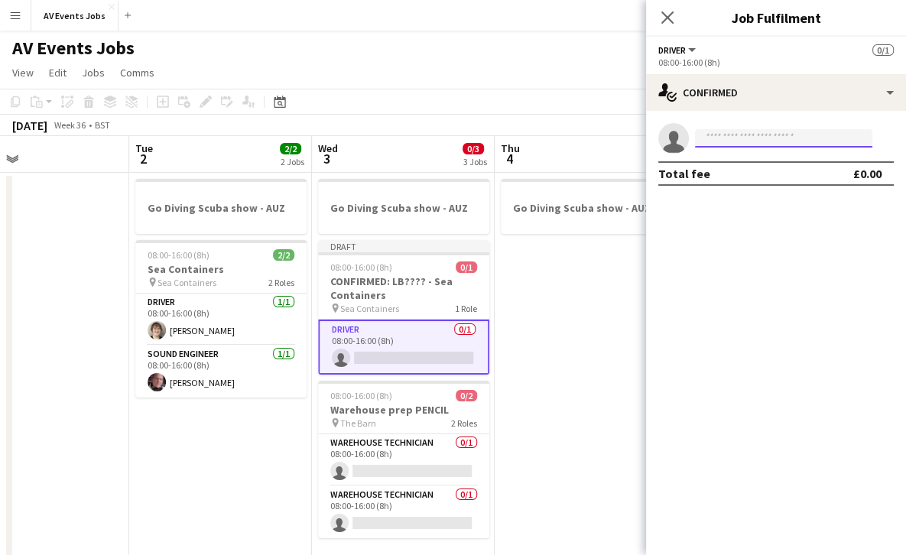
click at [772, 141] on input at bounding box center [783, 138] width 177 height 18
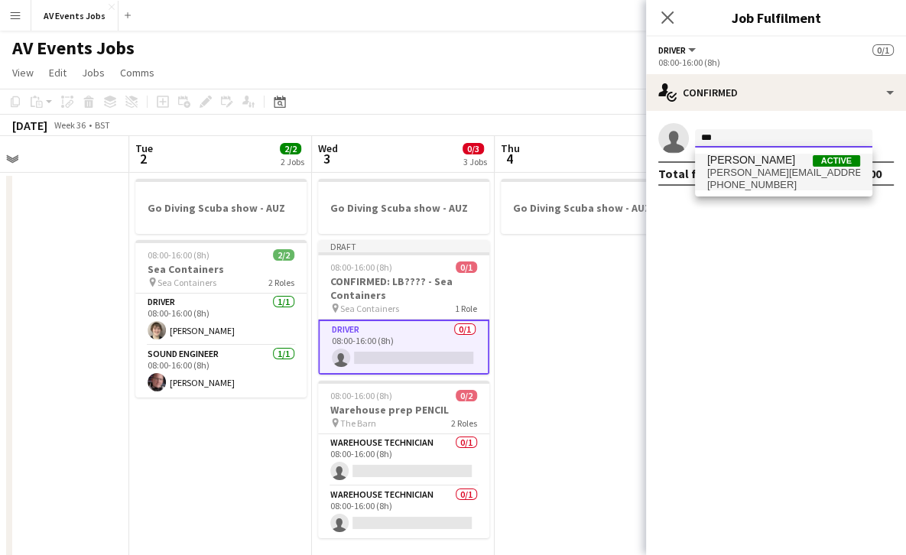
type input "***"
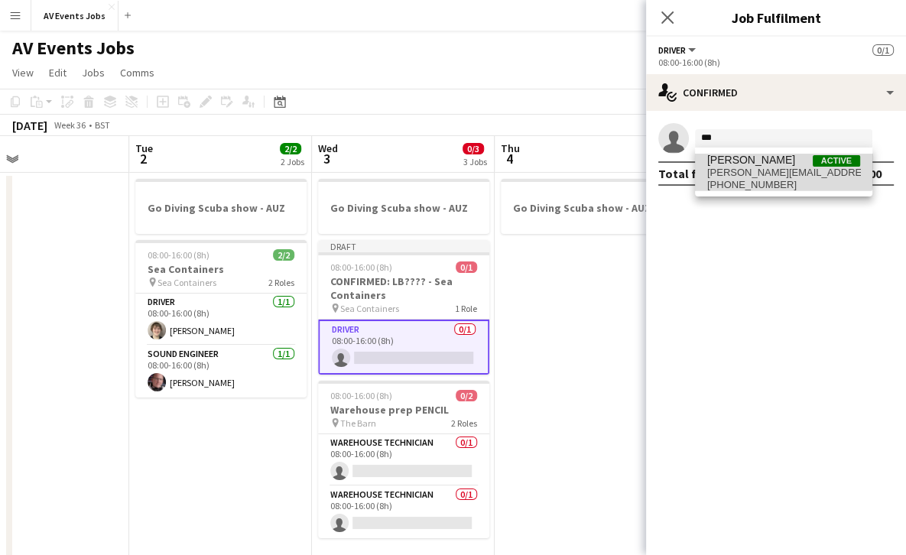
click at [759, 166] on span "Jim White Active" at bounding box center [783, 160] width 153 height 13
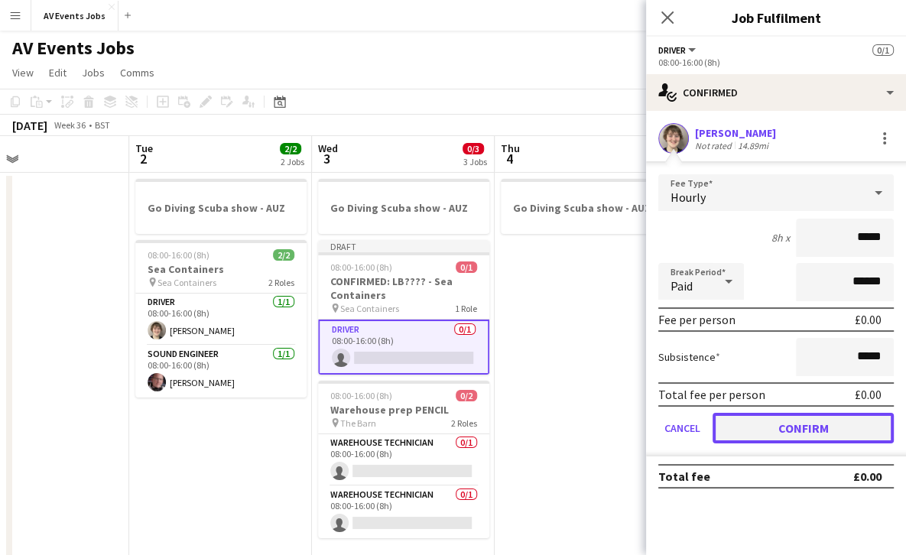
click at [787, 434] on button "Confirm" at bounding box center [802, 428] width 181 height 31
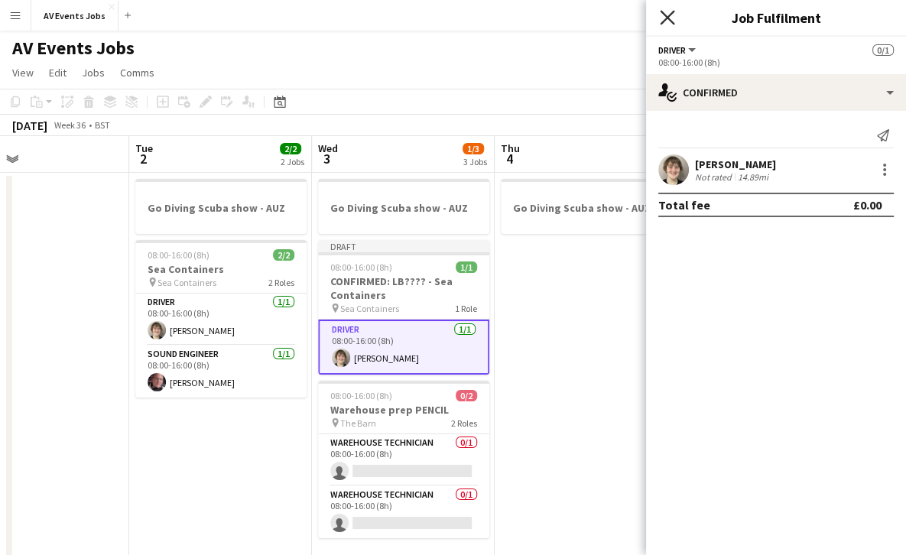
click at [663, 15] on icon "Close pop-in" at bounding box center [667, 17] width 15 height 15
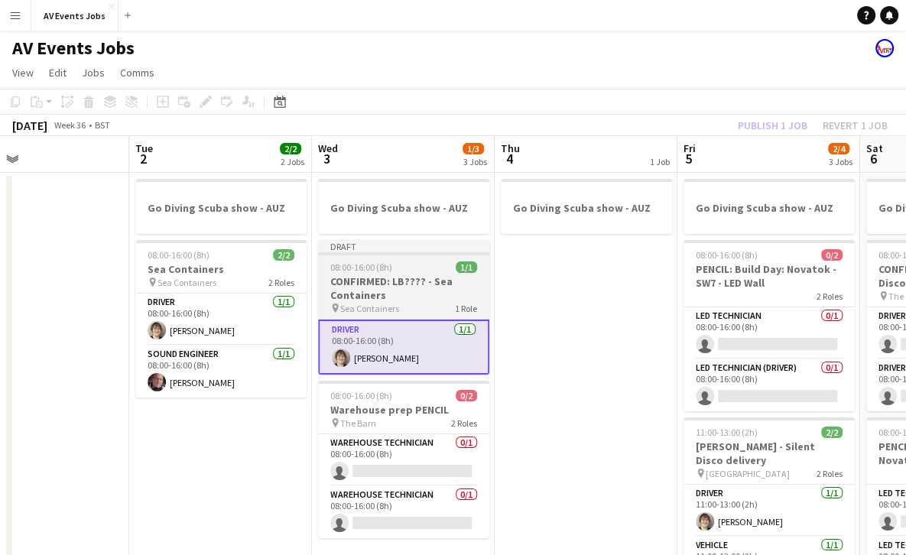
click at [444, 268] on div "08:00-16:00 (8h) 1/1" at bounding box center [403, 266] width 171 height 11
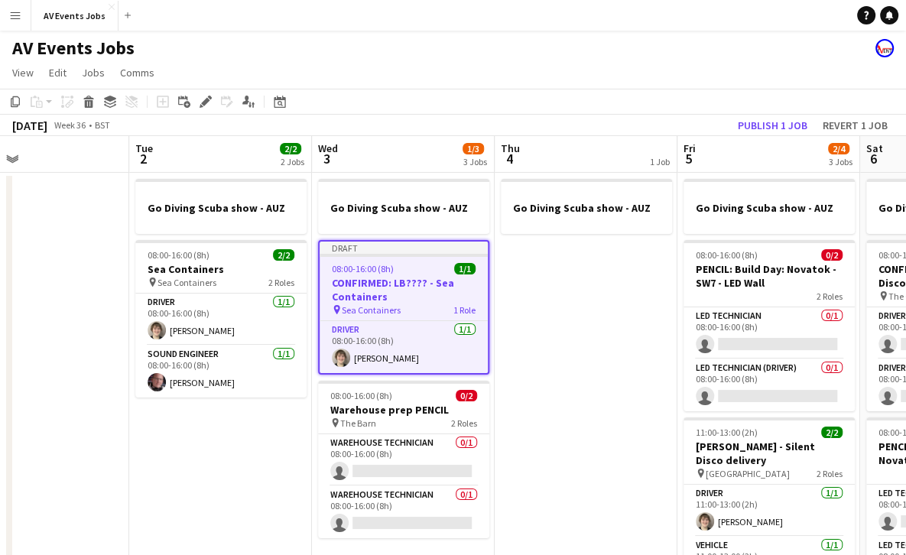
click at [413, 274] on app-job-card "Draft 08:00-16:00 (8h) 1/1 CONFIRMED: LB???? - Sea Containers pin Sea Container…" at bounding box center [403, 307] width 171 height 135
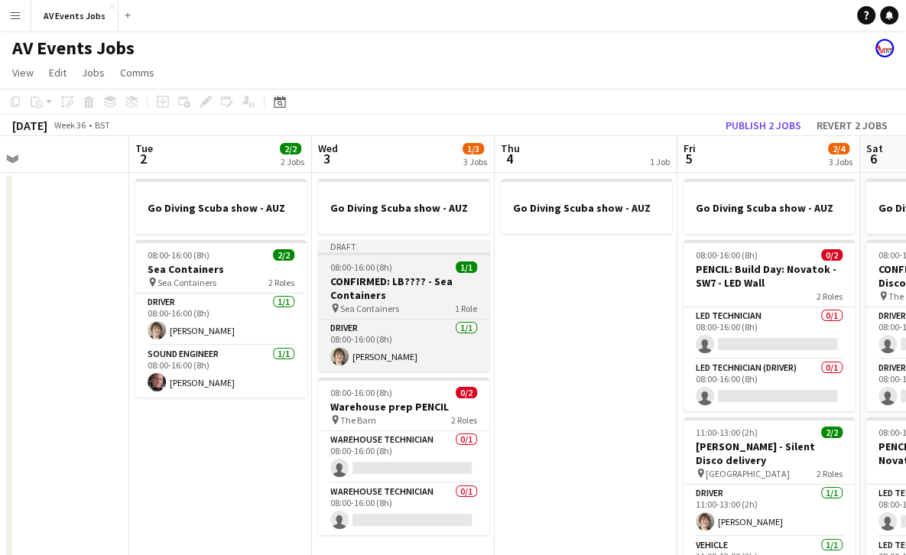
click at [413, 274] on h3 "CONFIRMED: LB???? - Sea Containers" at bounding box center [403, 288] width 171 height 28
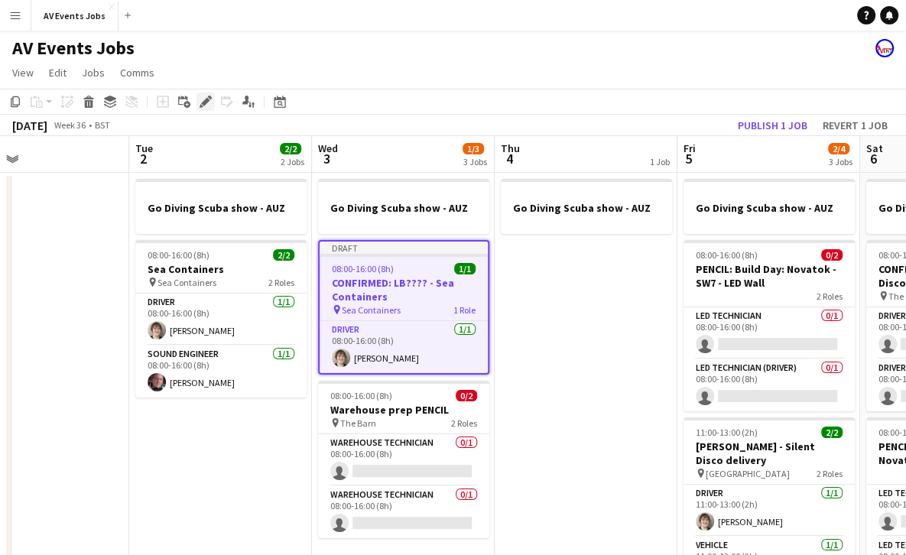
click at [200, 95] on div "Edit" at bounding box center [205, 101] width 18 height 18
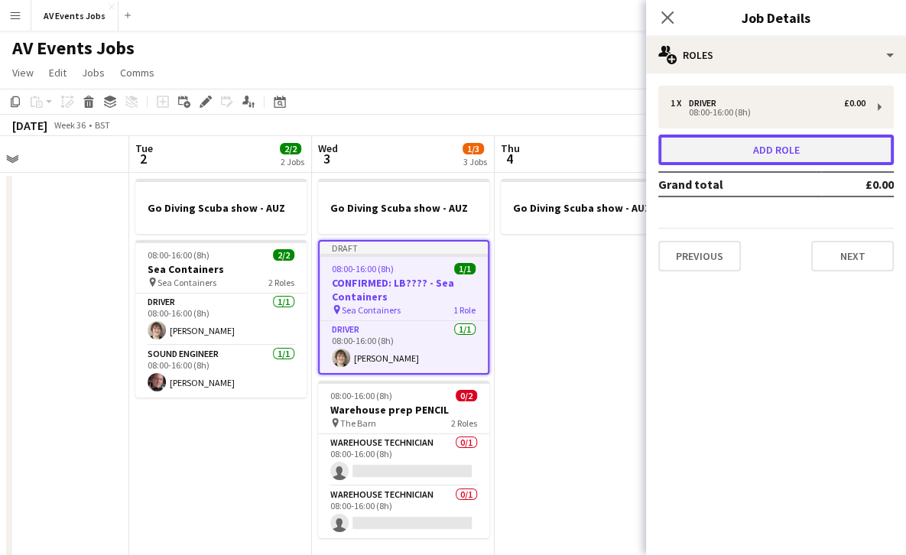
click at [744, 144] on button "Add role" at bounding box center [775, 150] width 235 height 31
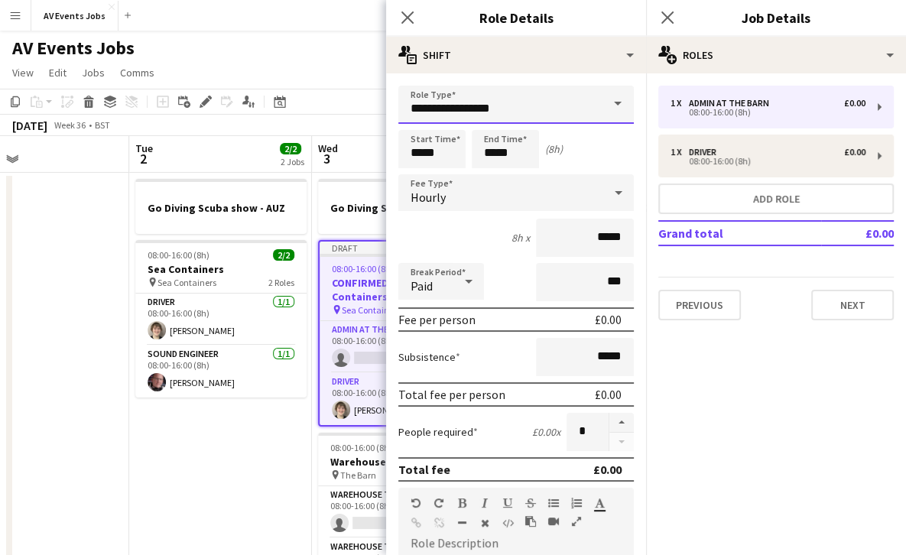
click at [527, 109] on input "**********" at bounding box center [515, 105] width 235 height 38
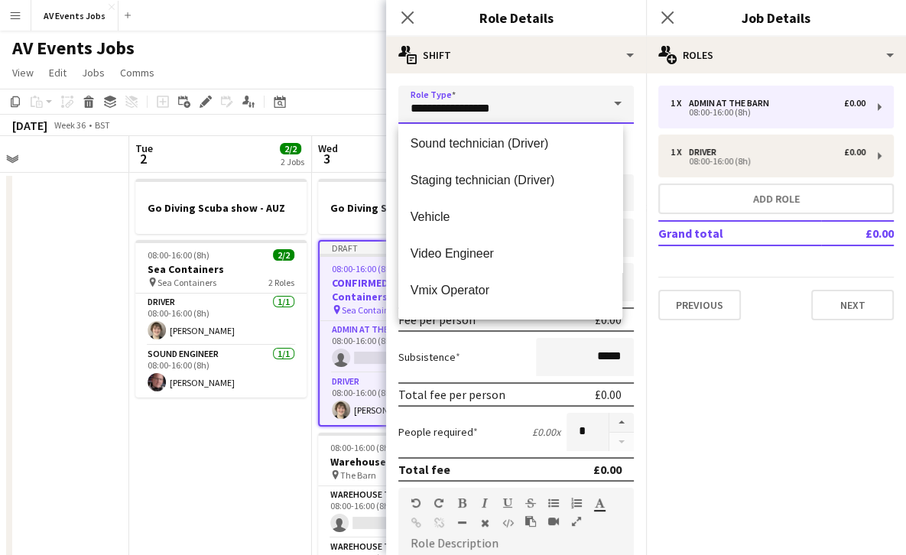
scroll to position [660, 0]
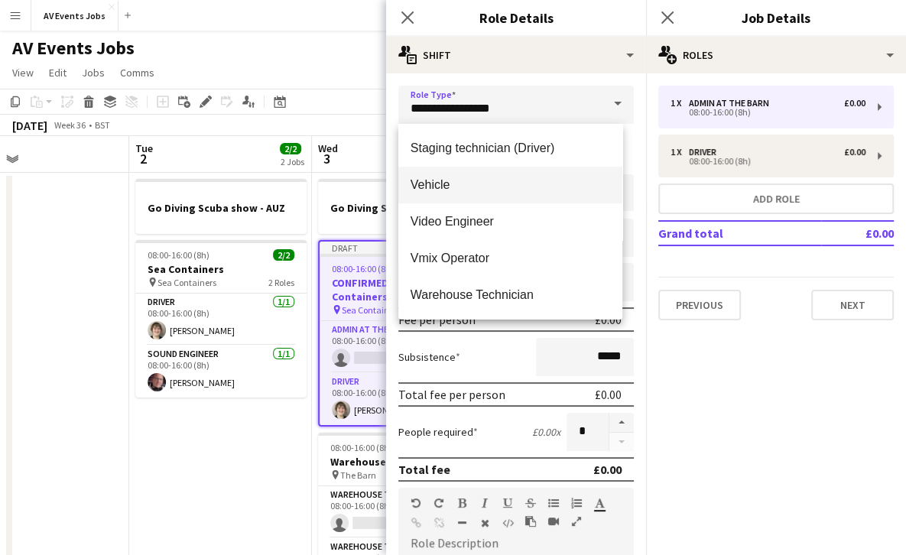
click at [514, 196] on mat-option "Vehicle" at bounding box center [510, 185] width 224 height 37
type input "*******"
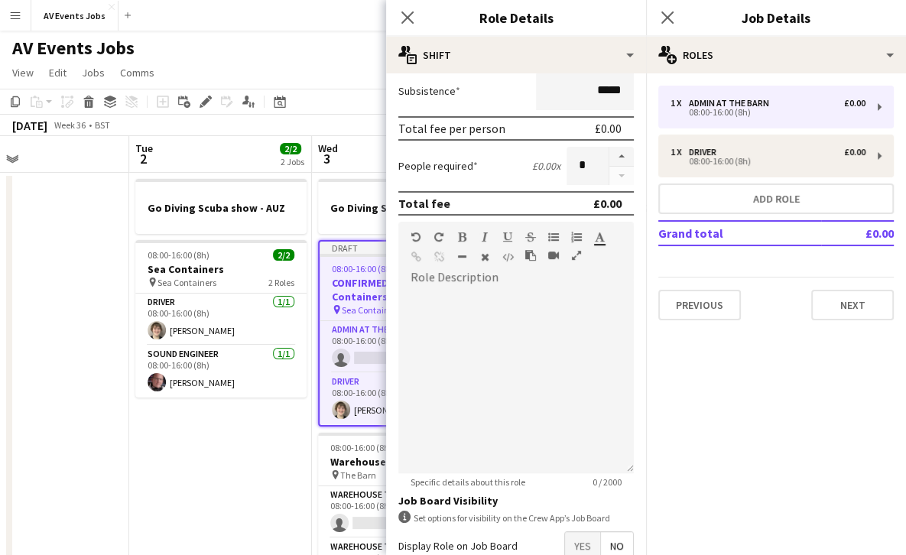
scroll to position [357, 0]
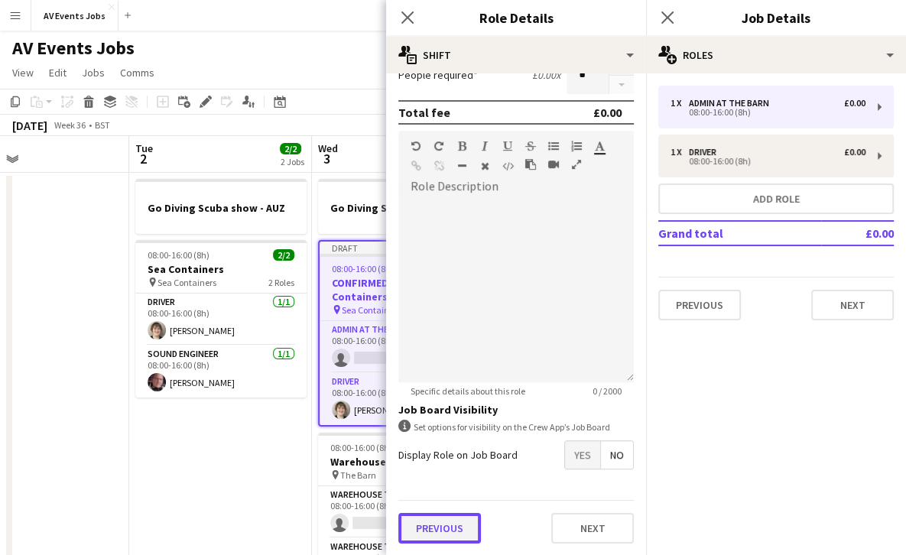
click at [467, 533] on button "Previous" at bounding box center [439, 528] width 83 height 31
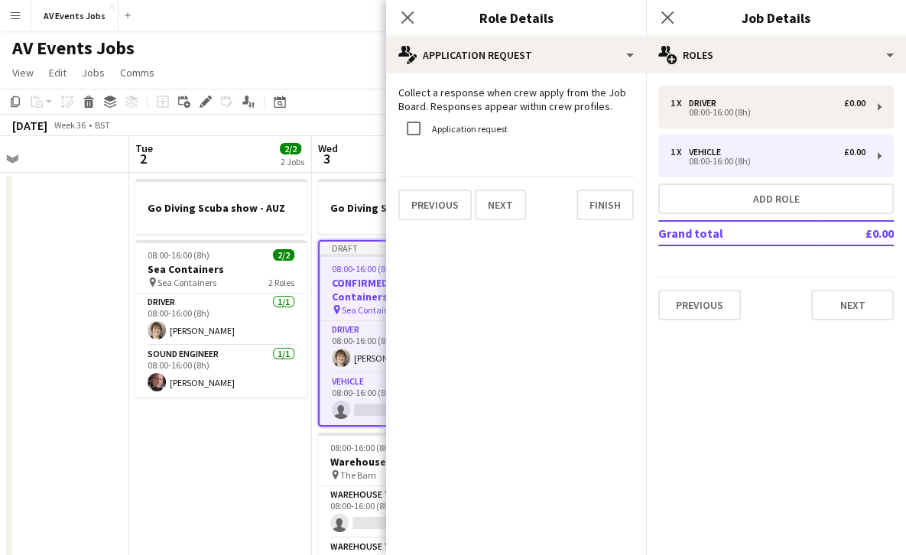
scroll to position [0, 0]
click at [605, 205] on button "Finish" at bounding box center [604, 205] width 57 height 31
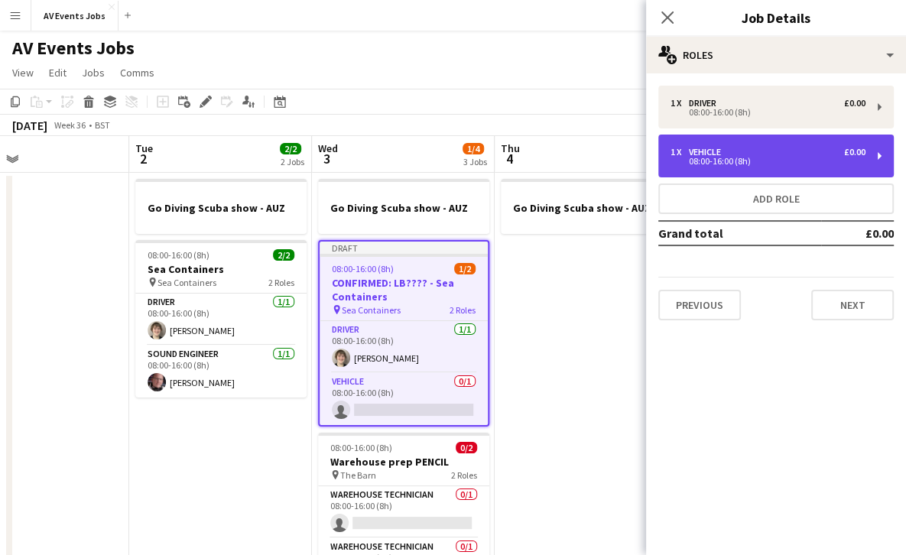
click at [717, 163] on div "08:00-16:00 (8h)" at bounding box center [767, 161] width 195 height 8
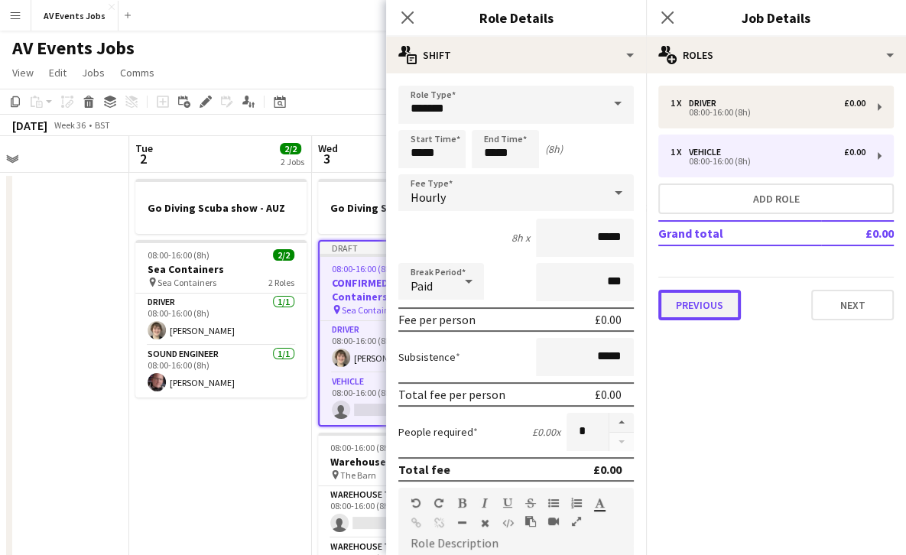
click at [702, 317] on button "Previous" at bounding box center [699, 305] width 83 height 31
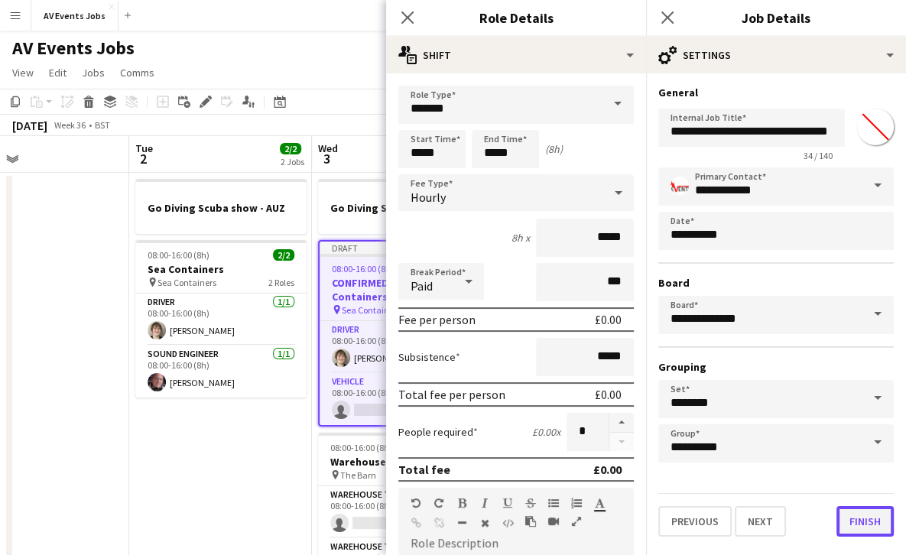
click at [864, 525] on button "Finish" at bounding box center [864, 521] width 57 height 31
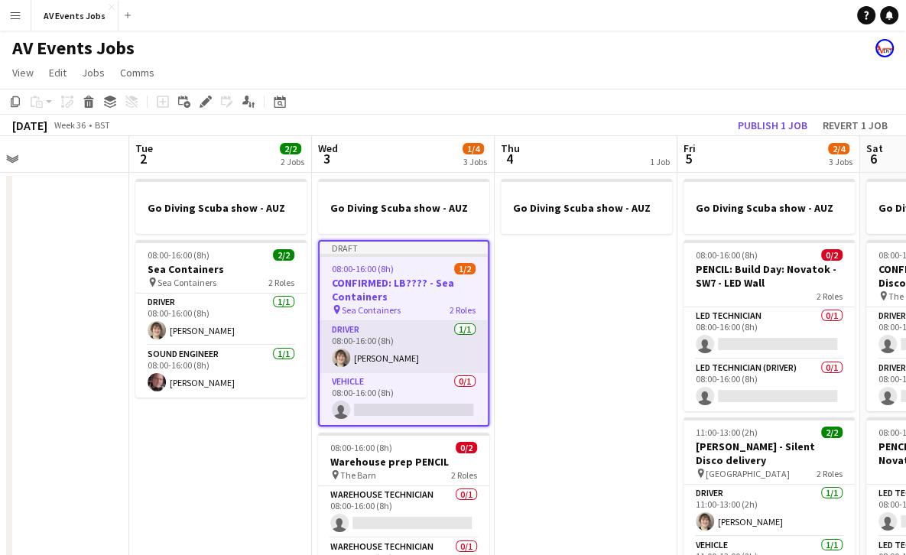
click at [424, 369] on app-card-role "Driver 1/1 08:00-16:00 (8h) Jim White" at bounding box center [403, 347] width 168 height 52
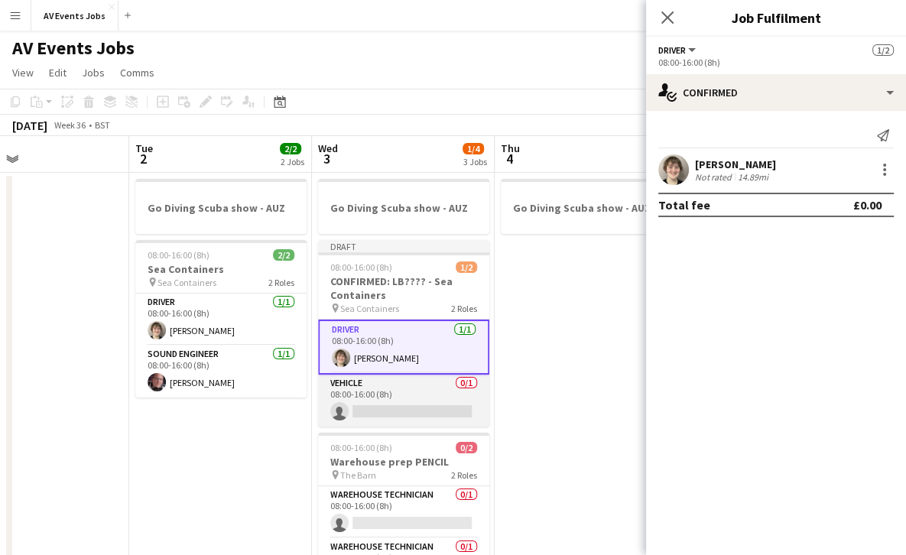
click at [420, 381] on app-card-role "Vehicle 0/1 08:00-16:00 (8h) single-neutral-actions" at bounding box center [403, 400] width 171 height 52
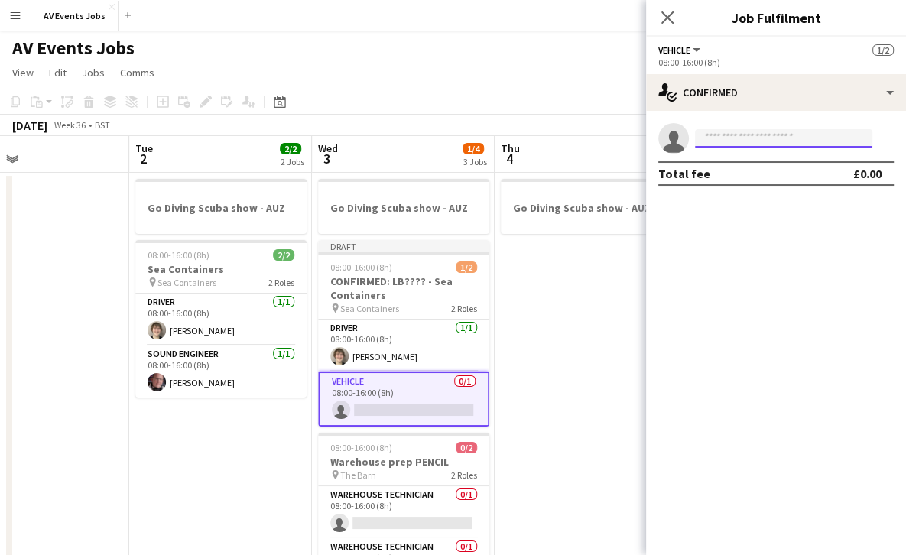
click at [720, 141] on input at bounding box center [783, 138] width 177 height 18
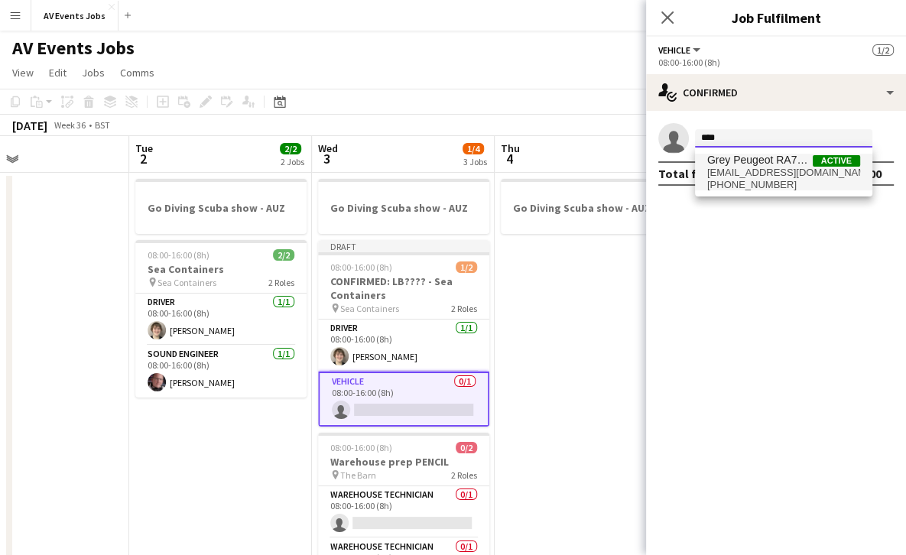
type input "****"
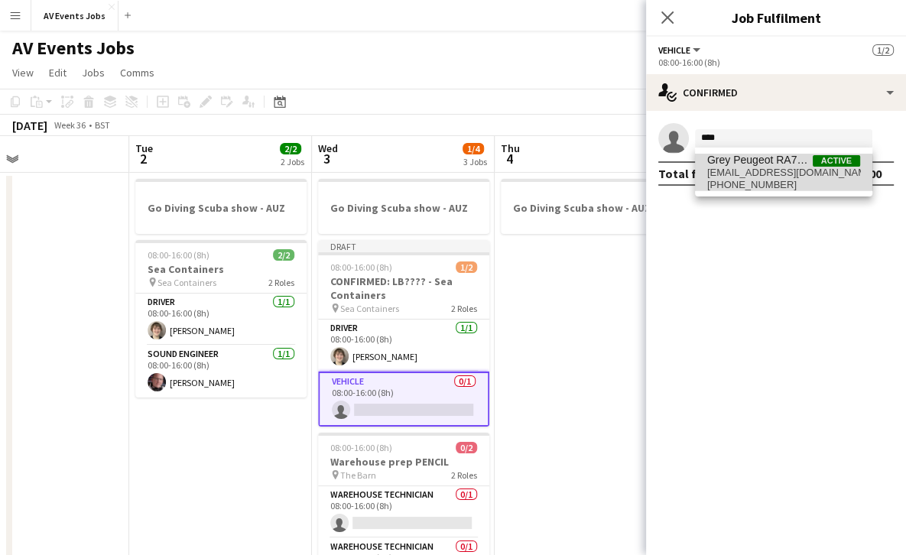
click at [728, 173] on span "greypeugeot_ra72gdx@av-events.co.uk" at bounding box center [783, 173] width 153 height 12
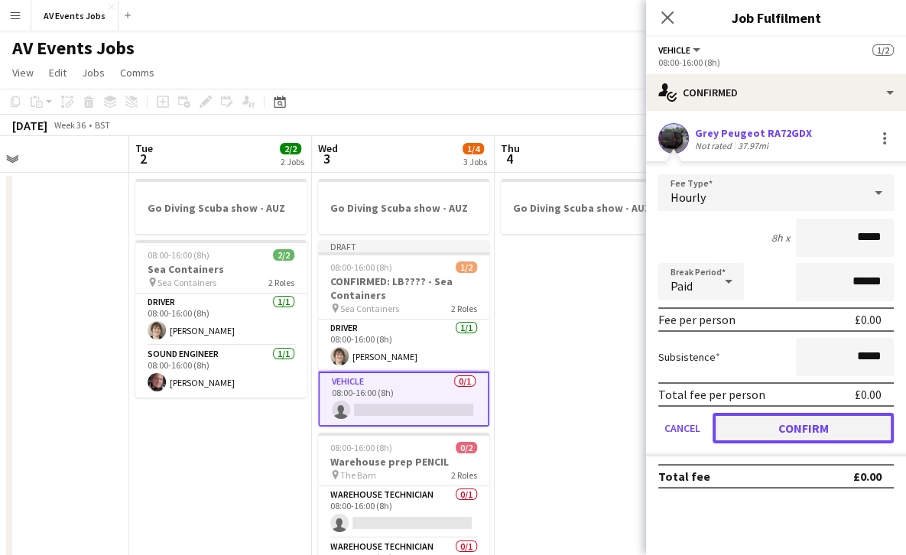
click at [767, 426] on button "Confirm" at bounding box center [802, 428] width 181 height 31
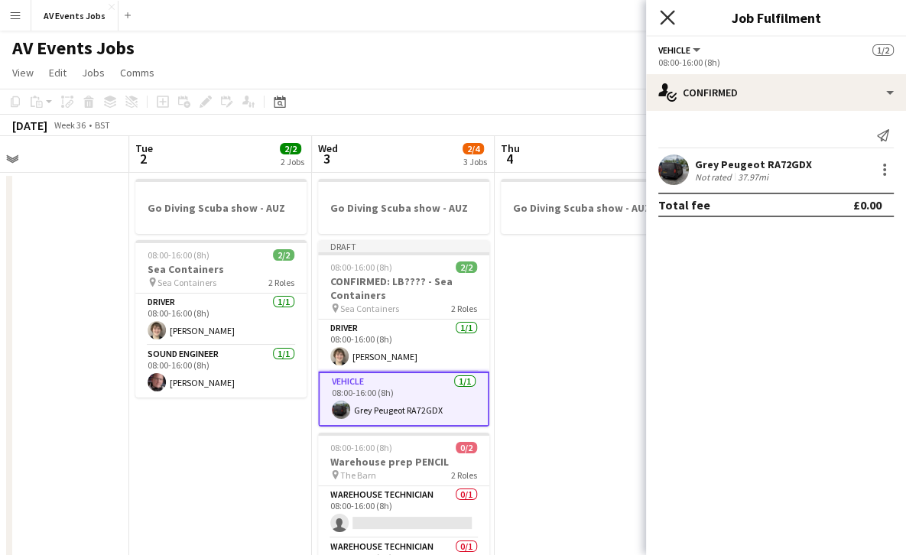
click at [664, 21] on icon at bounding box center [667, 17] width 15 height 15
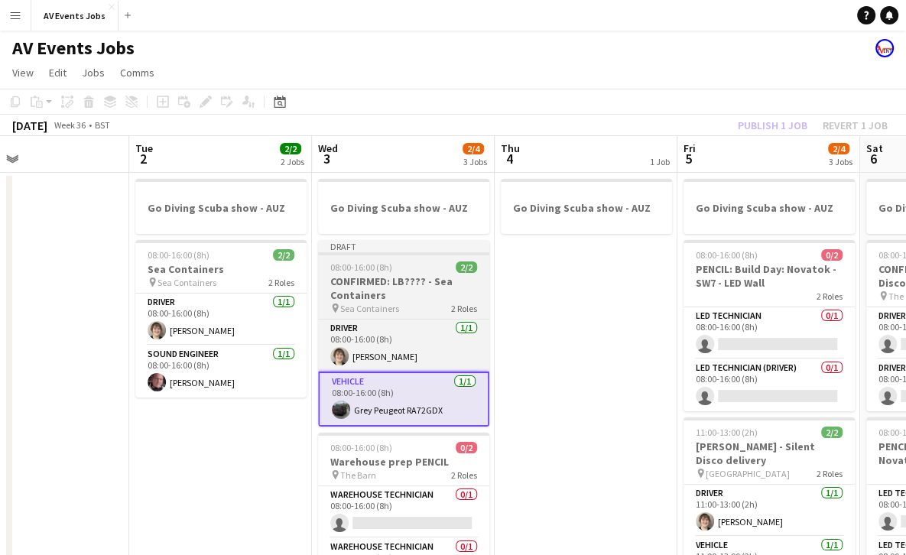
click at [430, 263] on div "08:00-16:00 (8h) 2/2" at bounding box center [403, 266] width 171 height 11
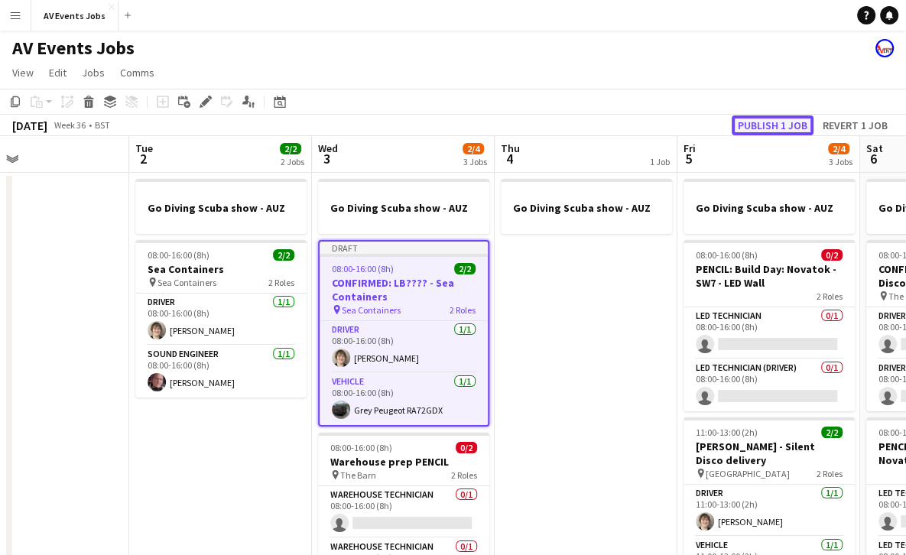
click at [784, 125] on button "Publish 1 job" at bounding box center [772, 125] width 82 height 20
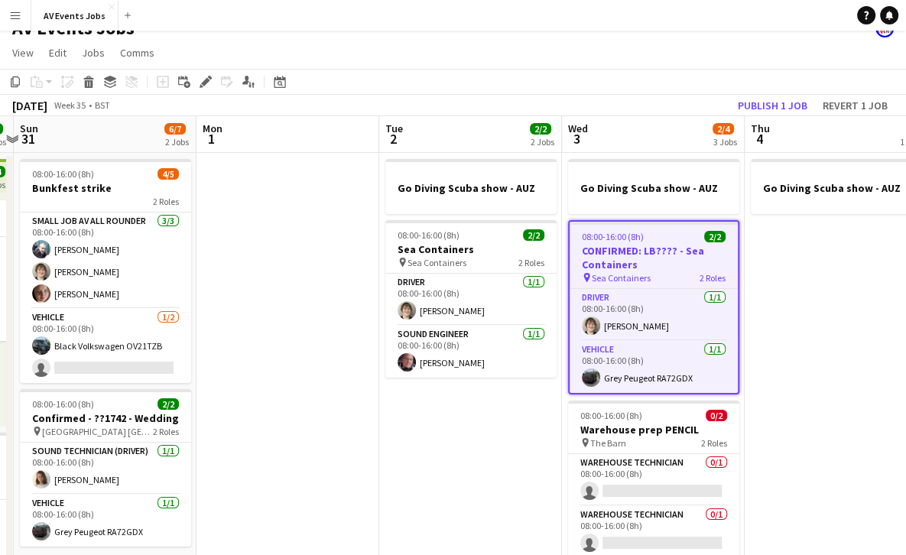
scroll to position [0, 351]
click at [304, 321] on app-date-cell at bounding box center [288, 421] width 183 height 537
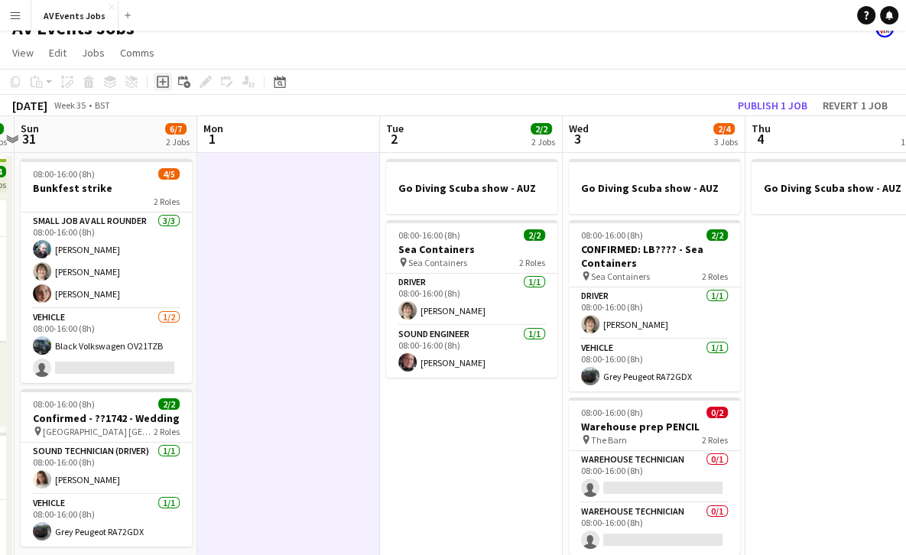
click at [165, 78] on icon "Add job" at bounding box center [163, 82] width 12 height 12
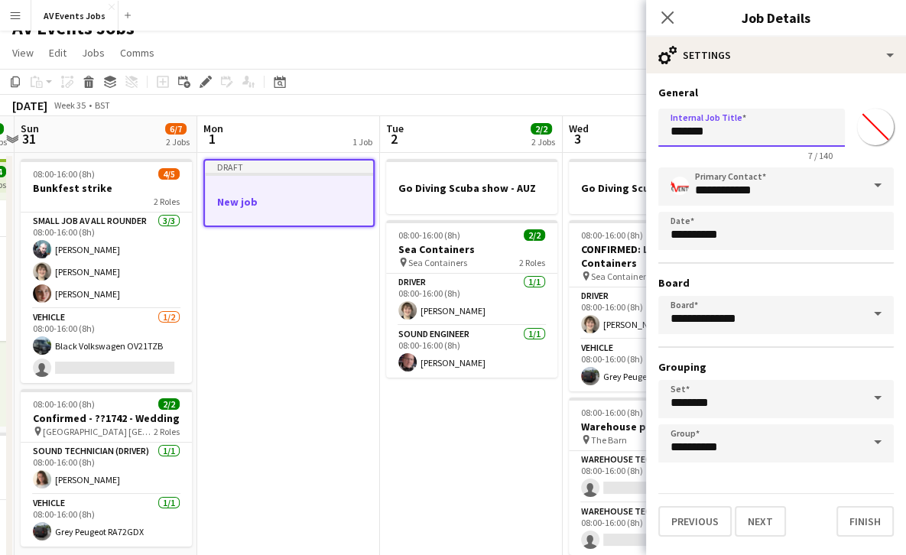
drag, startPoint x: 726, startPoint y: 128, endPoint x: 601, endPoint y: 119, distance: 124.9
click at [601, 119] on body "Menu Boards Boards Boards All jobs Status Workforce Workforce My Workforce Recr…" at bounding box center [453, 334] width 906 height 709
type input "*"
type input "**********"
click at [859, 517] on button "Finish" at bounding box center [864, 521] width 57 height 31
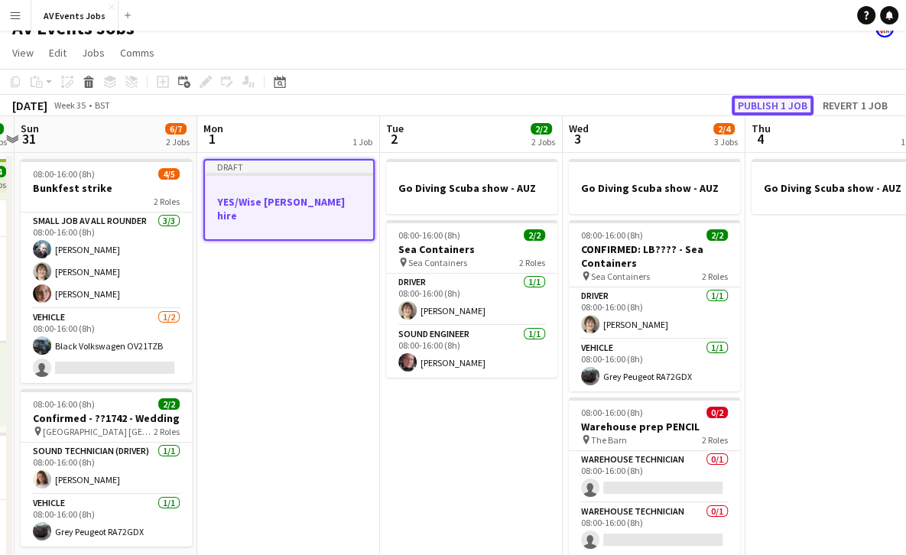
click at [768, 103] on button "Publish 1 job" at bounding box center [772, 106] width 82 height 20
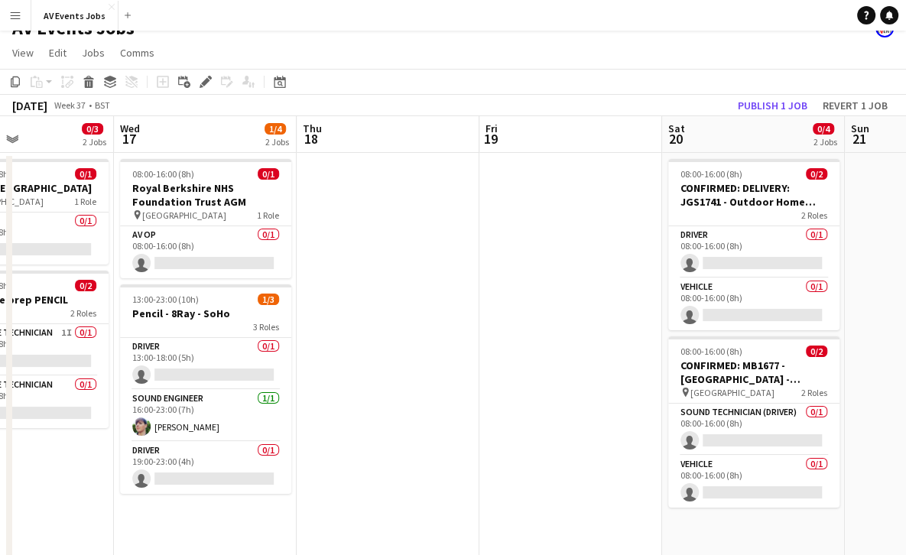
scroll to position [0, 464]
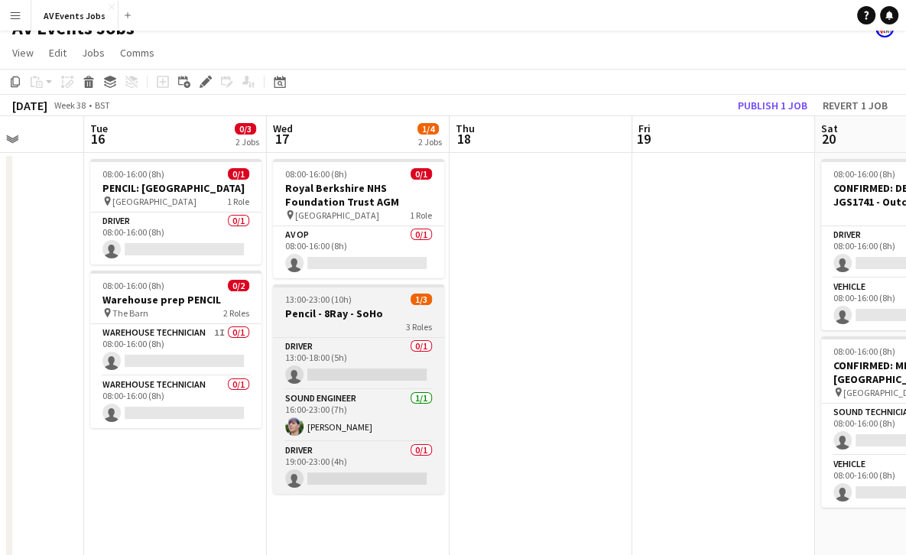
click at [383, 310] on h3 "Pencil - 8Ray - SoHo" at bounding box center [358, 313] width 171 height 14
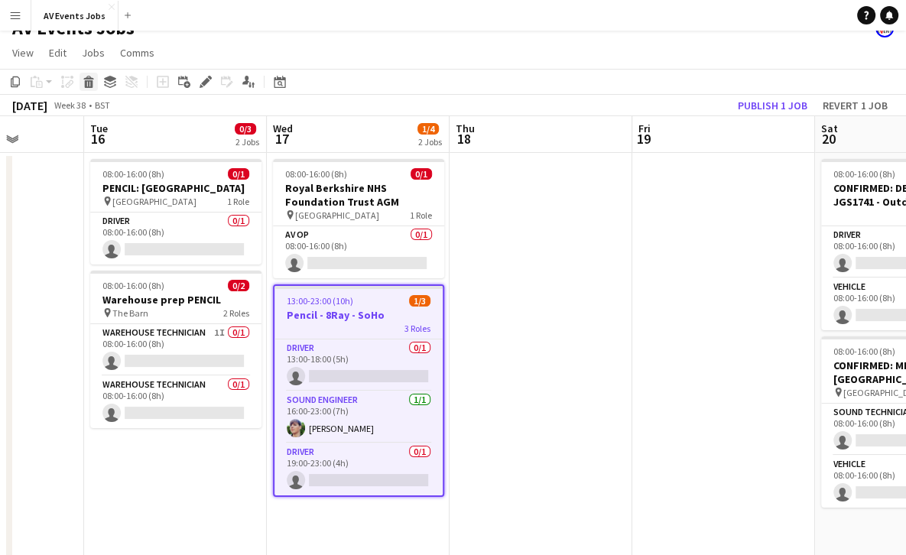
click at [90, 83] on icon at bounding box center [89, 84] width 8 height 8
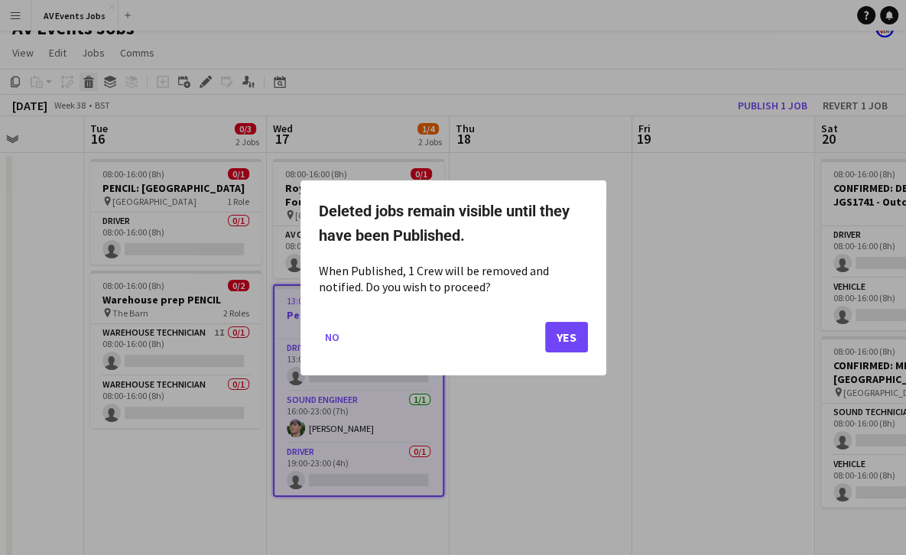
scroll to position [0, 0]
click at [573, 339] on button "Yes" at bounding box center [566, 336] width 43 height 31
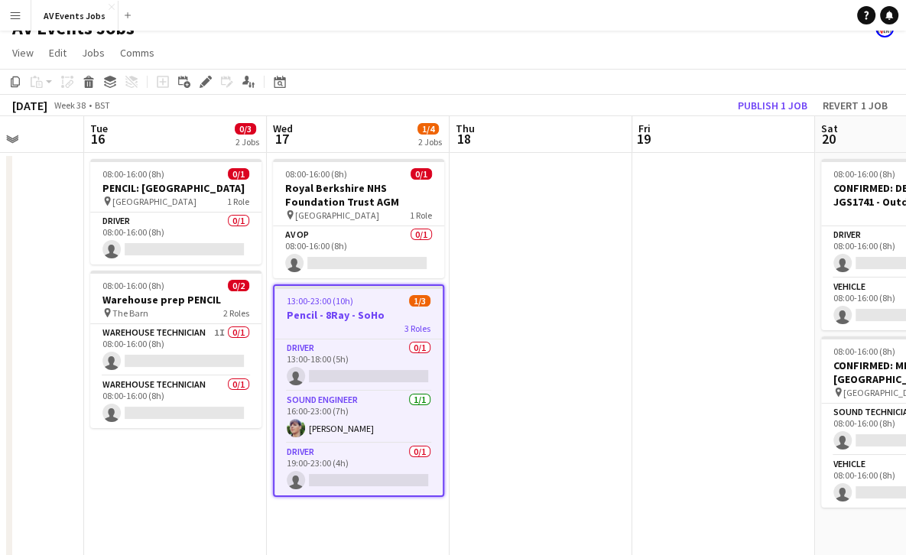
scroll to position [20, 0]
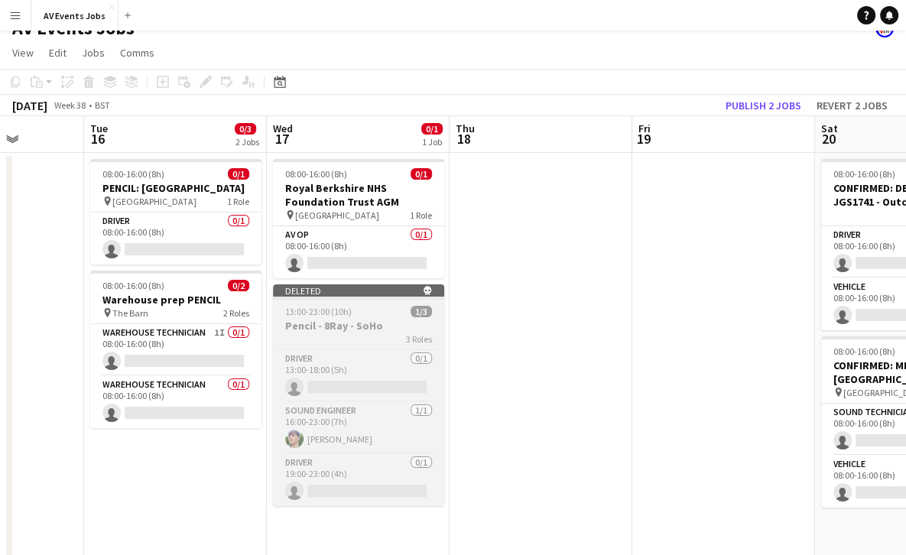
click at [320, 324] on h3 "Pencil - 8Ray - SoHo" at bounding box center [358, 326] width 171 height 14
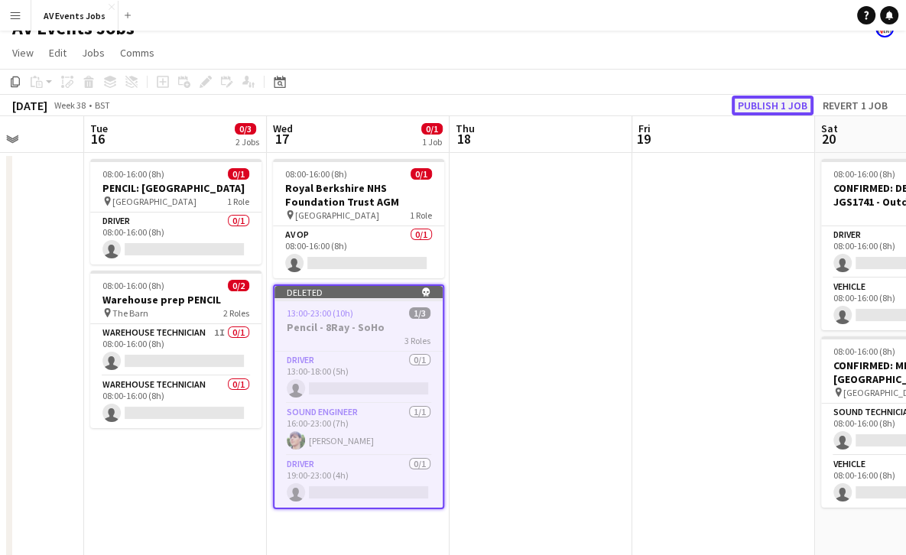
click at [786, 108] on button "Publish 1 job" at bounding box center [772, 106] width 82 height 20
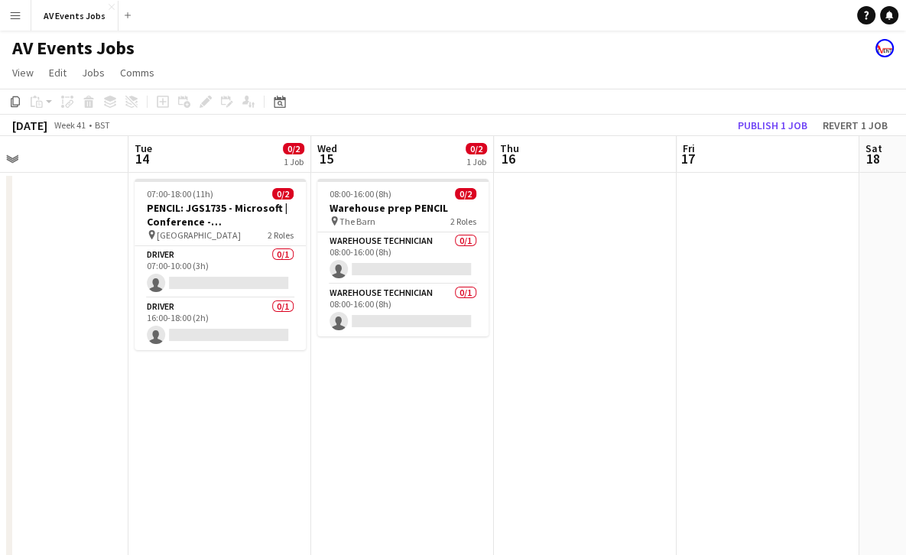
scroll to position [0, 444]
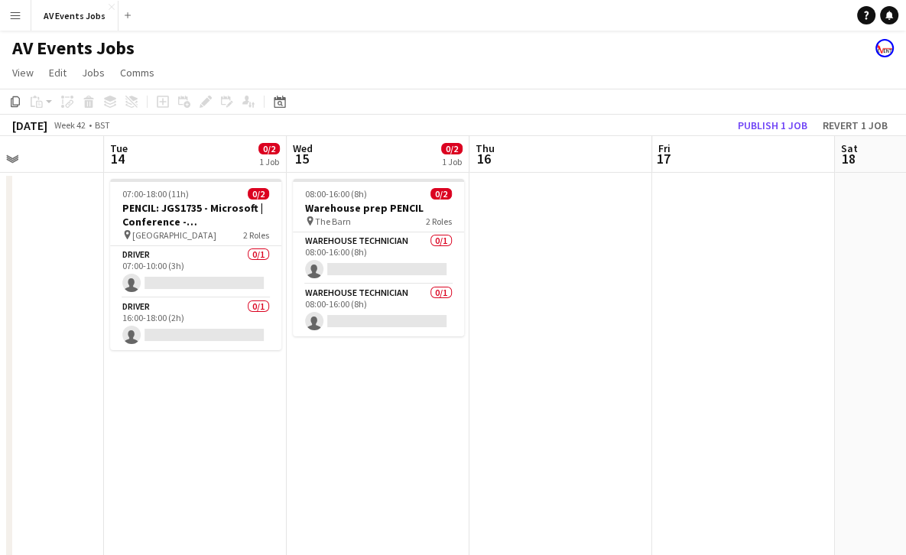
click at [559, 362] on app-date-cell at bounding box center [560, 441] width 183 height 537
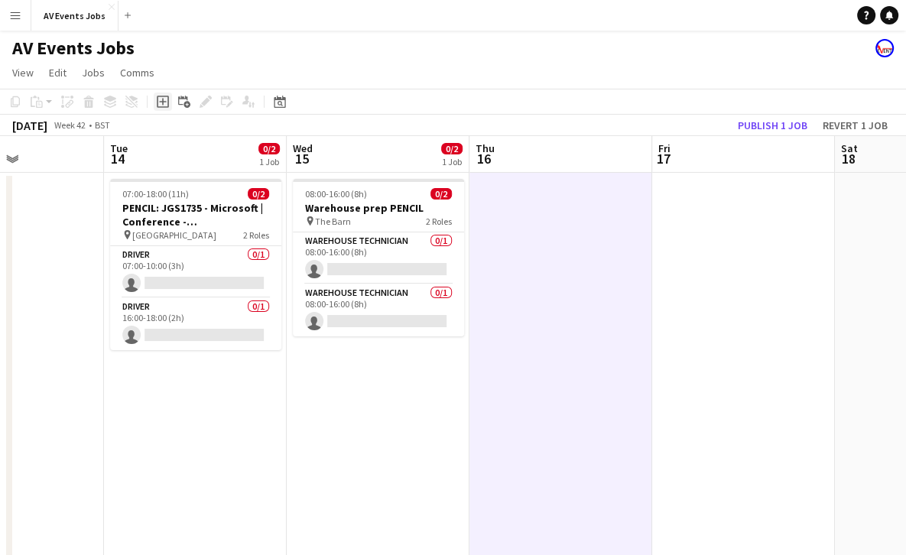
click at [161, 102] on icon at bounding box center [162, 102] width 7 height 7
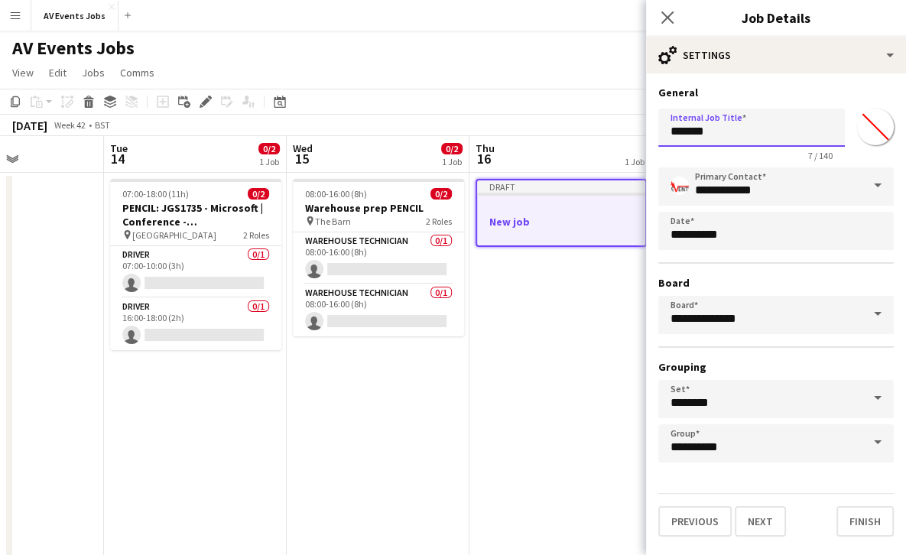
drag, startPoint x: 729, startPoint y: 138, endPoint x: 621, endPoint y: 121, distance: 109.1
click at [621, 121] on body "Menu Boards Boards Boards All jobs Status Workforce Workforce My Workforce Recr…" at bounding box center [453, 354] width 906 height 709
drag, startPoint x: 754, startPoint y: 132, endPoint x: 585, endPoint y: 144, distance: 168.5
click at [585, 144] on body "Menu Boards Boards Boards All jobs Status Workforce Workforce My Workforce Recr…" at bounding box center [453, 354] width 906 height 709
type input "**********"
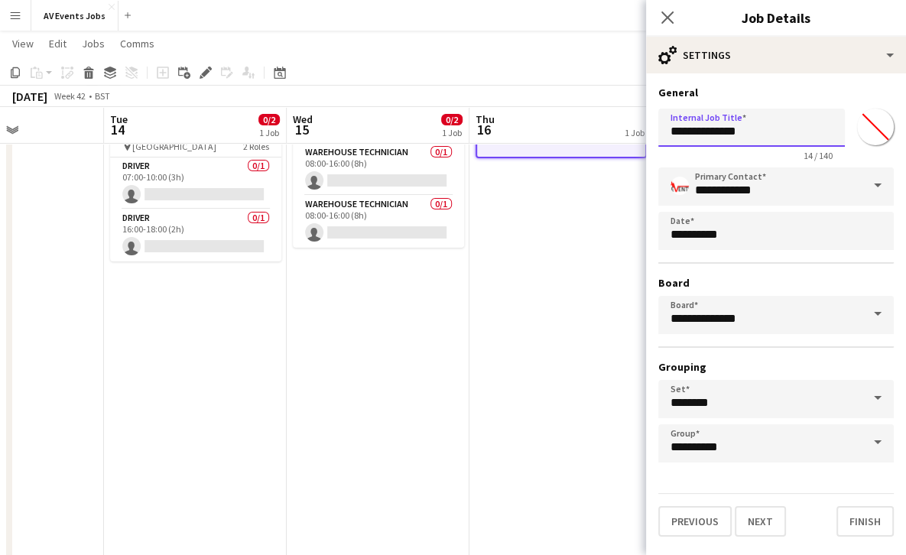
scroll to position [0, 0]
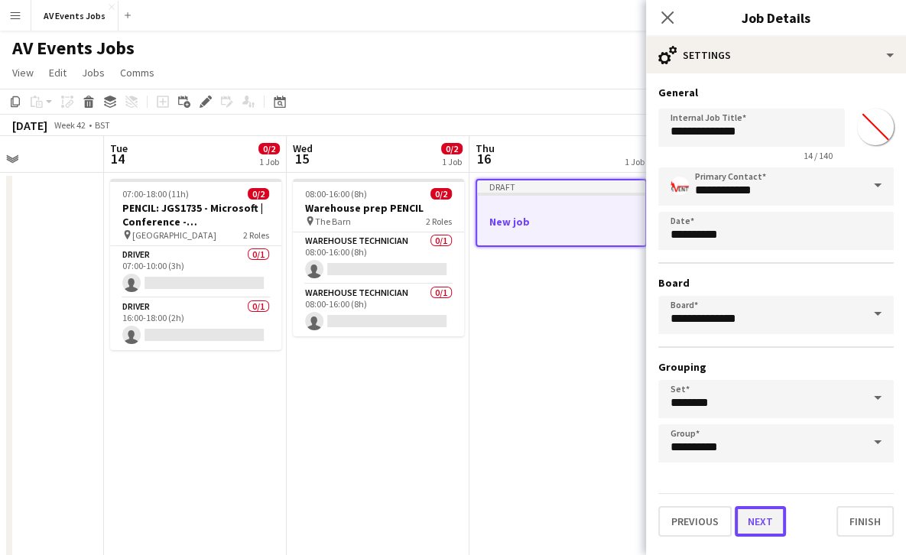
click at [760, 524] on button "Next" at bounding box center [759, 521] width 51 height 31
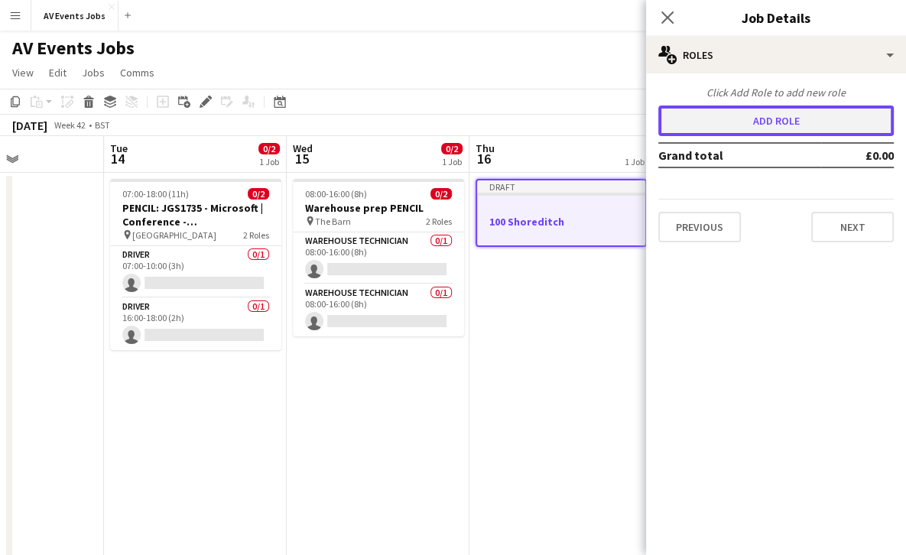
click at [781, 123] on button "Add role" at bounding box center [775, 120] width 235 height 31
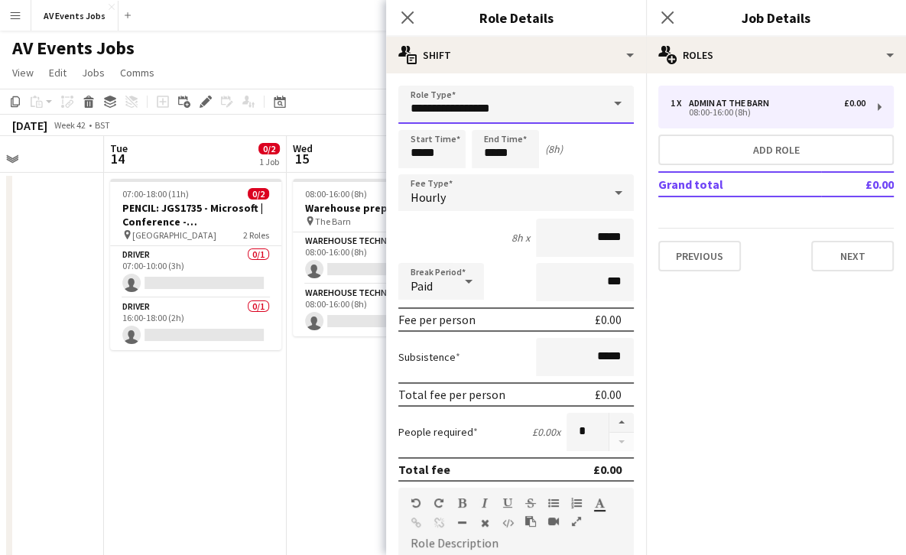
click at [582, 102] on input "**********" at bounding box center [515, 105] width 235 height 38
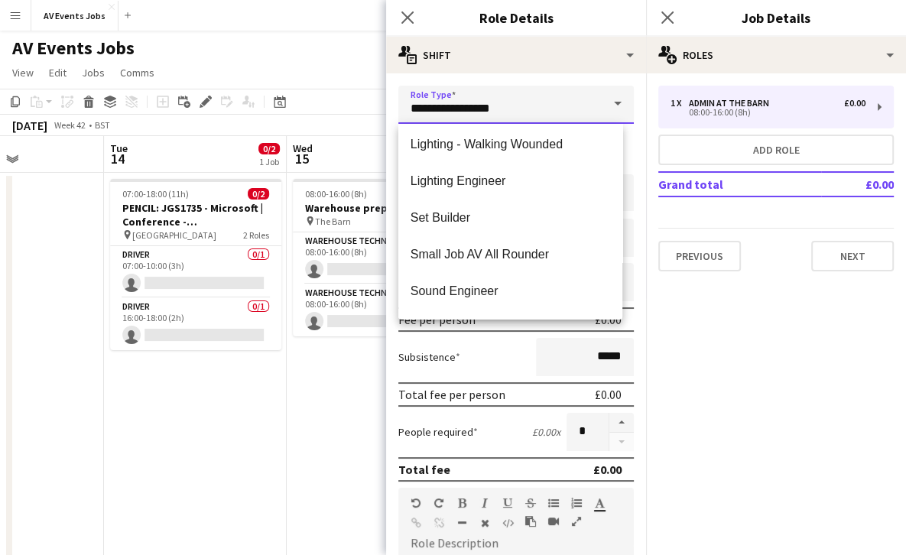
scroll to position [498, 0]
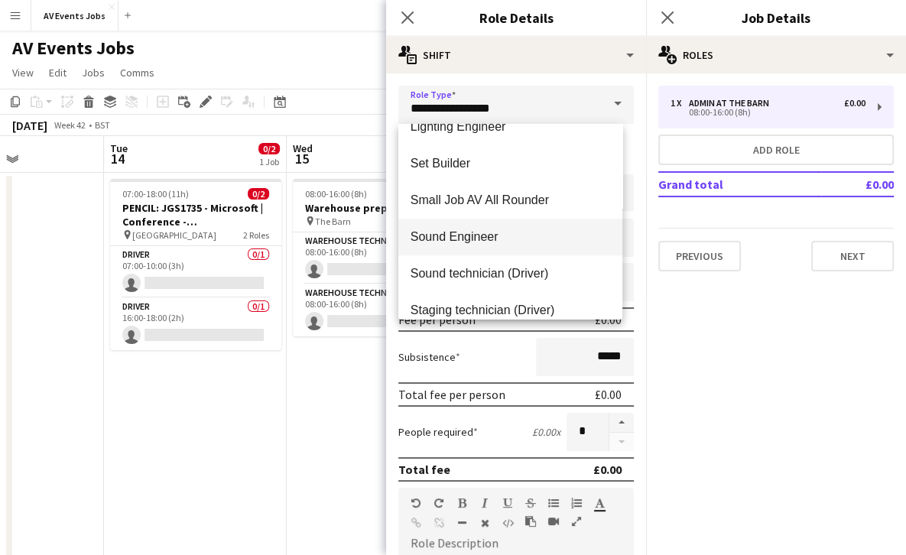
click at [520, 247] on mat-option "Sound Engineer" at bounding box center [510, 237] width 224 height 37
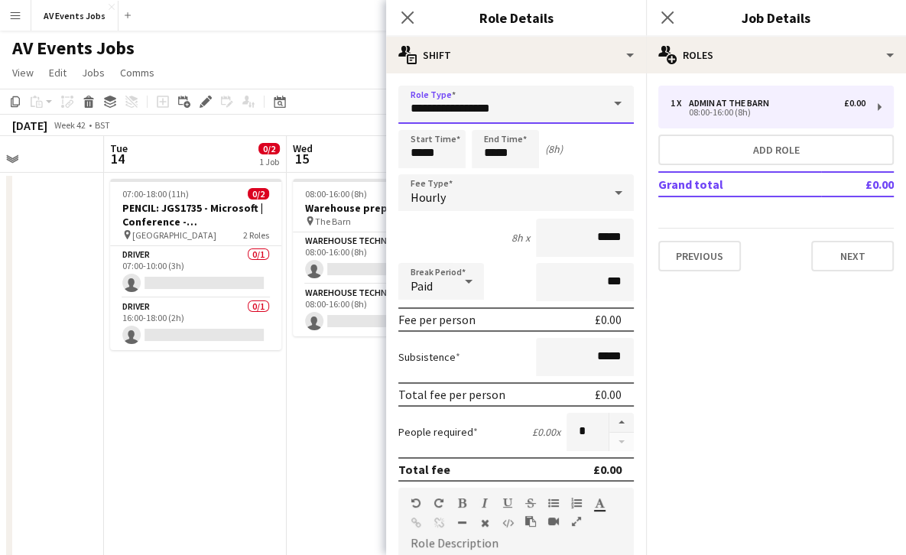
type input "**********"
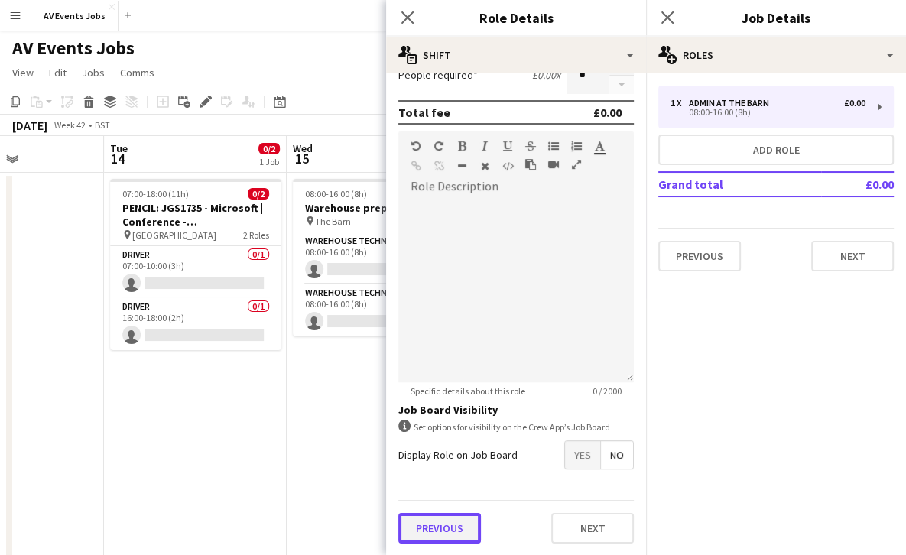
click at [460, 540] on button "Previous" at bounding box center [439, 528] width 83 height 31
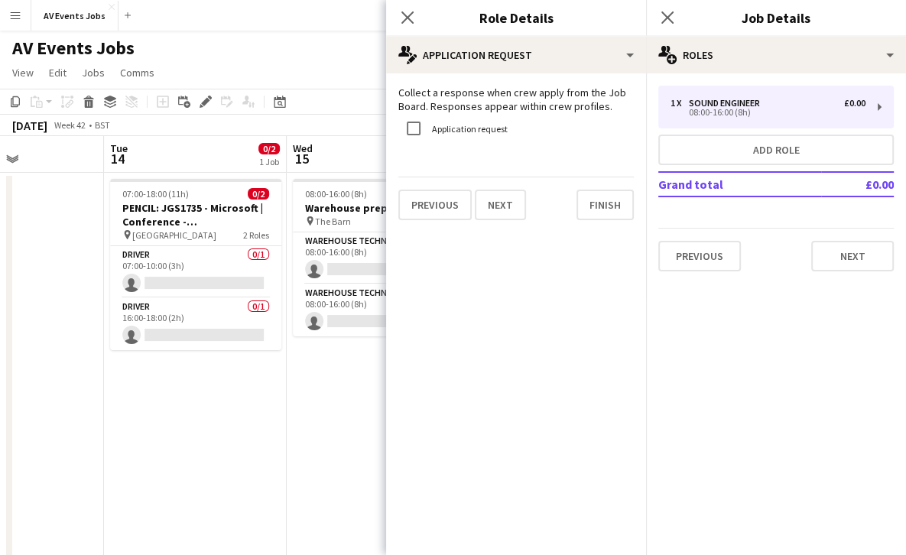
scroll to position [0, 0]
click at [599, 208] on button "Finish" at bounding box center [604, 205] width 57 height 31
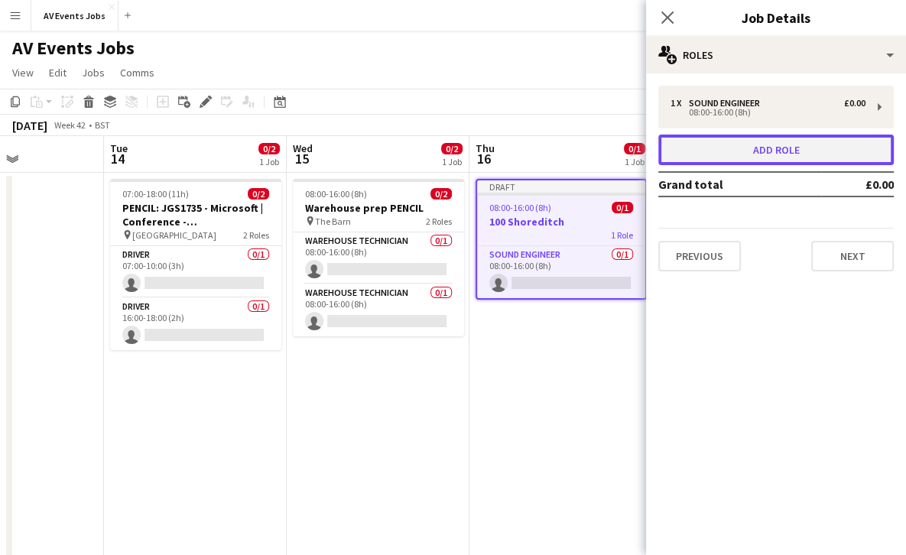
click at [723, 149] on button "Add role" at bounding box center [775, 150] width 235 height 31
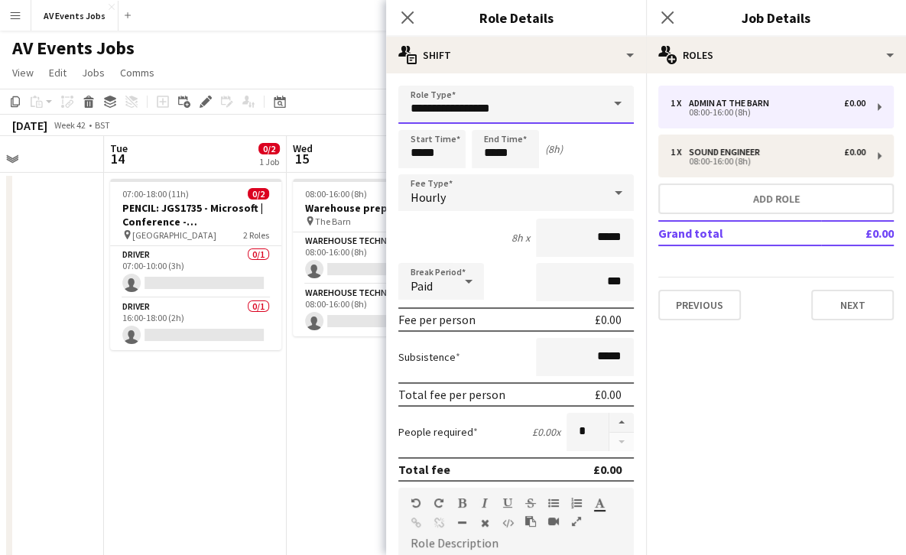
click at [509, 107] on input "**********" at bounding box center [515, 105] width 235 height 38
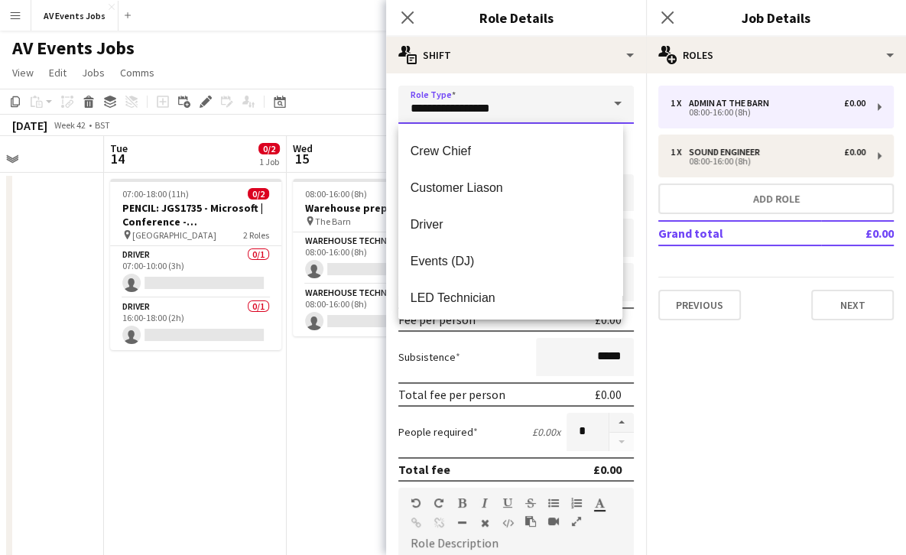
scroll to position [223, 0]
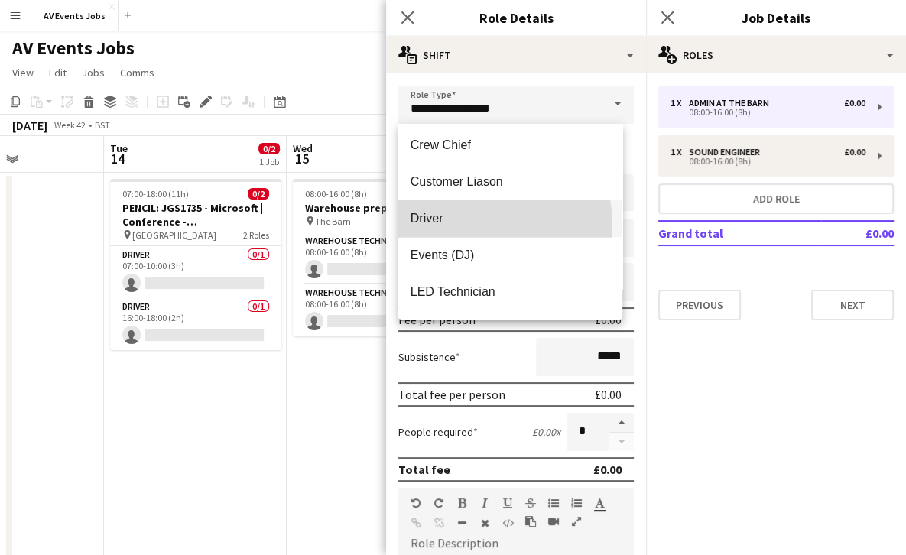
click at [489, 223] on span "Driver" at bounding box center [509, 218] width 199 height 15
type input "******"
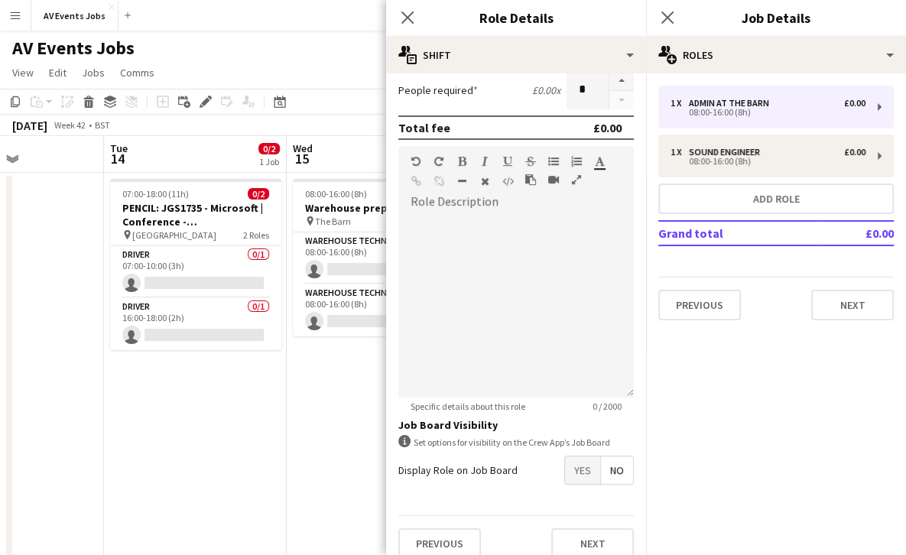
scroll to position [357, 0]
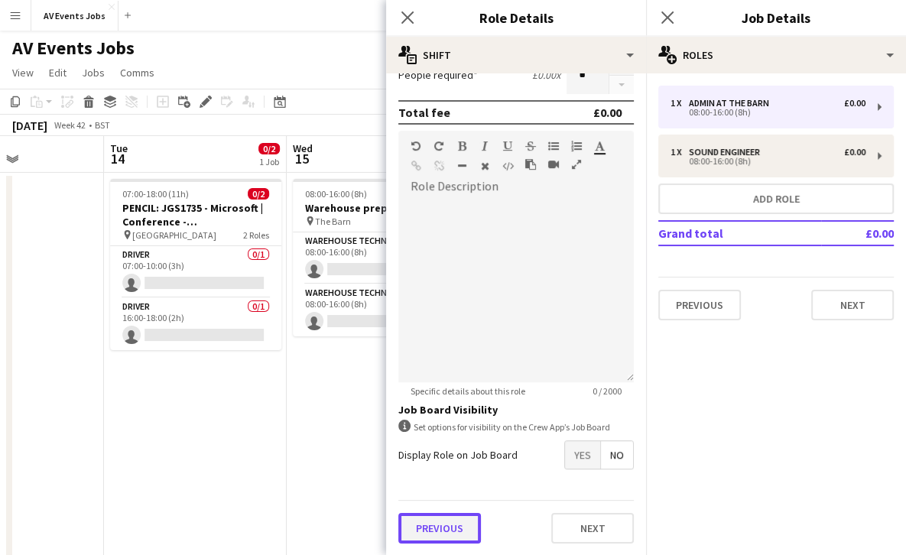
click at [456, 515] on button "Previous" at bounding box center [439, 528] width 83 height 31
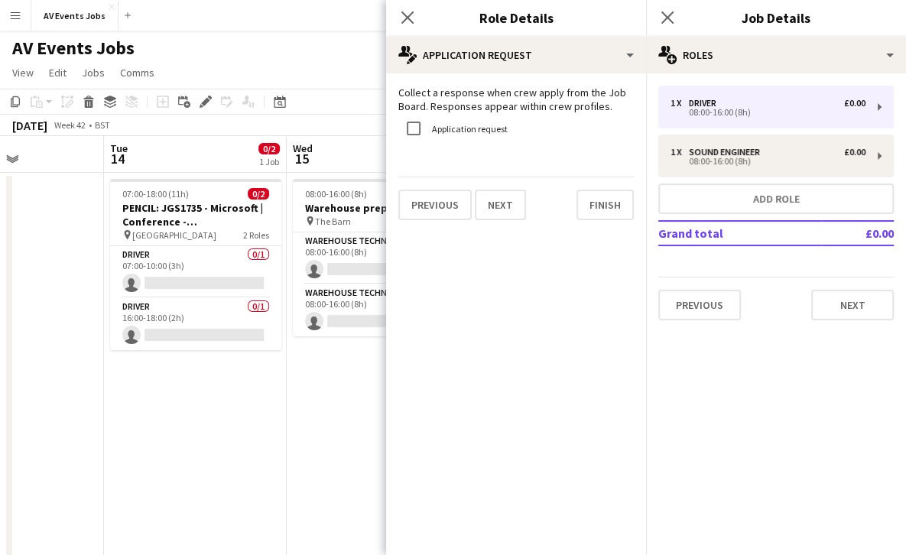
scroll to position [0, 0]
click at [596, 202] on button "Finish" at bounding box center [604, 205] width 57 height 31
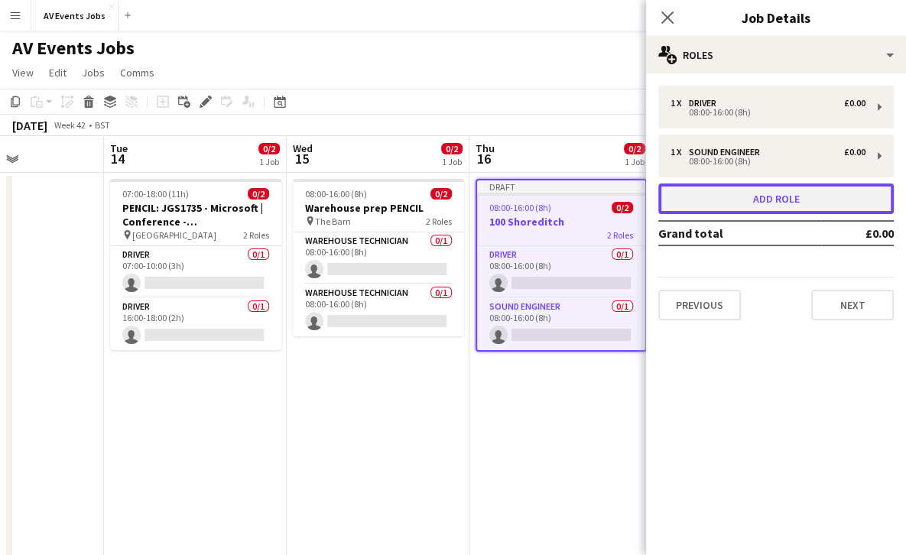
click at [680, 204] on button "Add role" at bounding box center [775, 198] width 235 height 31
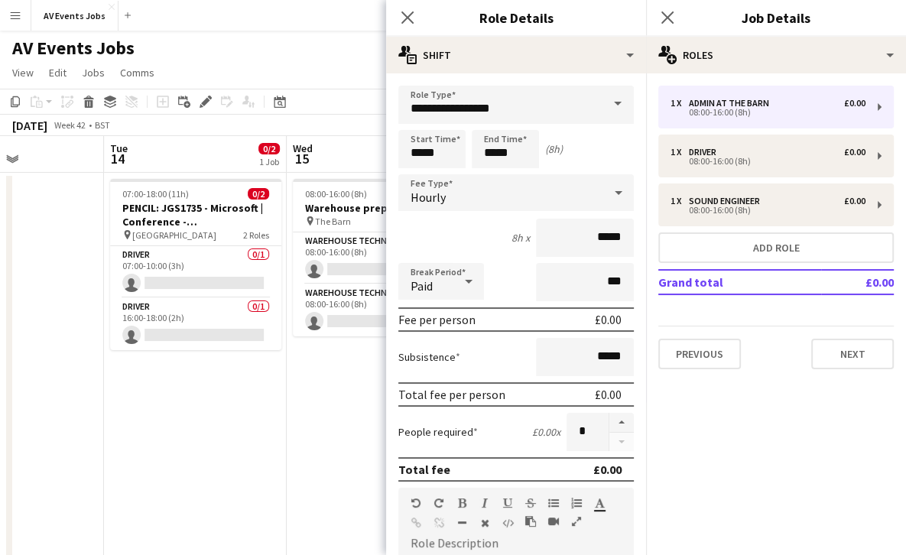
click at [601, 96] on span at bounding box center [617, 104] width 32 height 37
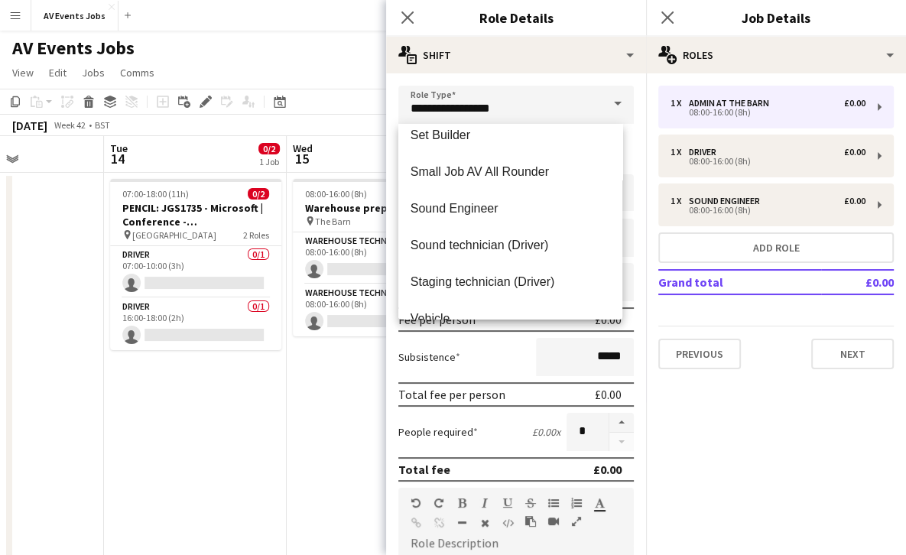
scroll to position [660, 0]
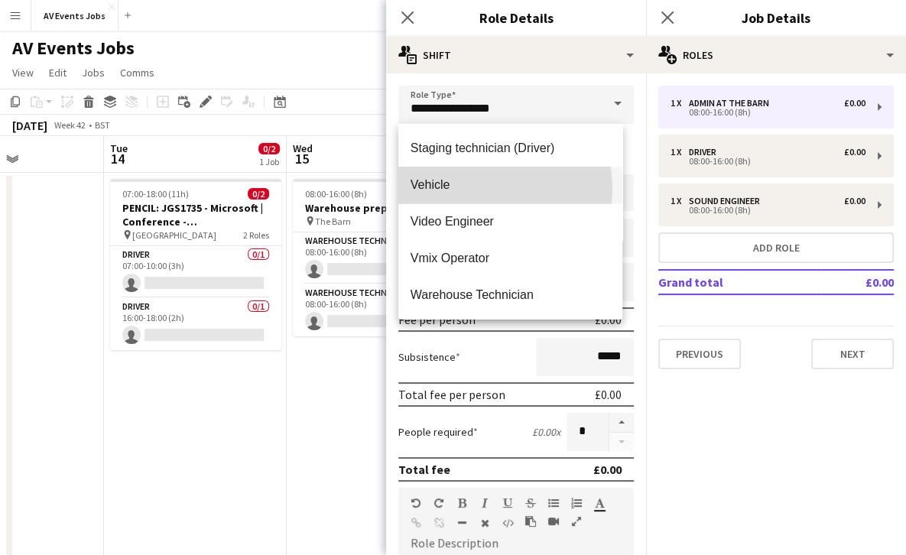
click at [478, 188] on span "Vehicle" at bounding box center [509, 184] width 199 height 15
type input "*******"
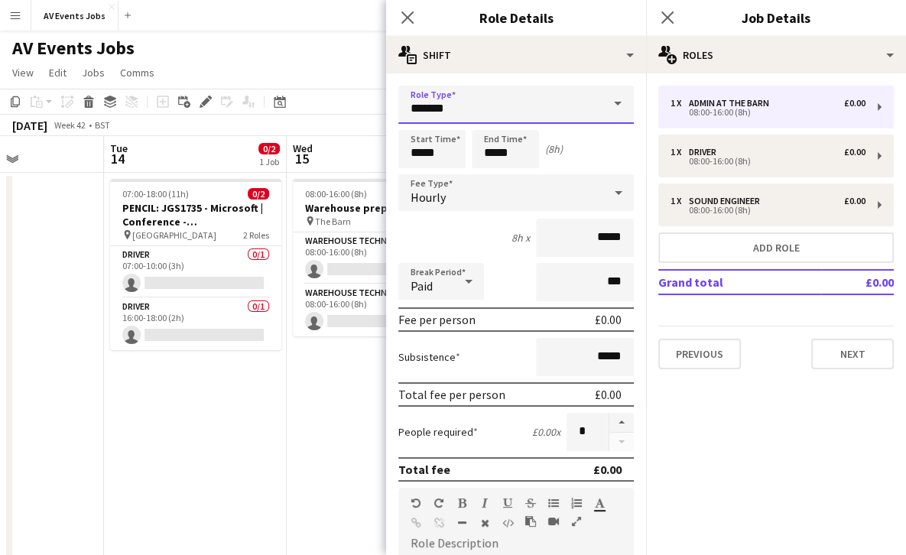
scroll to position [357, 0]
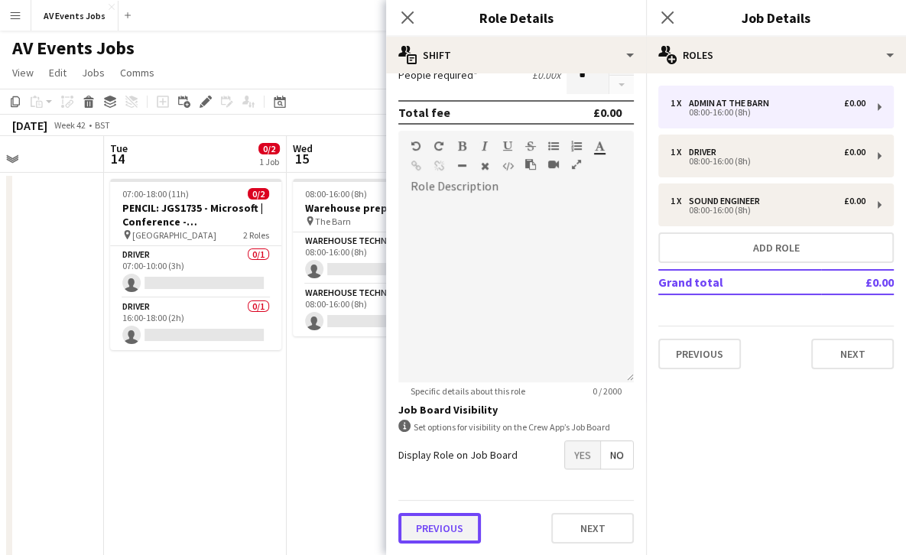
click at [462, 537] on button "Previous" at bounding box center [439, 528] width 83 height 31
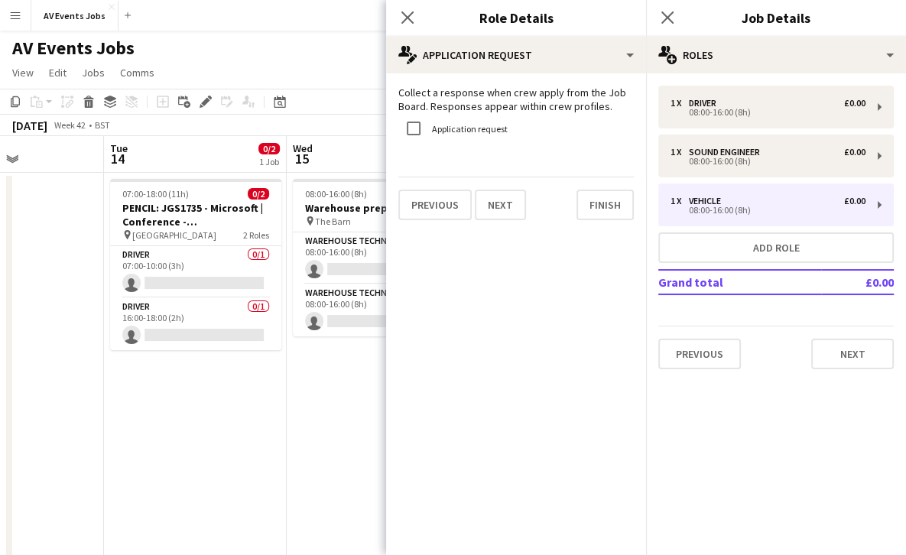
scroll to position [0, 0]
click at [602, 216] on button "Finish" at bounding box center [604, 205] width 57 height 31
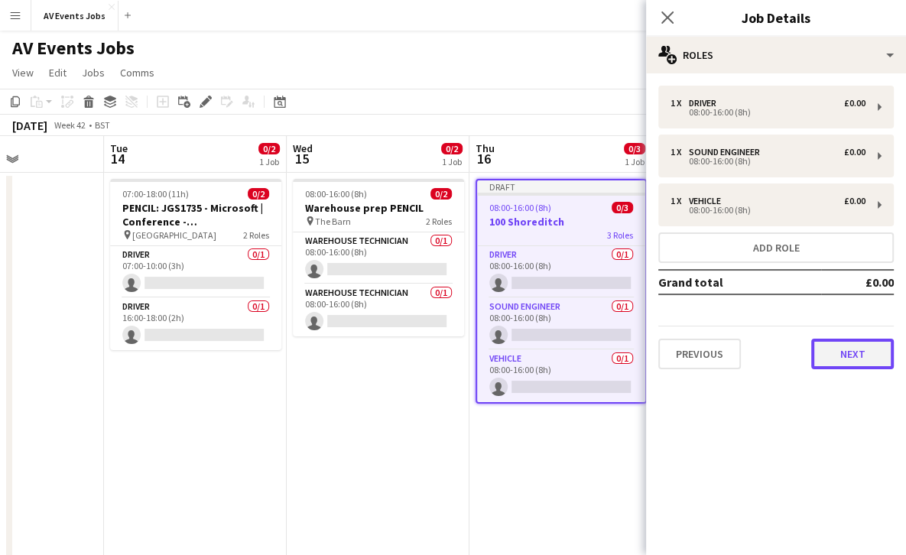
click at [847, 358] on button "Next" at bounding box center [852, 354] width 83 height 31
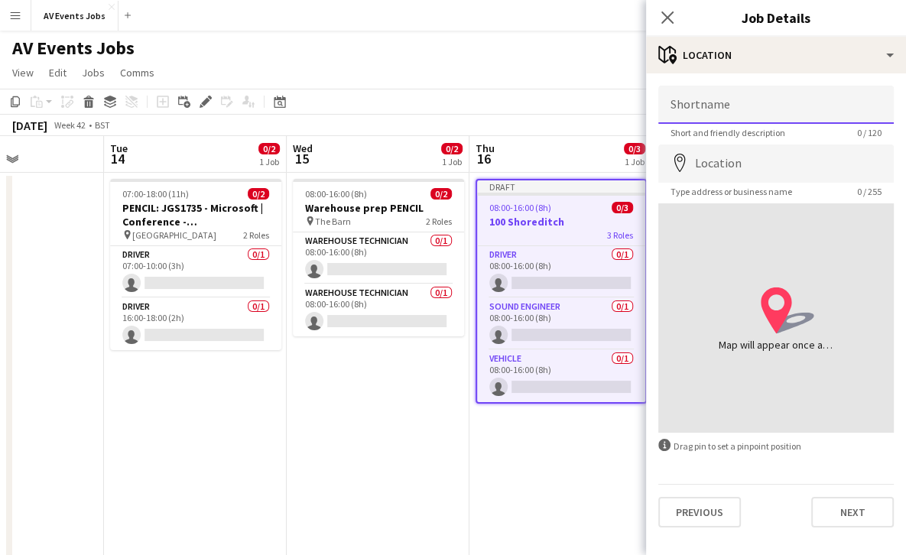
click at [789, 102] on input "Shortname" at bounding box center [775, 105] width 235 height 38
type input "**********"
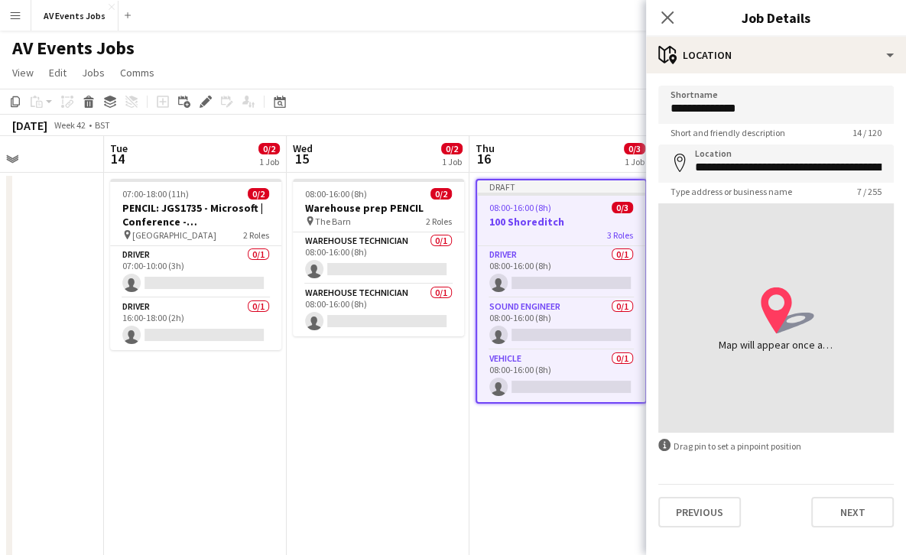
type input "**********"
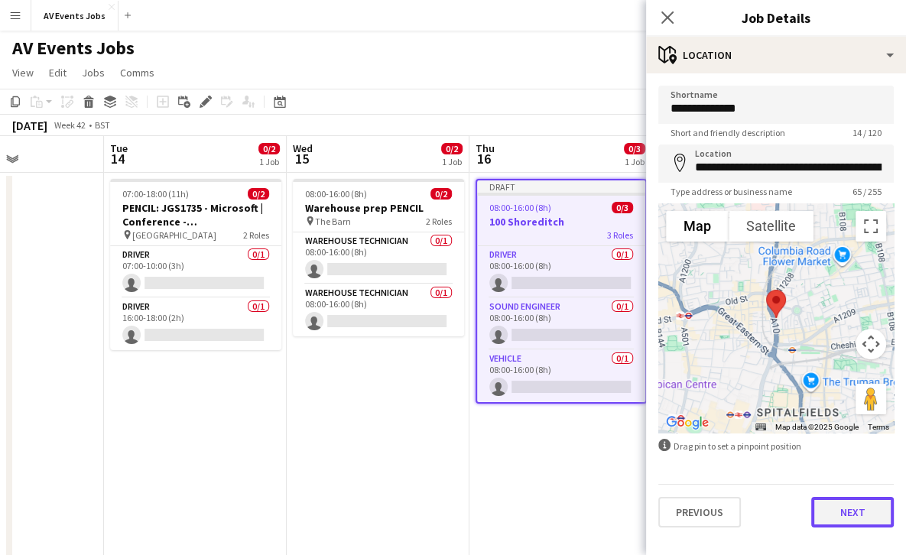
click at [848, 505] on button "Next" at bounding box center [852, 512] width 83 height 31
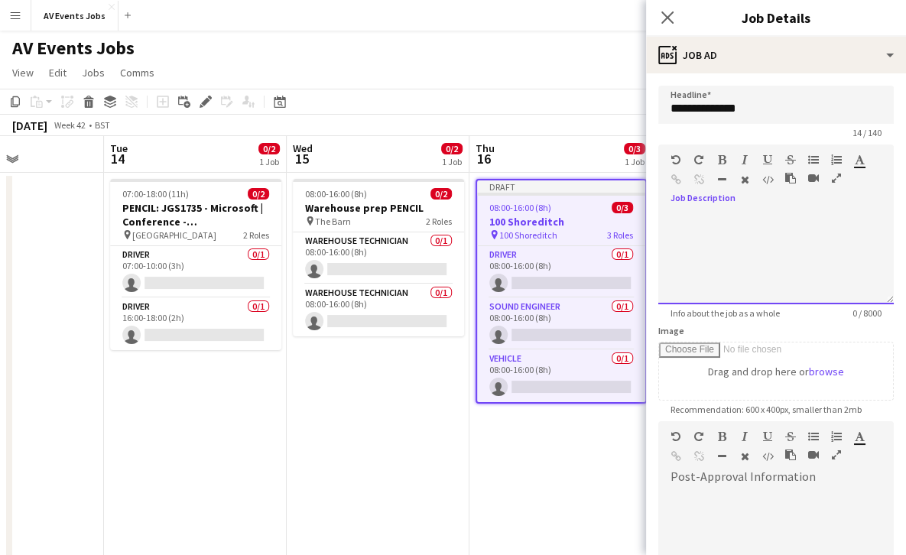
click at [741, 232] on div at bounding box center [775, 258] width 235 height 92
paste div
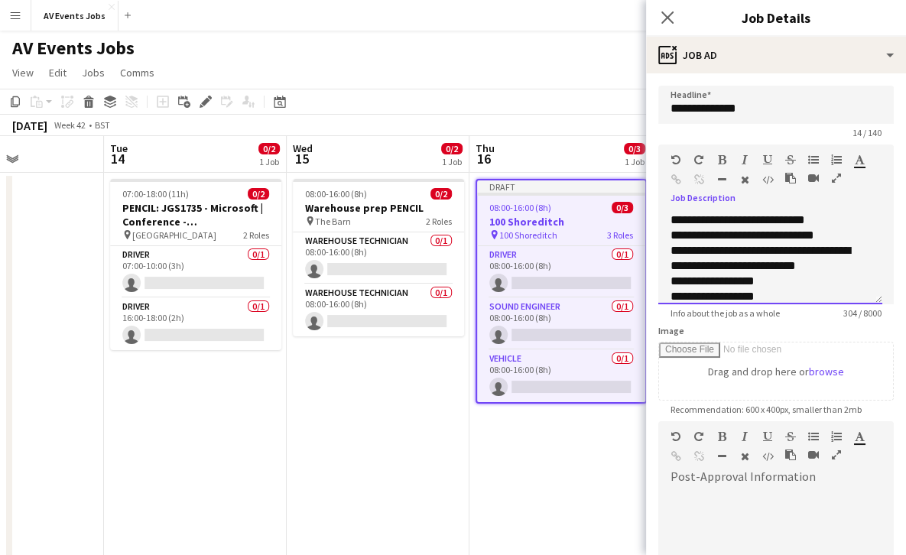
drag, startPoint x: 822, startPoint y: 220, endPoint x: 650, endPoint y: 219, distance: 172.0
click at [650, 219] on form "**********" at bounding box center [776, 415] width 260 height 658
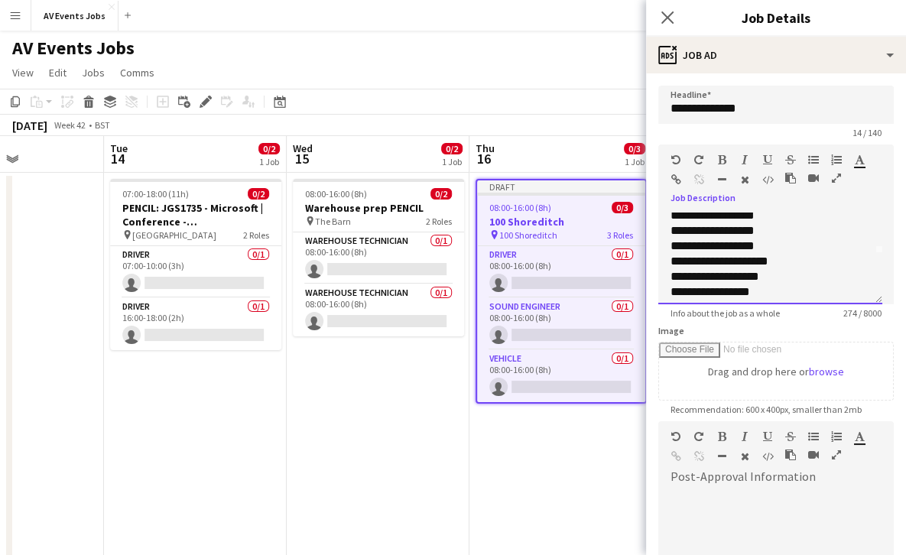
scroll to position [45, 0]
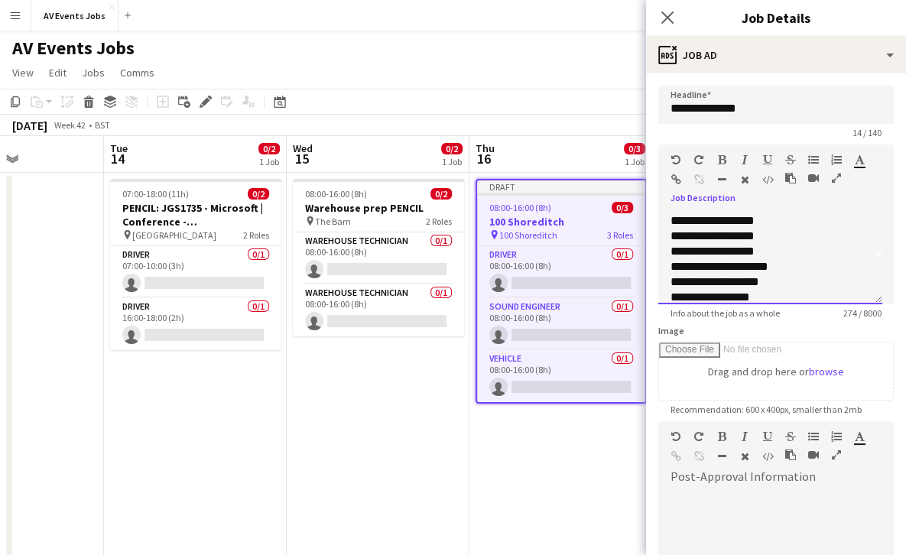
drag, startPoint x: 692, startPoint y: 225, endPoint x: 757, endPoint y: 267, distance: 76.7
click at [757, 267] on div "**********" at bounding box center [764, 266] width 188 height 15
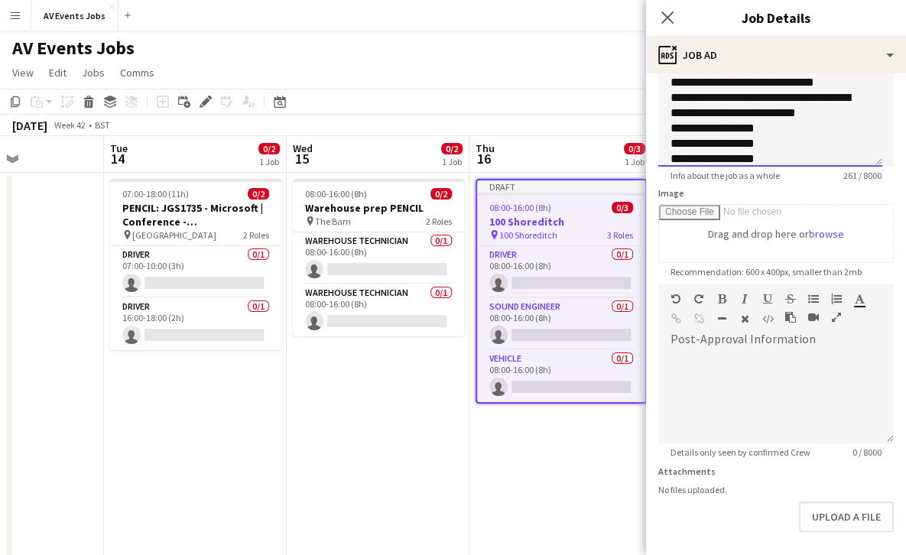
scroll to position [200, 0]
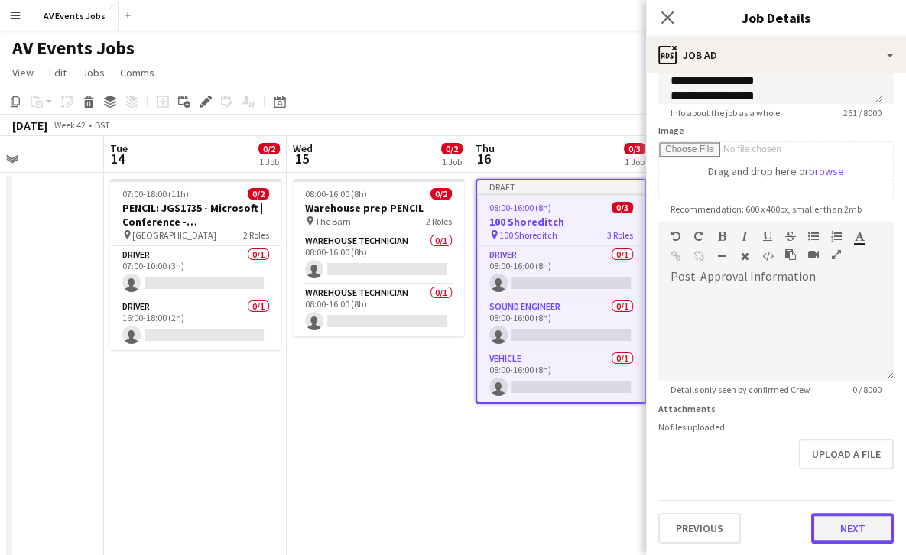
click at [825, 517] on button "Next" at bounding box center [852, 528] width 83 height 31
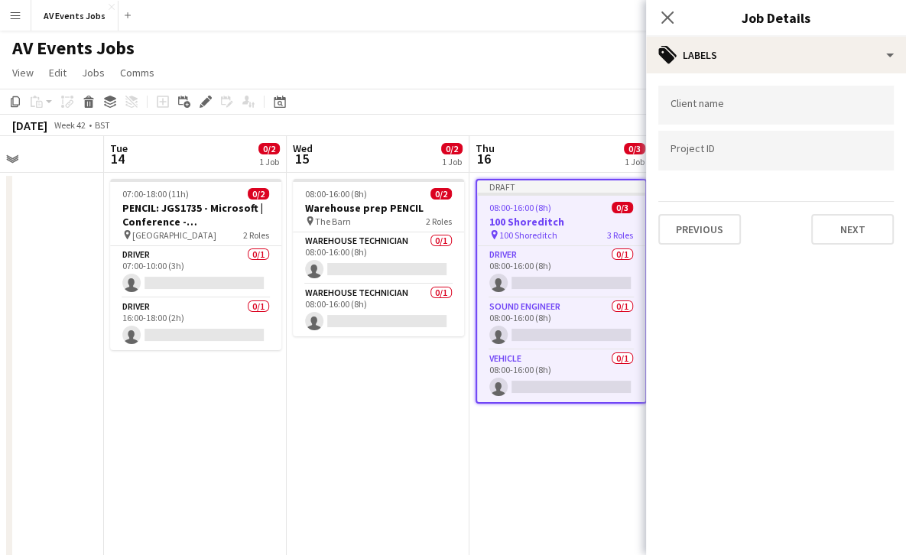
click at [757, 108] on input "Type to search client labels..." at bounding box center [775, 106] width 211 height 14
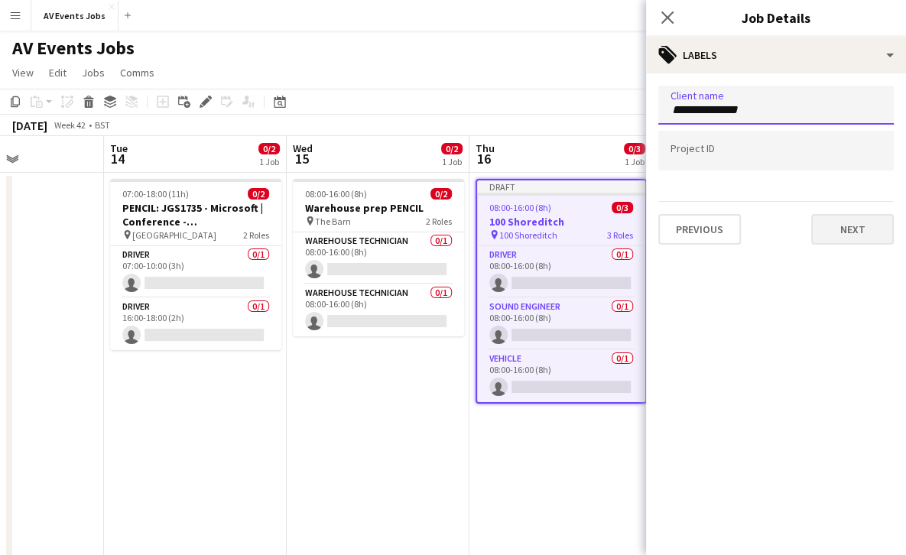
type input "**********"
click at [834, 229] on button "Next" at bounding box center [852, 229] width 83 height 31
type input "*******"
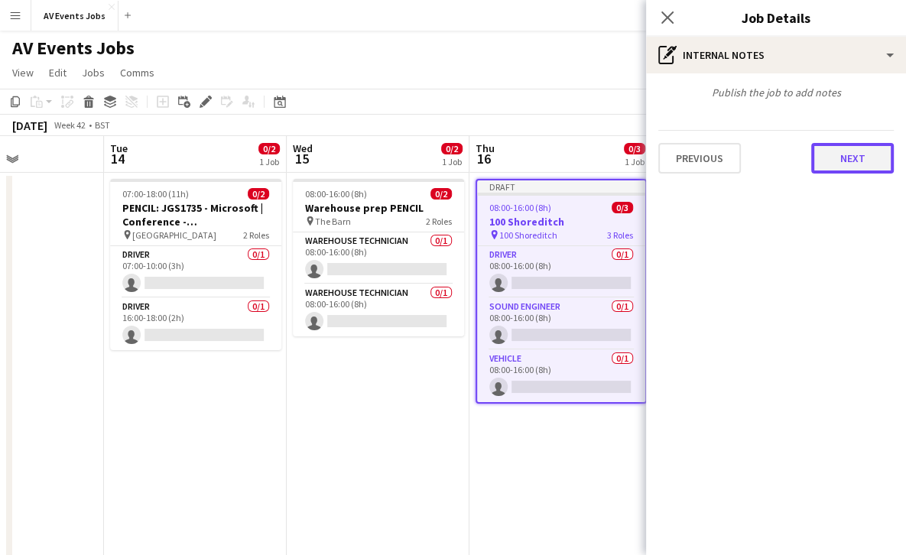
click at [845, 151] on button "Next" at bounding box center [852, 158] width 83 height 31
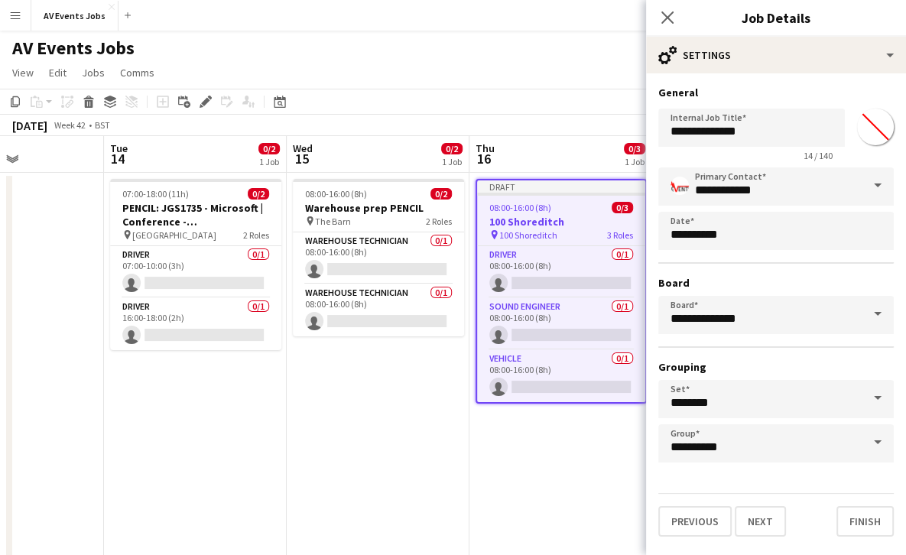
click at [845, 151] on div "**********" at bounding box center [776, 310] width 260 height 475
click at [861, 524] on button "Finish" at bounding box center [864, 521] width 57 height 31
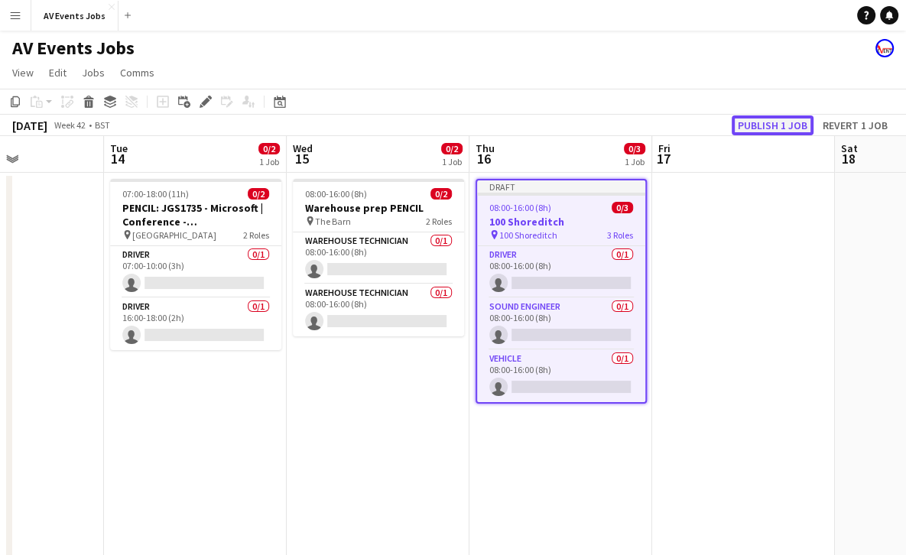
click at [790, 117] on button "Publish 1 job" at bounding box center [772, 125] width 82 height 20
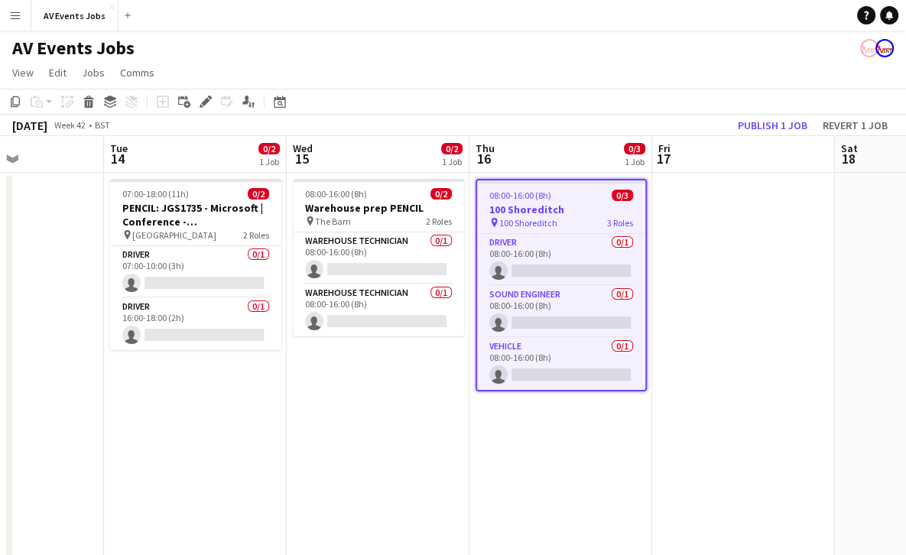
click at [581, 222] on div "pin 100 Shoreditch 3 Roles" at bounding box center [561, 222] width 168 height 12
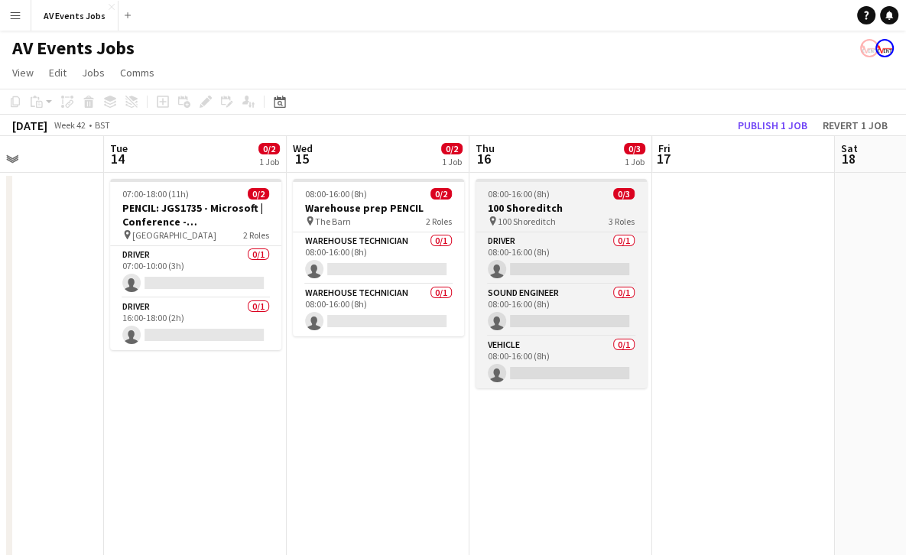
click at [581, 222] on div "pin 100 Shoreditch 3 Roles" at bounding box center [560, 221] width 171 height 12
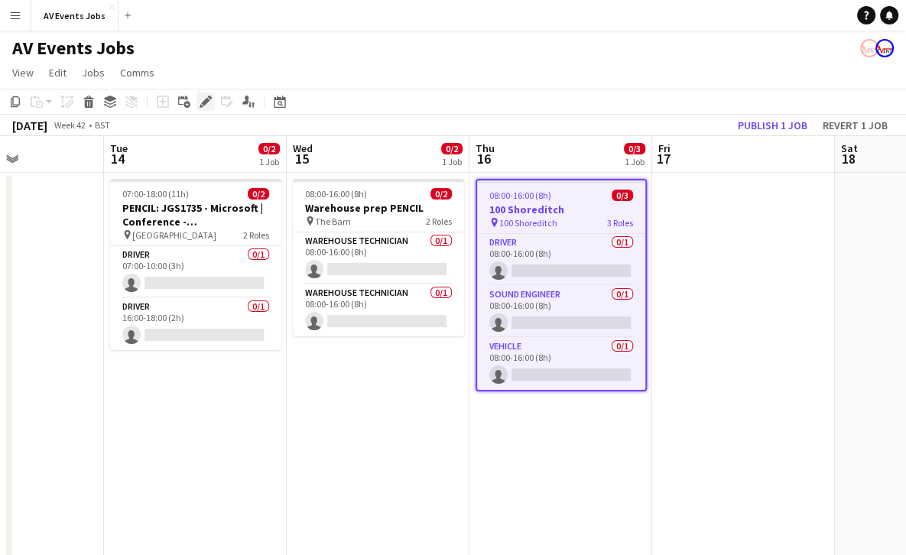
click at [202, 100] on icon "Edit" at bounding box center [205, 102] width 12 height 12
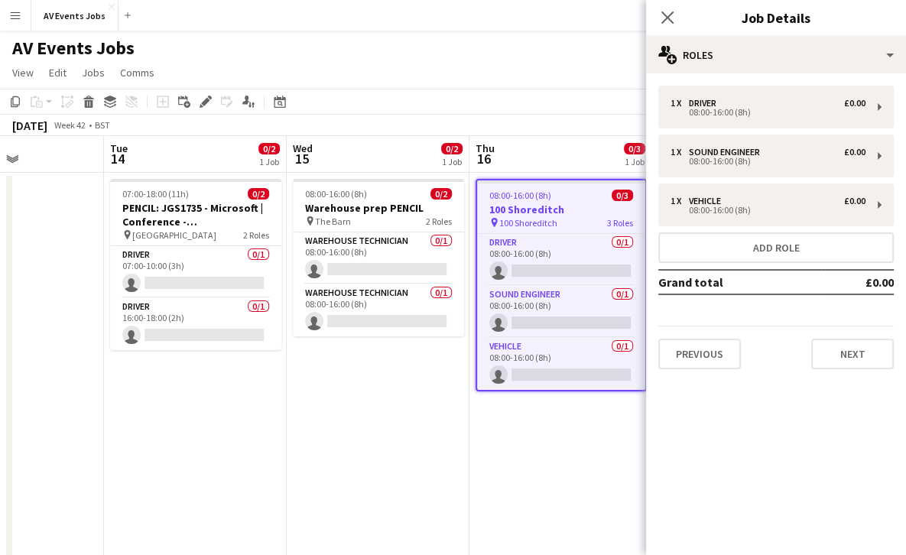
click at [712, 370] on div "1 x Driver £0.00 08:00-16:00 (8h) 1 x Sound Engineer £0.00 08:00-16:00 (8h) 1 x…" at bounding box center [776, 227] width 260 height 308
click at [712, 357] on button "Previous" at bounding box center [699, 354] width 83 height 31
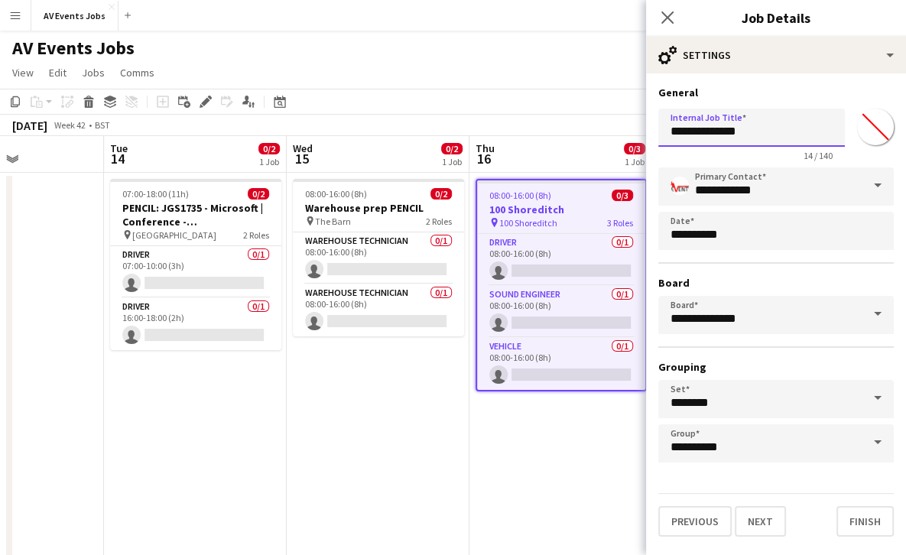
click at [671, 121] on input "**********" at bounding box center [751, 128] width 186 height 38
paste input "****"
type input "**********"
click at [768, 514] on button "Next" at bounding box center [759, 521] width 51 height 31
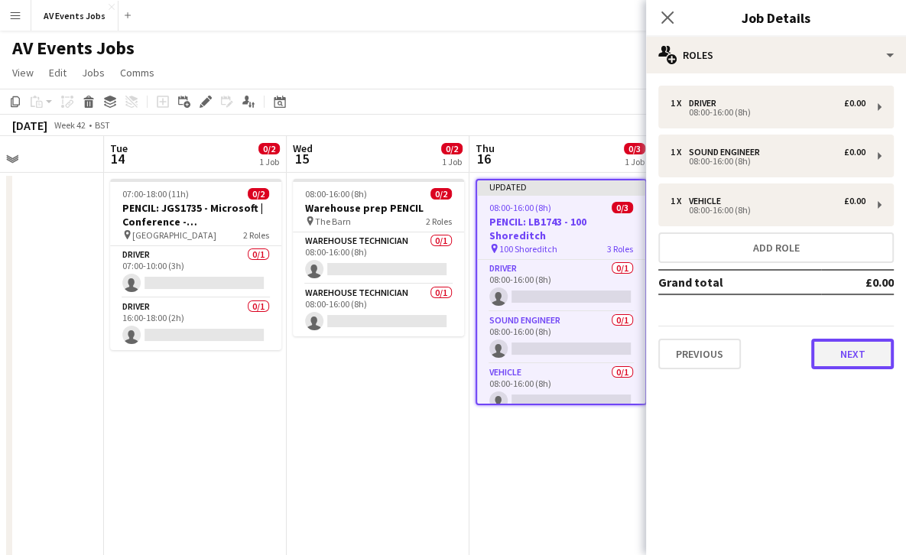
click at [820, 357] on button "Next" at bounding box center [852, 354] width 83 height 31
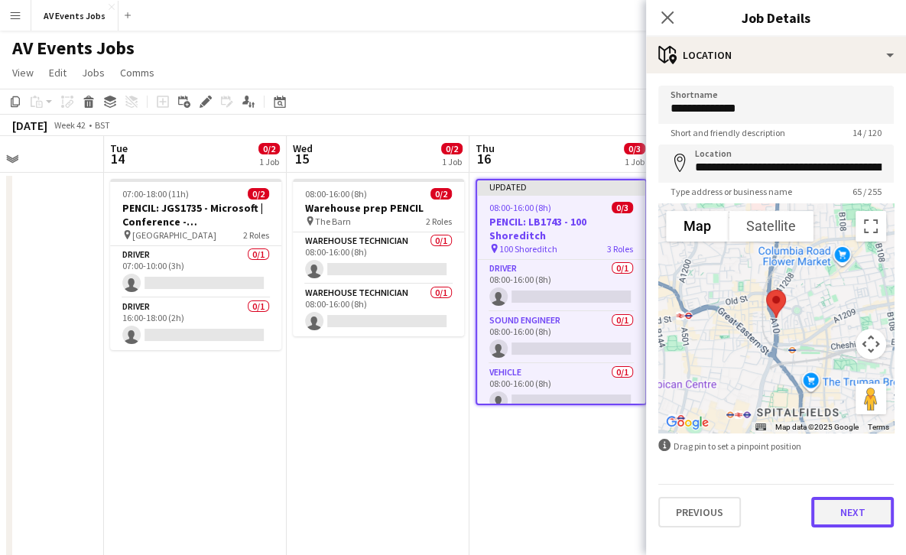
click at [852, 511] on button "Next" at bounding box center [852, 512] width 83 height 31
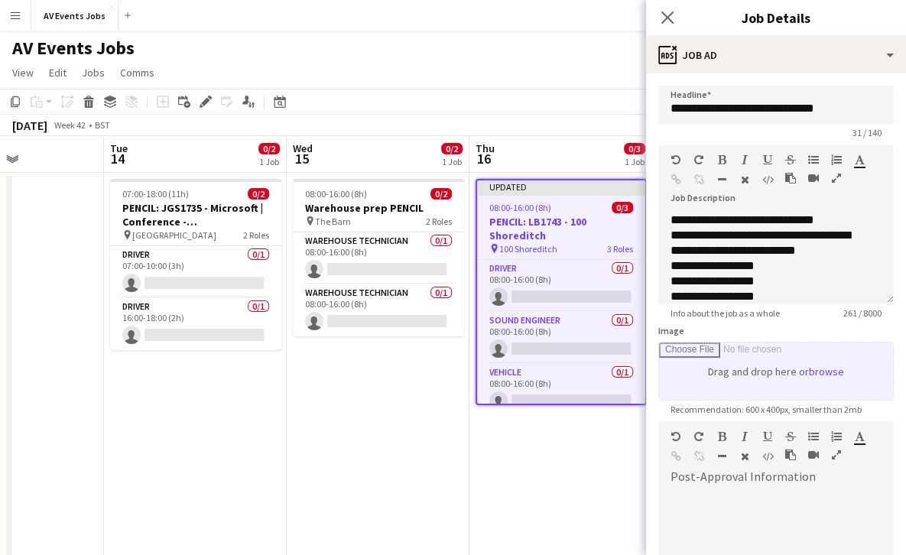
scroll to position [200, 0]
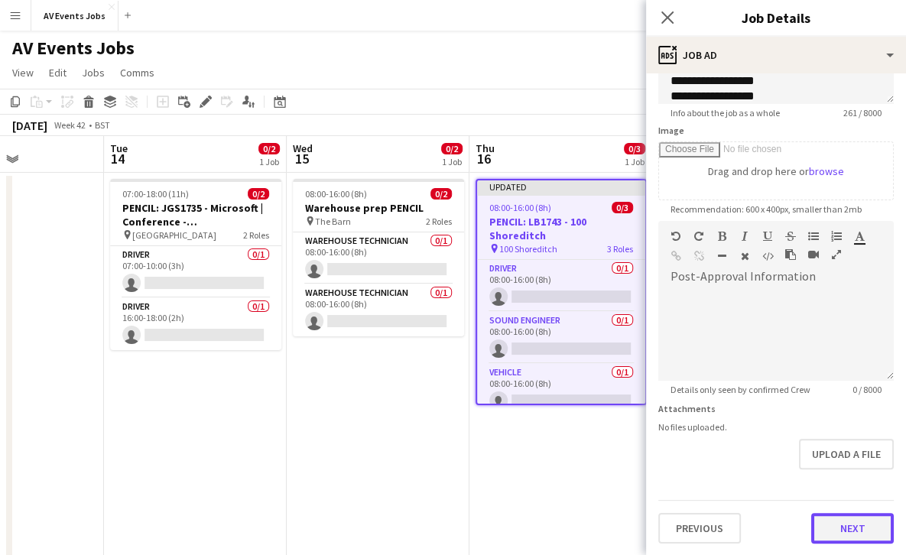
click at [847, 526] on button "Next" at bounding box center [852, 528] width 83 height 31
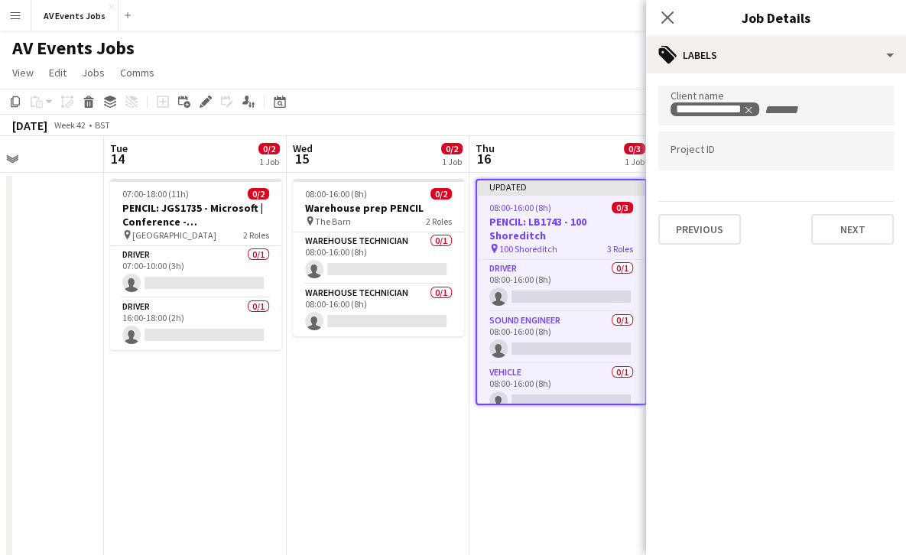
scroll to position [0, 0]
click at [861, 229] on button "Next" at bounding box center [852, 229] width 83 height 31
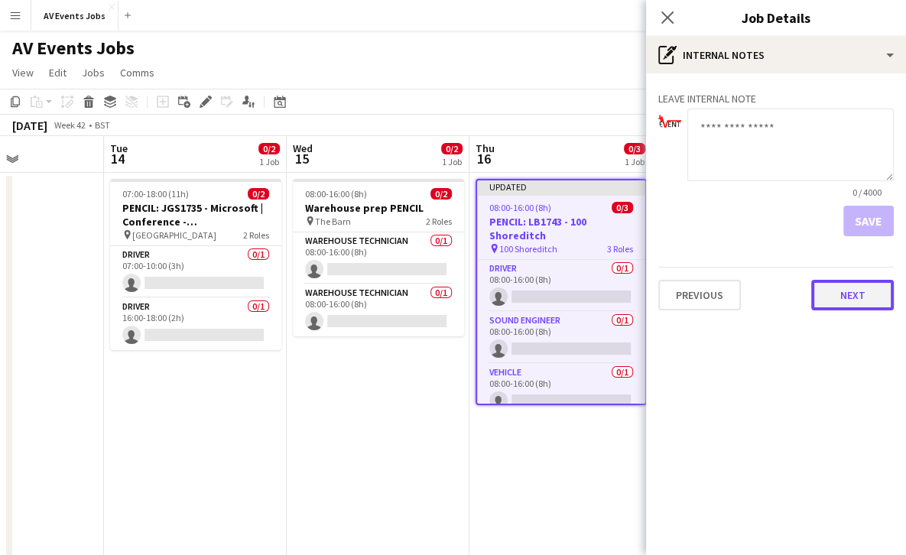
click at [857, 304] on button "Next" at bounding box center [852, 295] width 83 height 31
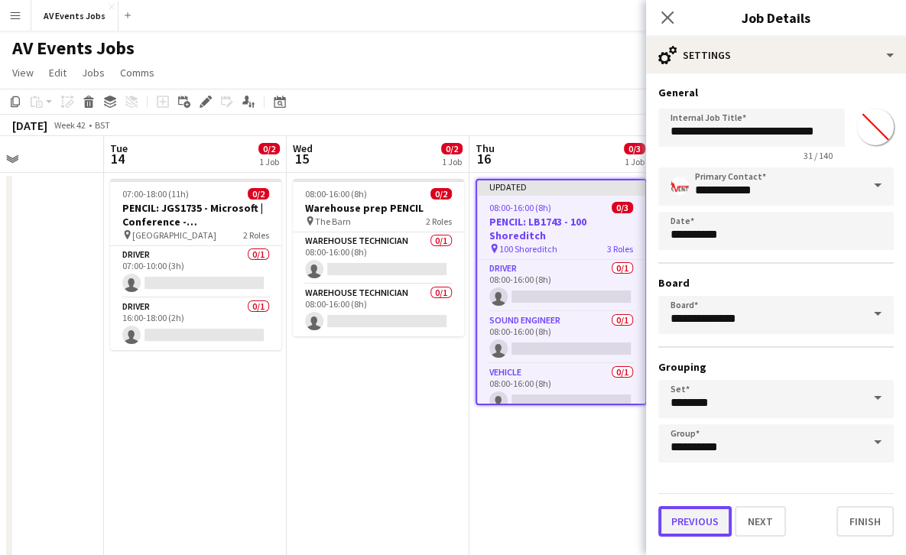
click at [710, 520] on button "Previous" at bounding box center [694, 521] width 73 height 31
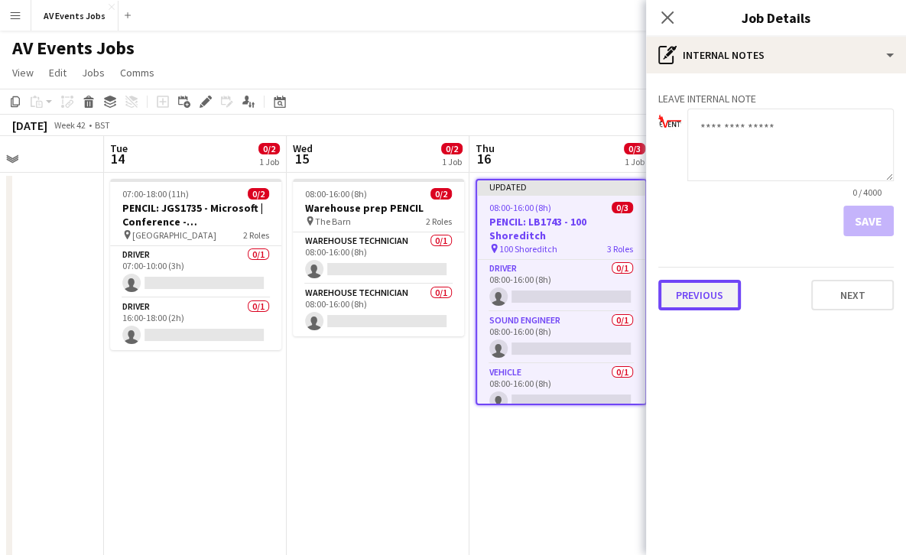
click at [699, 298] on button "Previous" at bounding box center [699, 295] width 83 height 31
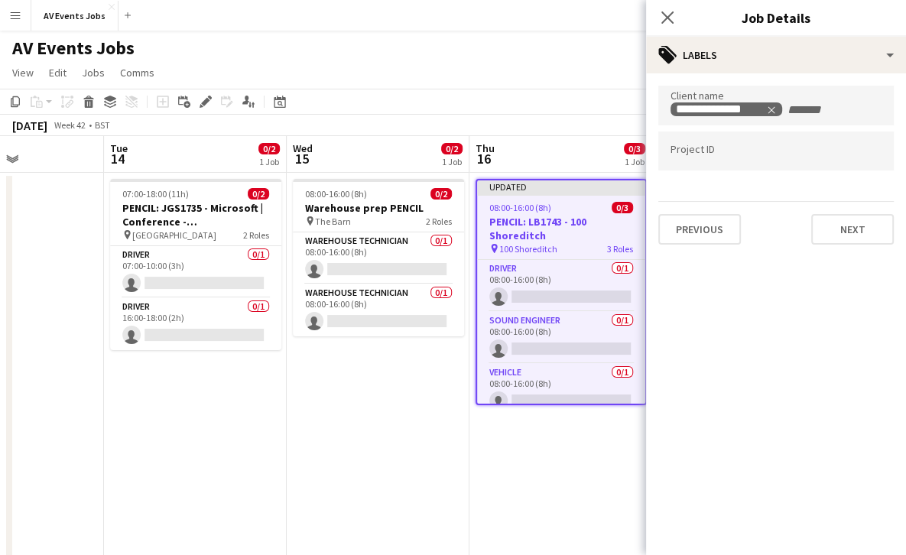
click at [728, 162] on div at bounding box center [775, 150] width 235 height 39
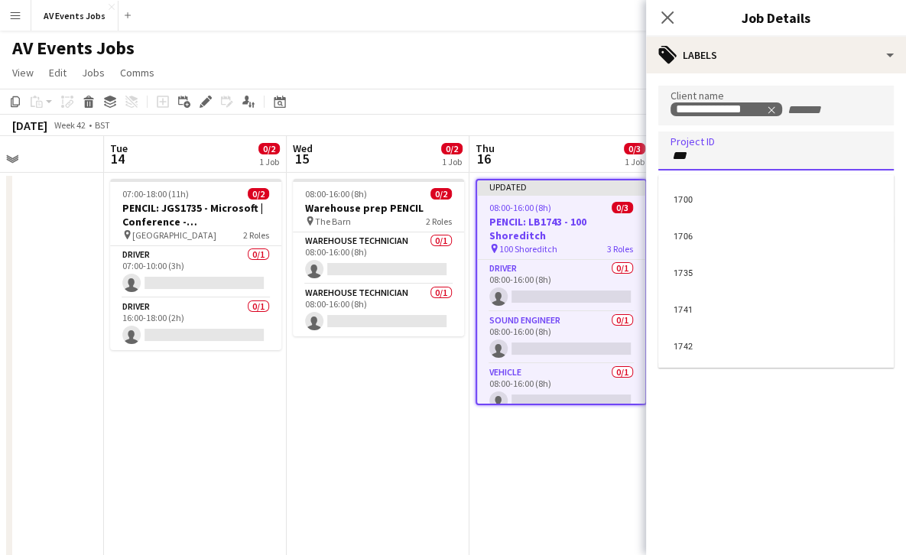
type input "****"
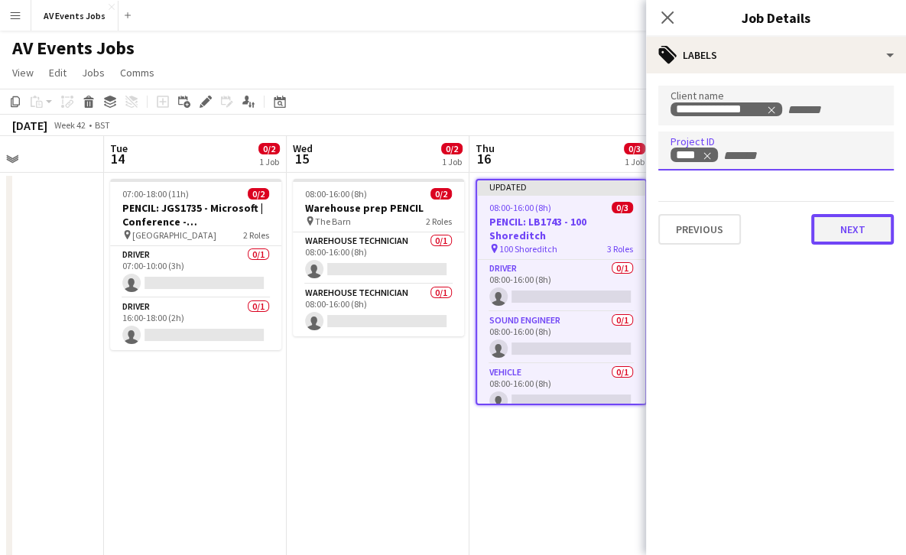
click at [832, 226] on button "Next" at bounding box center [852, 229] width 83 height 31
type input "*******"
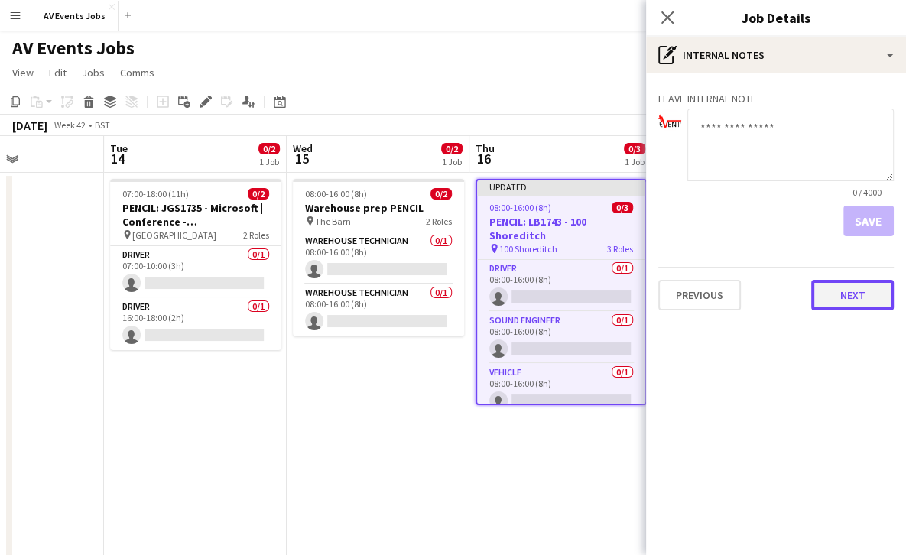
click at [842, 300] on button "Next" at bounding box center [852, 295] width 83 height 31
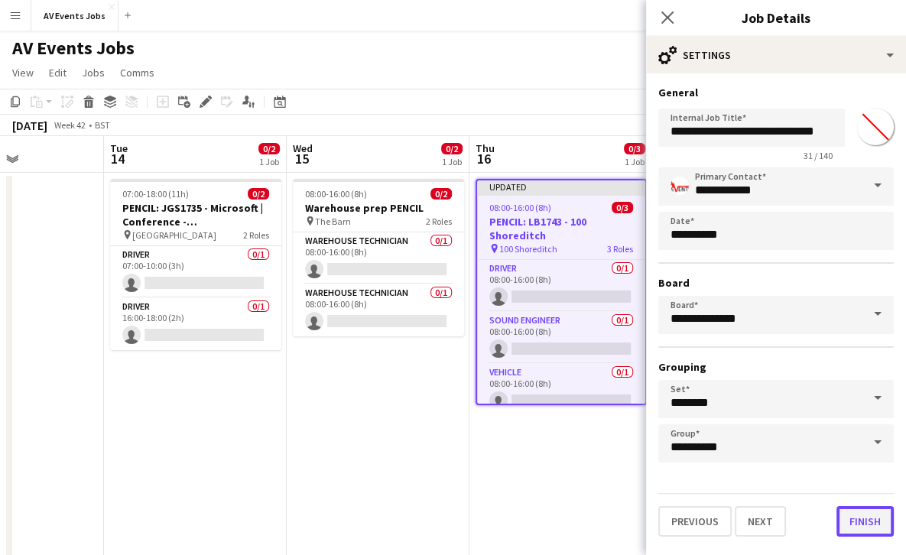
click at [858, 518] on button "Finish" at bounding box center [864, 521] width 57 height 31
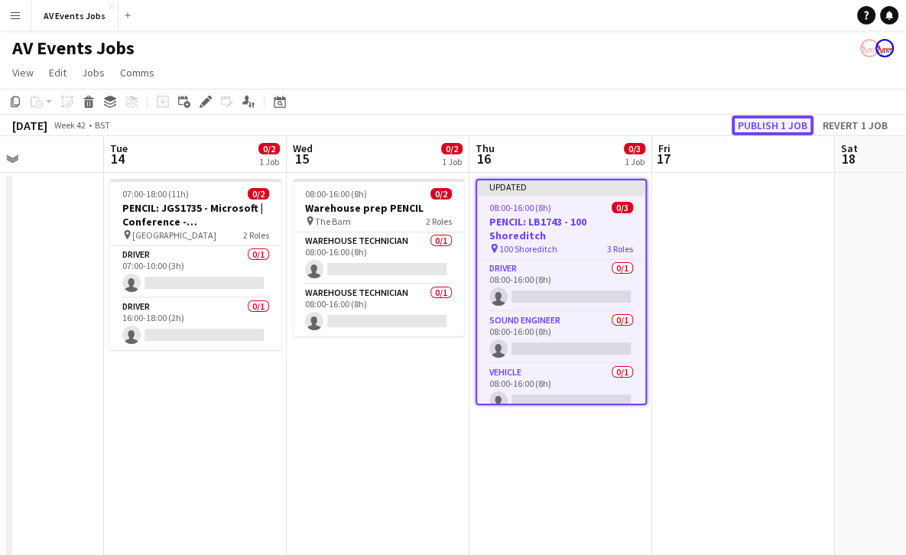
click at [782, 122] on button "Publish 1 job" at bounding box center [772, 125] width 82 height 20
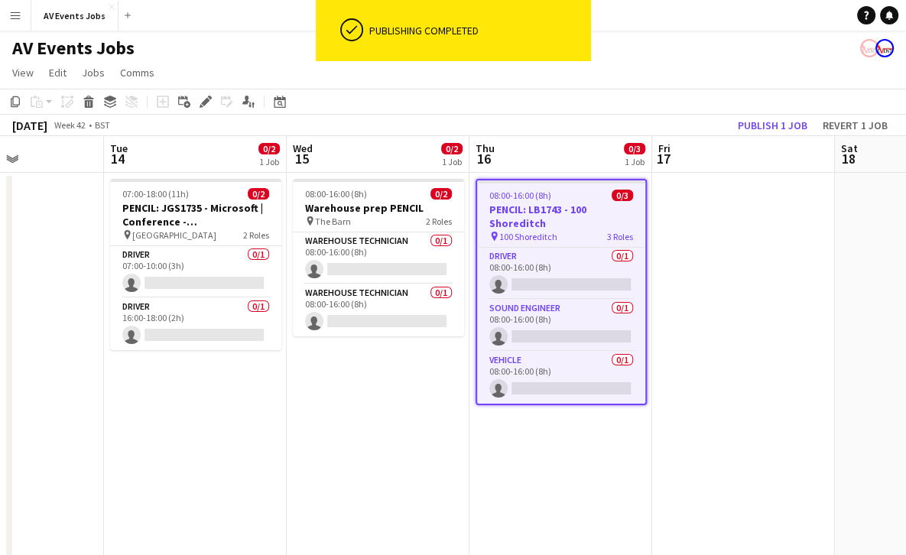
click at [559, 216] on h3 "PENCIL: LB1743 - 100 Shoreditch" at bounding box center [561, 217] width 168 height 28
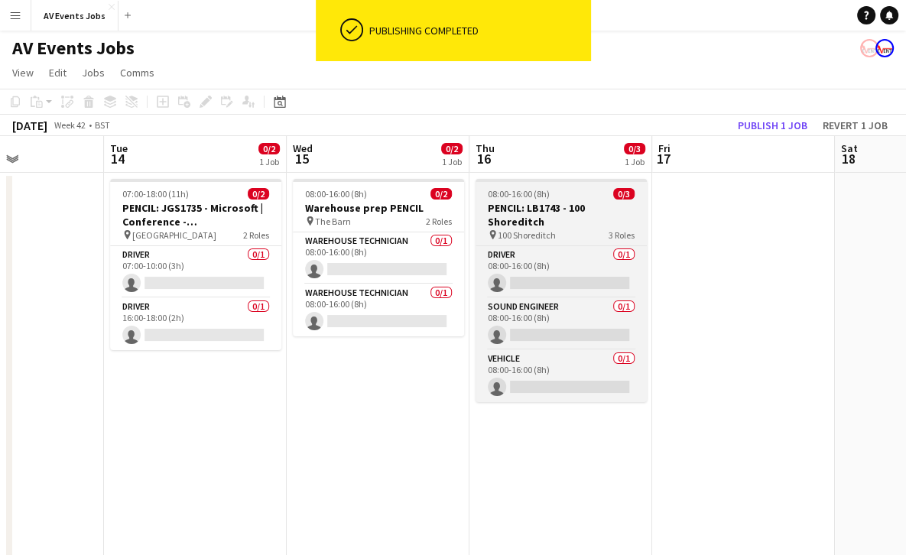
click at [559, 216] on h3 "PENCIL: LB1743 - 100 Shoreditch" at bounding box center [560, 215] width 171 height 28
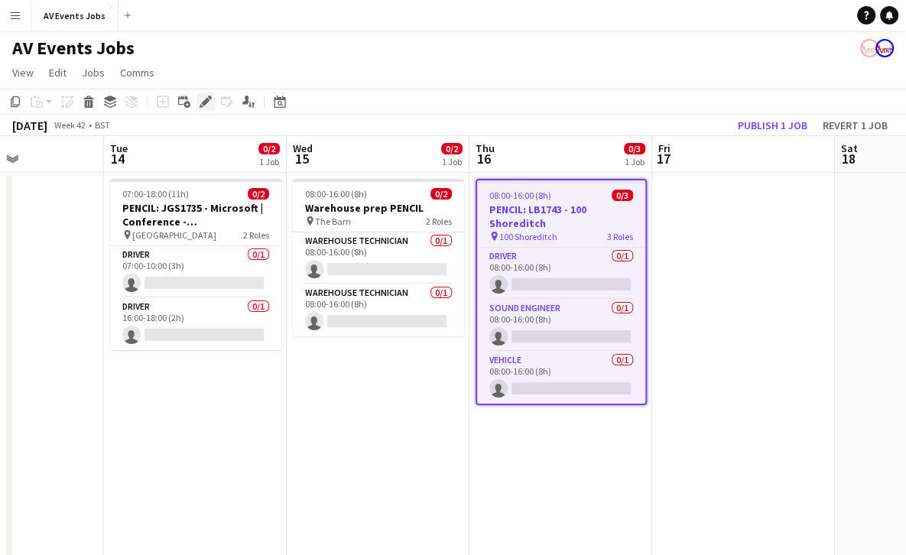
click at [205, 102] on icon at bounding box center [205, 102] width 8 height 8
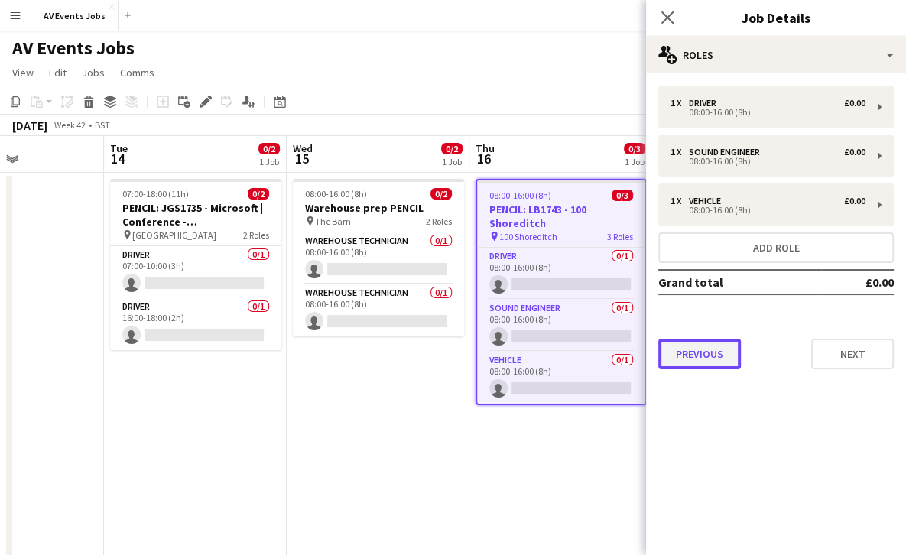
click at [700, 358] on button "Previous" at bounding box center [699, 354] width 83 height 31
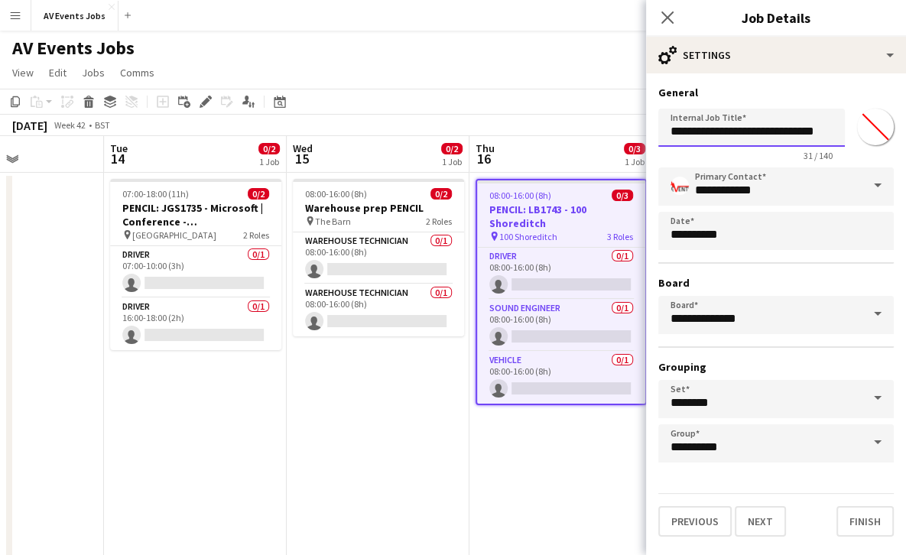
click at [773, 130] on input "**********" at bounding box center [751, 128] width 186 height 38
click at [662, 15] on icon "Close pop-in" at bounding box center [667, 17] width 15 height 15
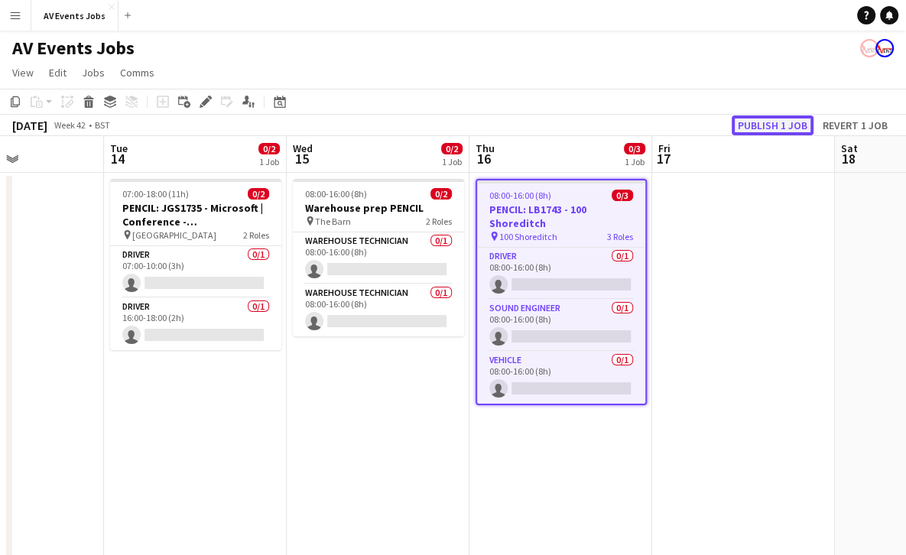
click at [755, 125] on button "Publish 1 job" at bounding box center [772, 125] width 82 height 20
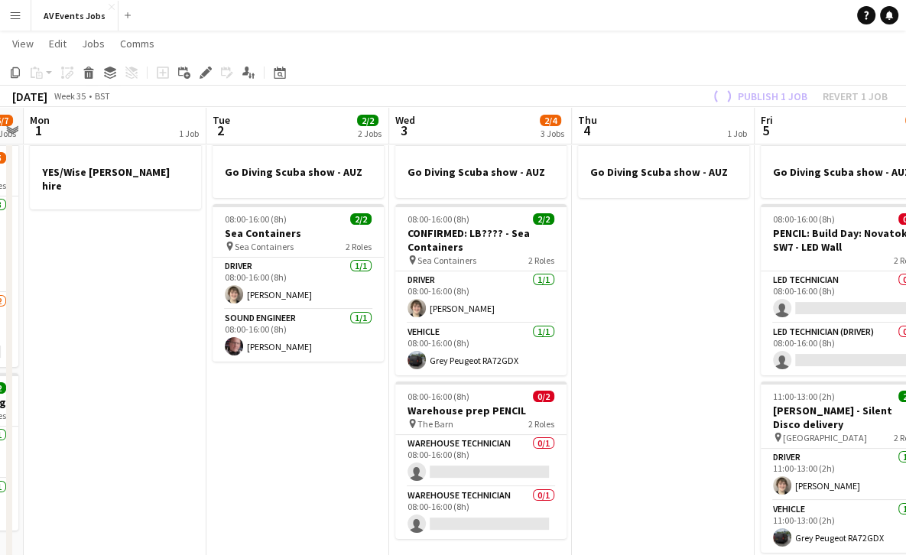
scroll to position [35, 0]
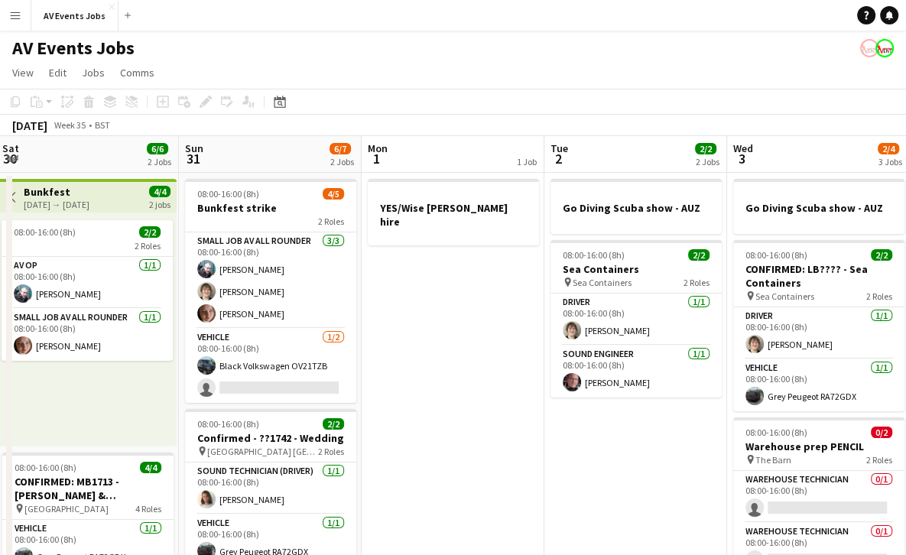
scroll to position [0, 368]
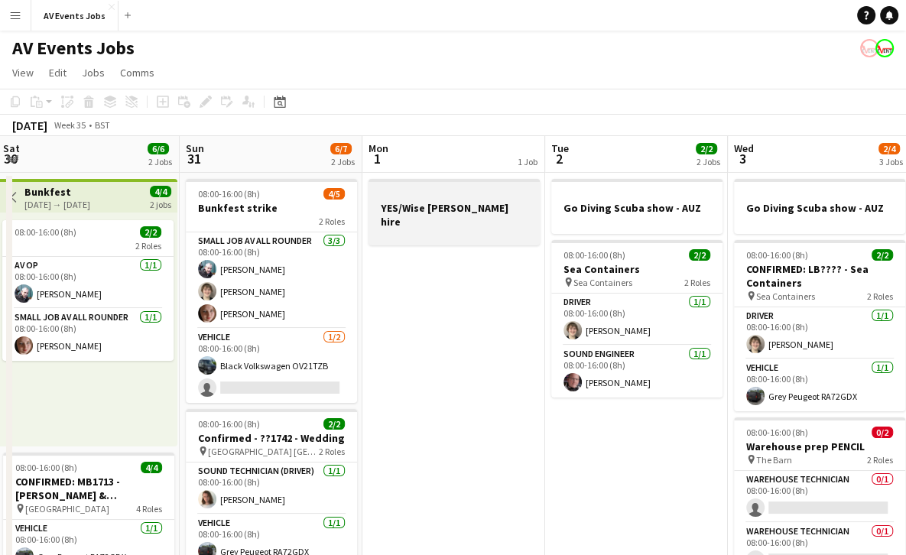
click at [469, 229] on div at bounding box center [453, 235] width 171 height 12
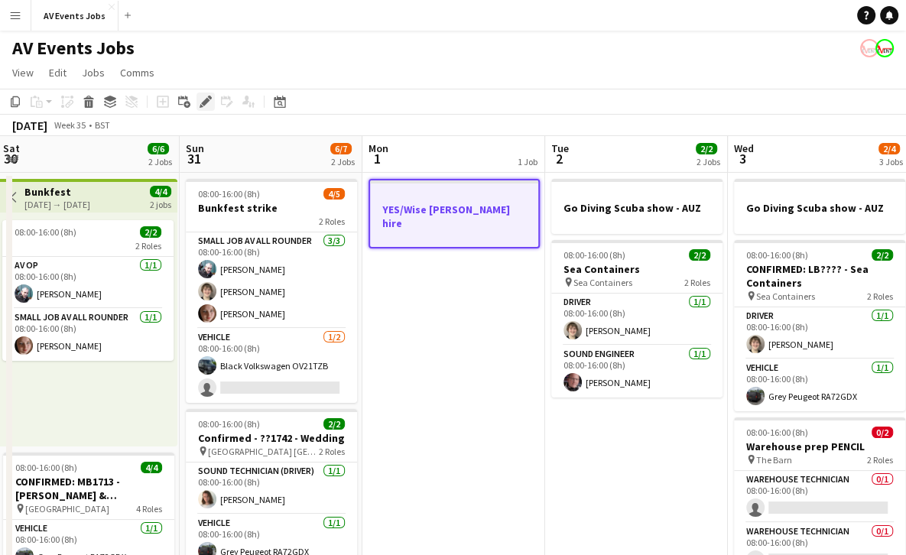
click at [205, 101] on icon at bounding box center [205, 102] width 8 height 8
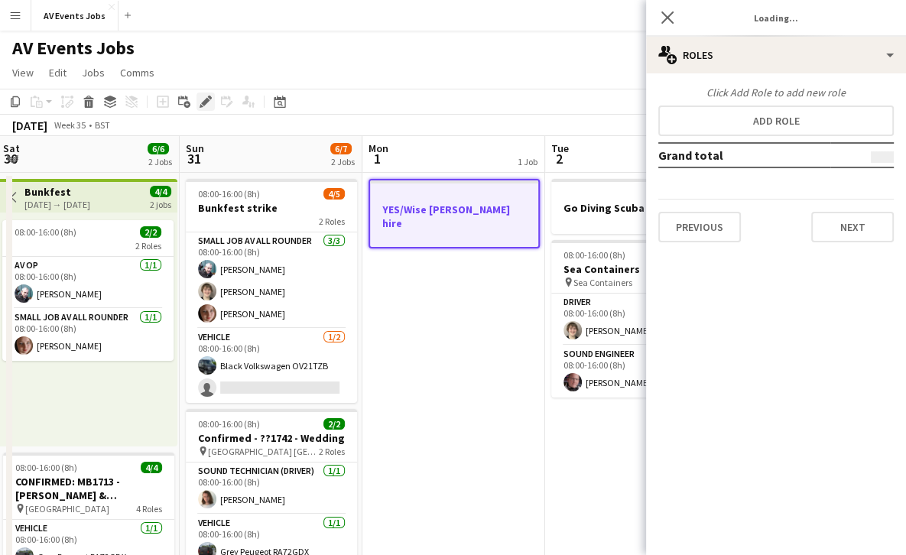
type input "*******"
click at [714, 225] on button "Previous" at bounding box center [699, 227] width 83 height 31
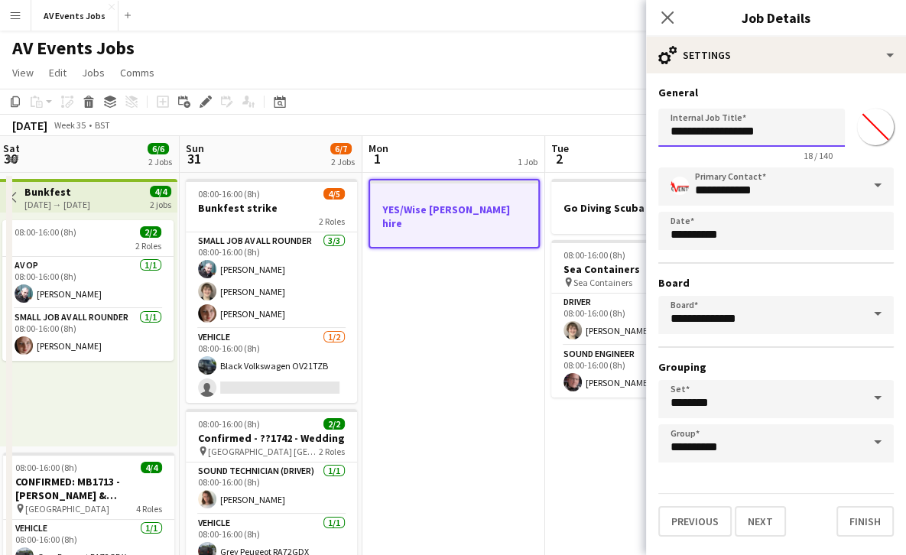
click at [667, 130] on input "**********" at bounding box center [751, 128] width 186 height 38
type input "**********"
click at [877, 517] on button "Finish" at bounding box center [864, 521] width 57 height 31
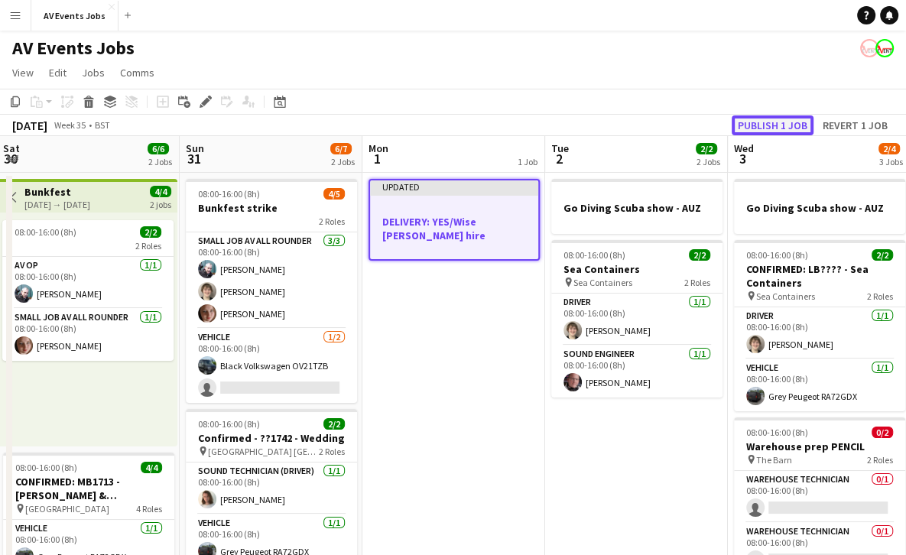
click at [780, 115] on button "Publish 1 job" at bounding box center [772, 125] width 82 height 20
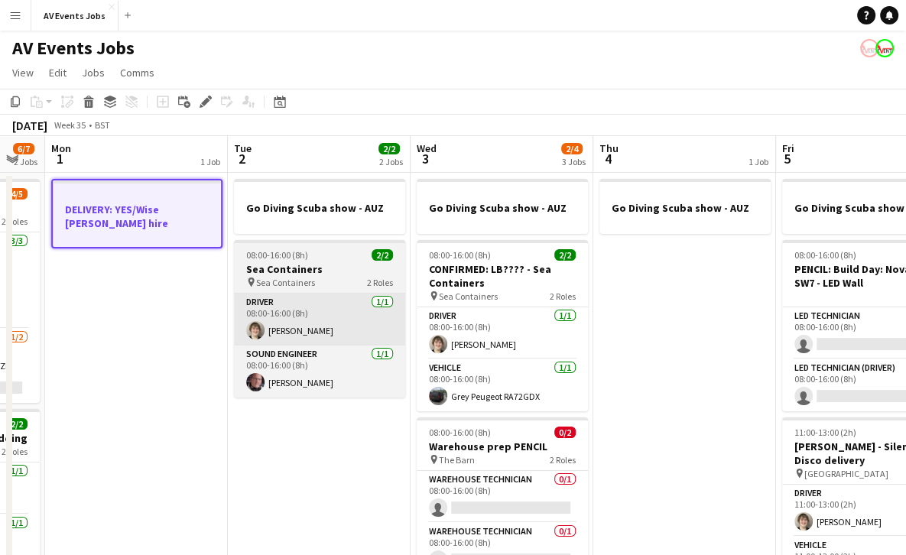
scroll to position [0, 523]
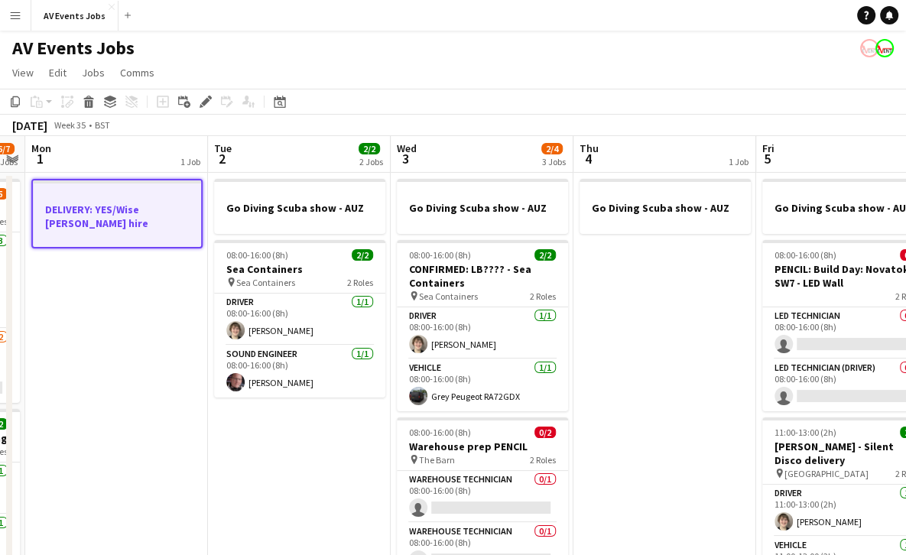
click at [649, 293] on app-date-cell "Go Diving Scuba show - AUZ" at bounding box center [664, 441] width 183 height 537
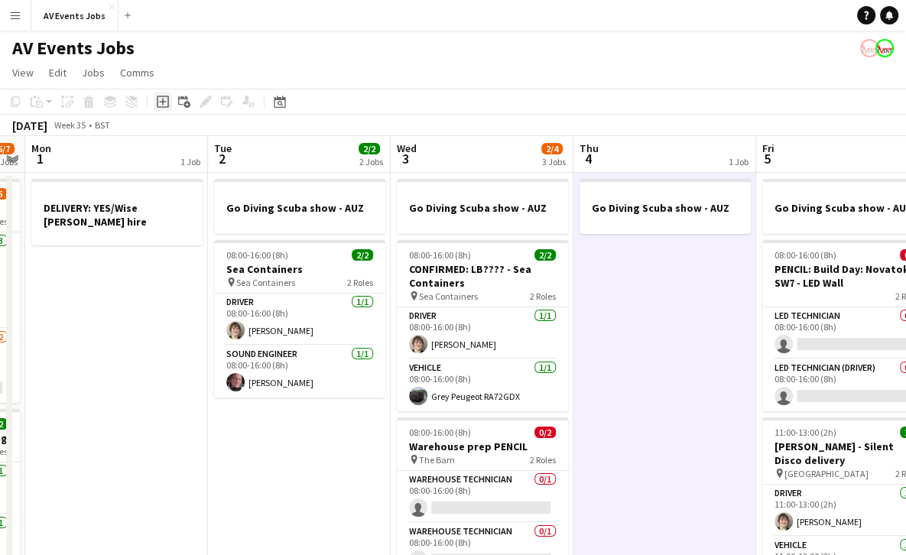
click at [154, 102] on div "Add job" at bounding box center [163, 101] width 18 height 18
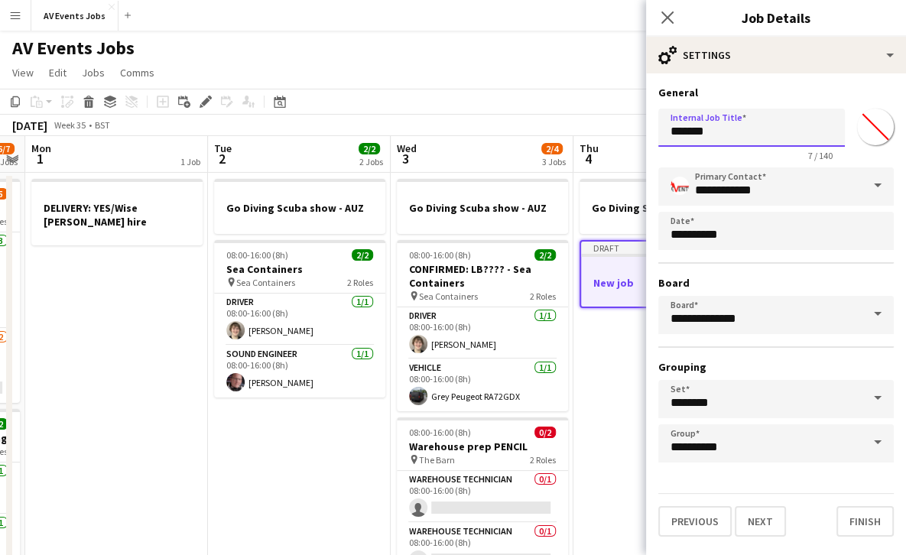
drag, startPoint x: 718, startPoint y: 135, endPoint x: 635, endPoint y: 125, distance: 83.1
click at [635, 125] on body "Menu Boards Boards Boards All jobs Status Workforce Workforce My Workforce Recr…" at bounding box center [453, 354] width 906 height 709
type input "**********"
click at [855, 526] on button "Finish" at bounding box center [864, 521] width 57 height 31
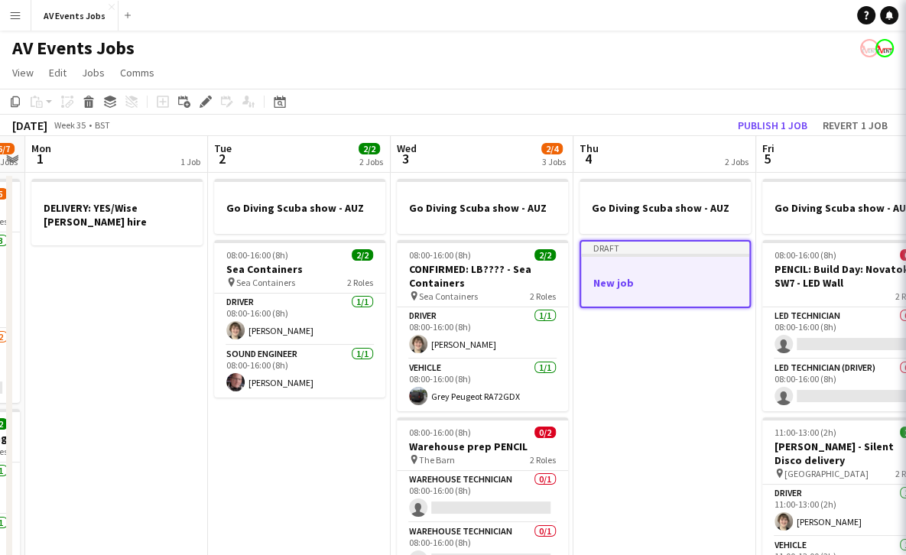
scroll to position [0, 0]
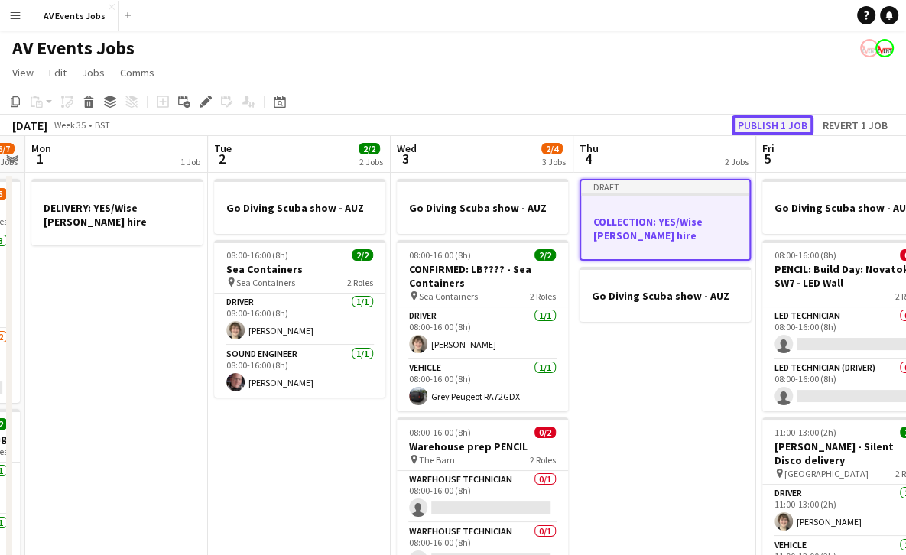
click at [761, 128] on button "Publish 1 job" at bounding box center [772, 125] width 82 height 20
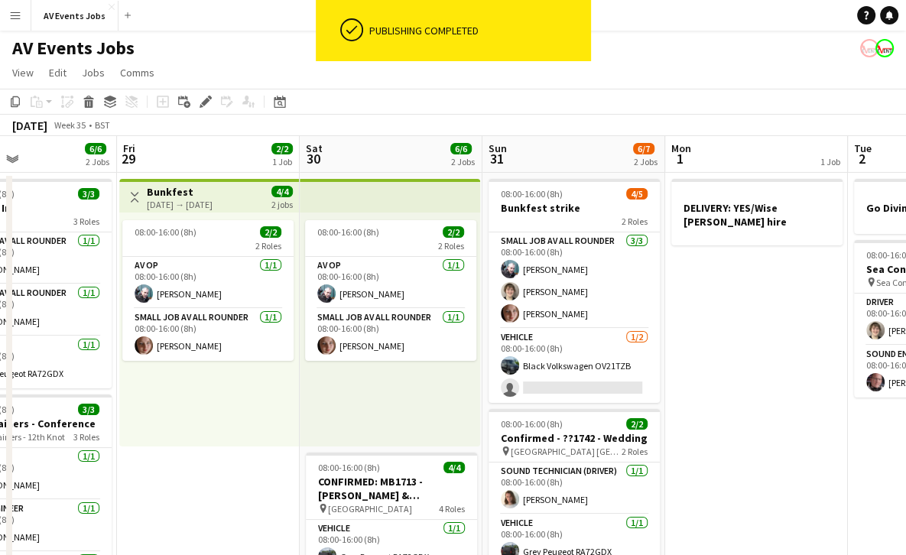
scroll to position [0, 430]
